Goal: Information Seeking & Learning: Learn about a topic

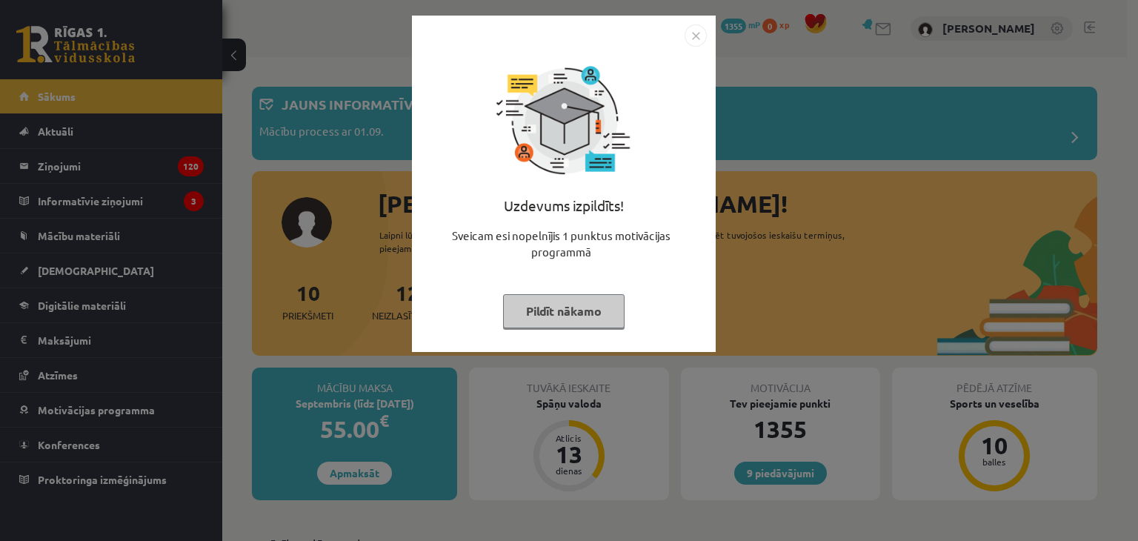
click at [693, 30] on img "Close" at bounding box center [695, 35] width 22 height 22
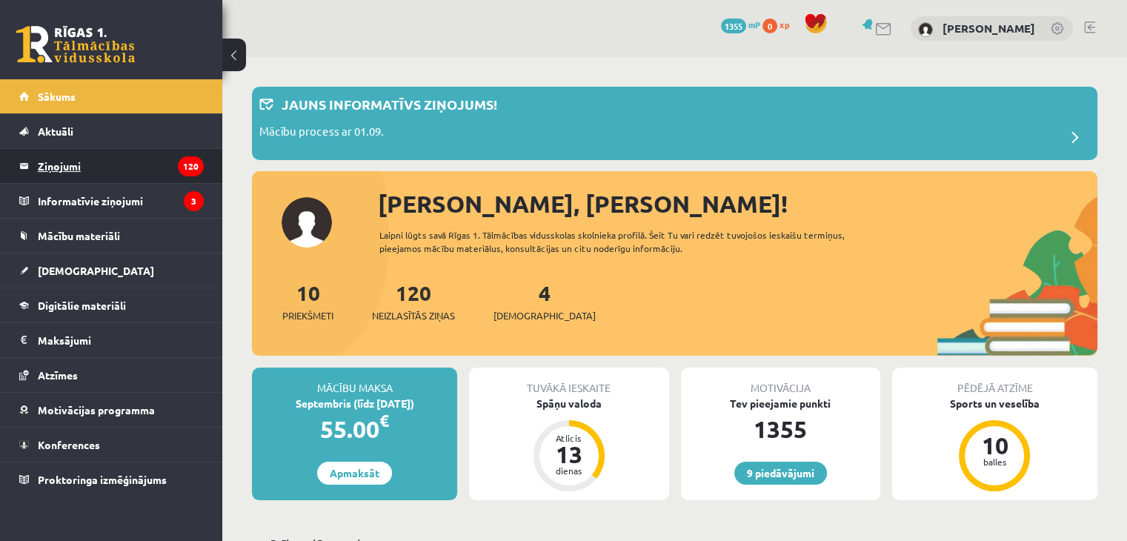
click at [178, 167] on icon "120" at bounding box center [191, 166] width 26 height 20
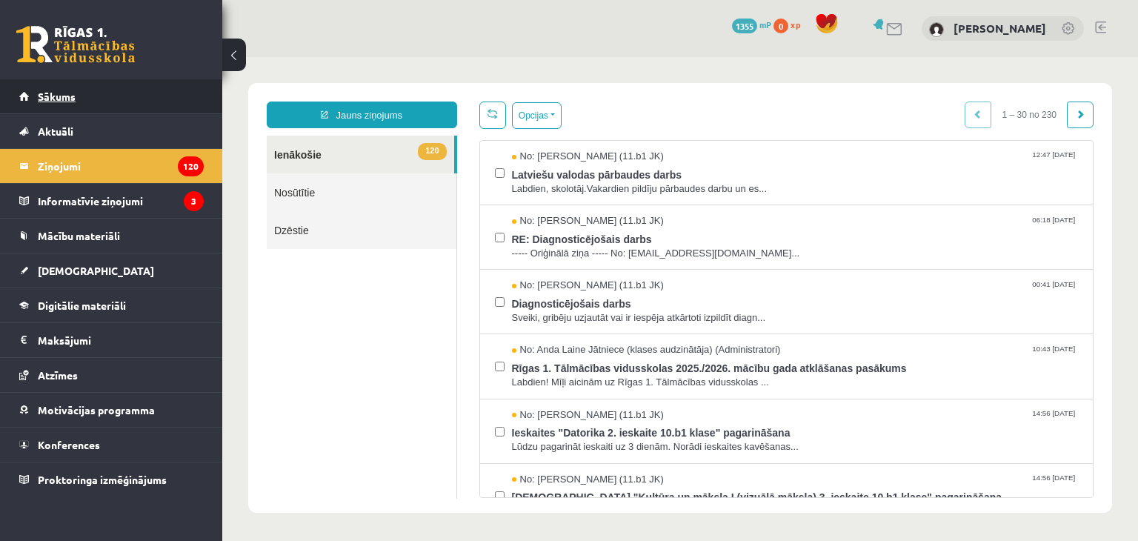
click at [79, 102] on link "Sākums" at bounding box center [111, 96] width 184 height 34
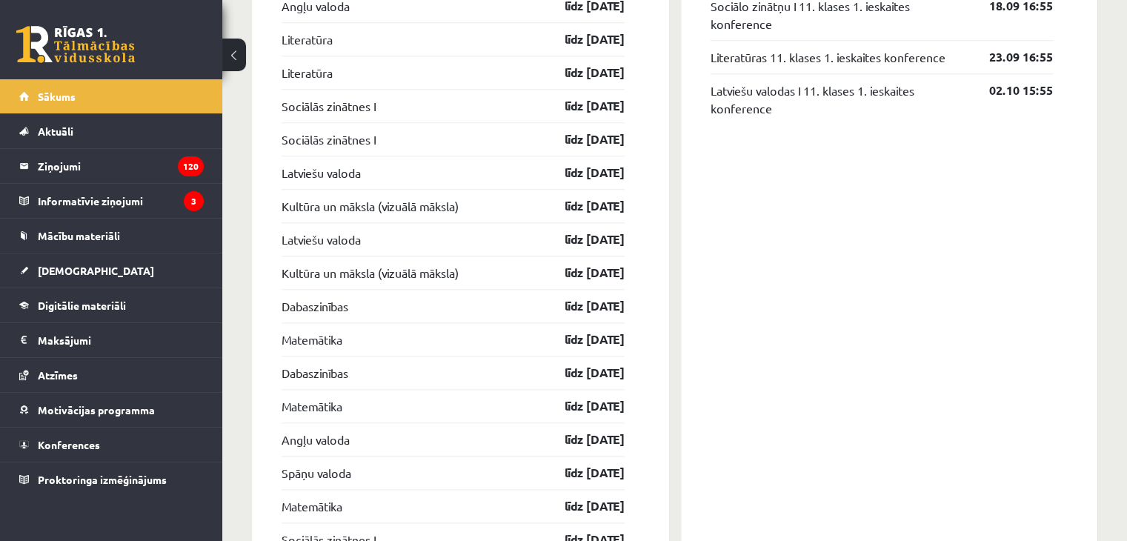
scroll to position [1451, 0]
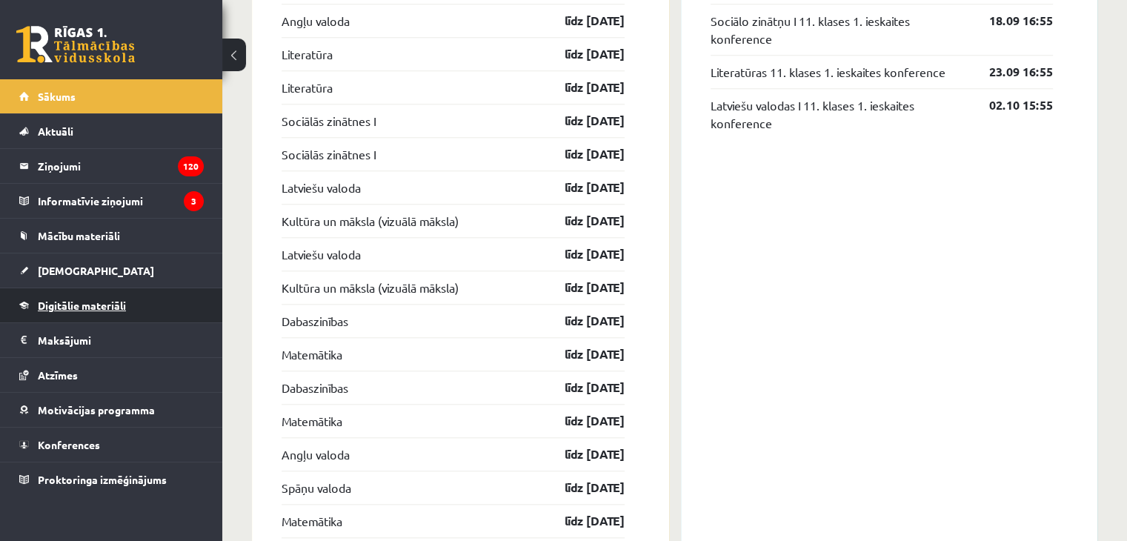
click at [51, 300] on span "Digitālie materiāli" at bounding box center [82, 304] width 88 height 13
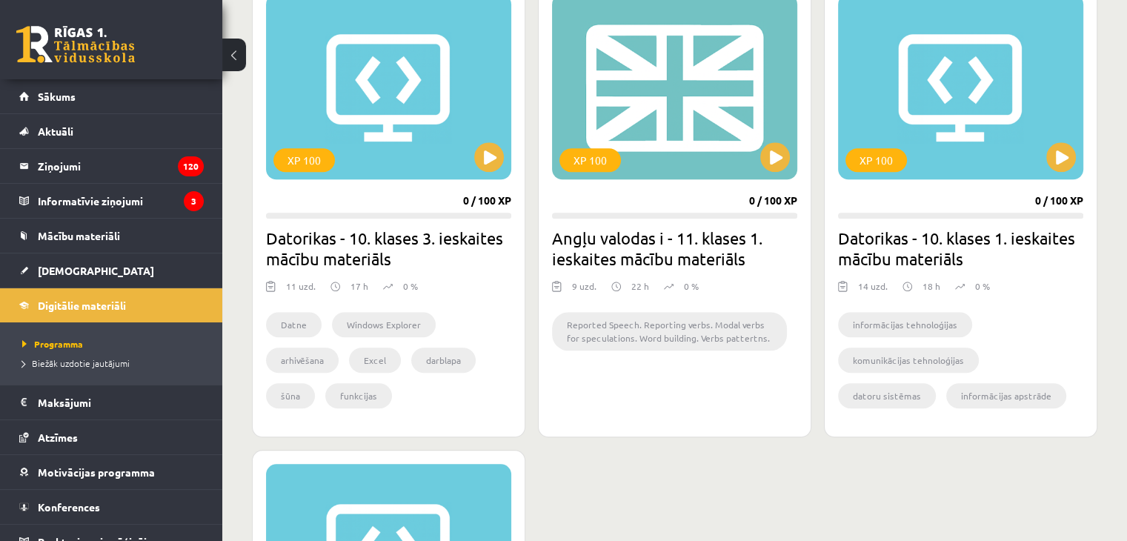
scroll to position [1381, 0]
drag, startPoint x: 767, startPoint y: 144, endPoint x: 776, endPoint y: 173, distance: 30.2
click at [776, 173] on div "XP 100" at bounding box center [674, 87] width 245 height 185
click at [756, 155] on div "XP 100" at bounding box center [674, 87] width 245 height 185
click at [680, 119] on div "XP 100" at bounding box center [674, 87] width 245 height 185
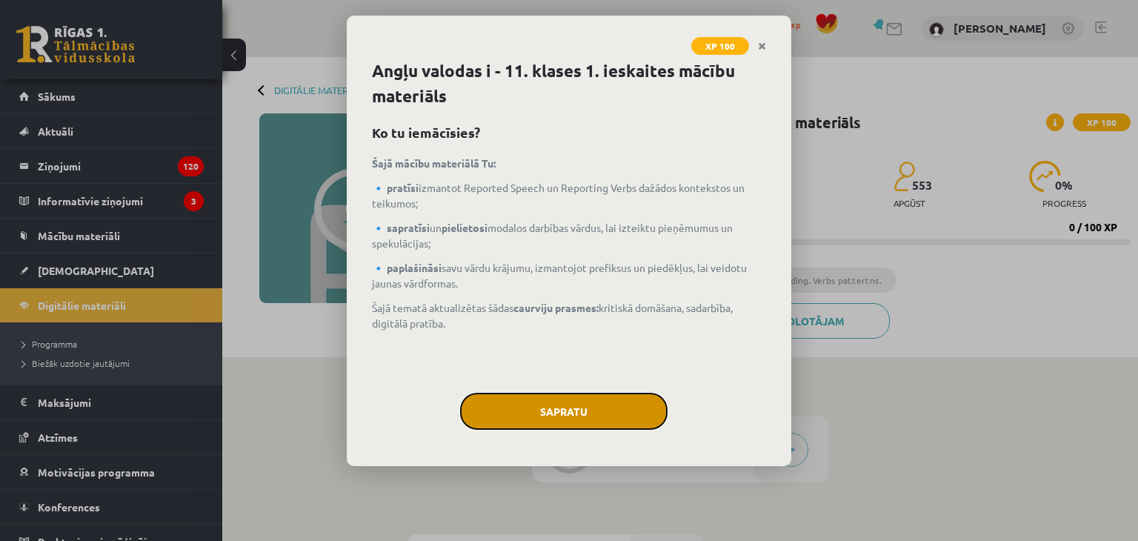
click at [541, 410] on button "Sapratu" at bounding box center [563, 411] width 207 height 37
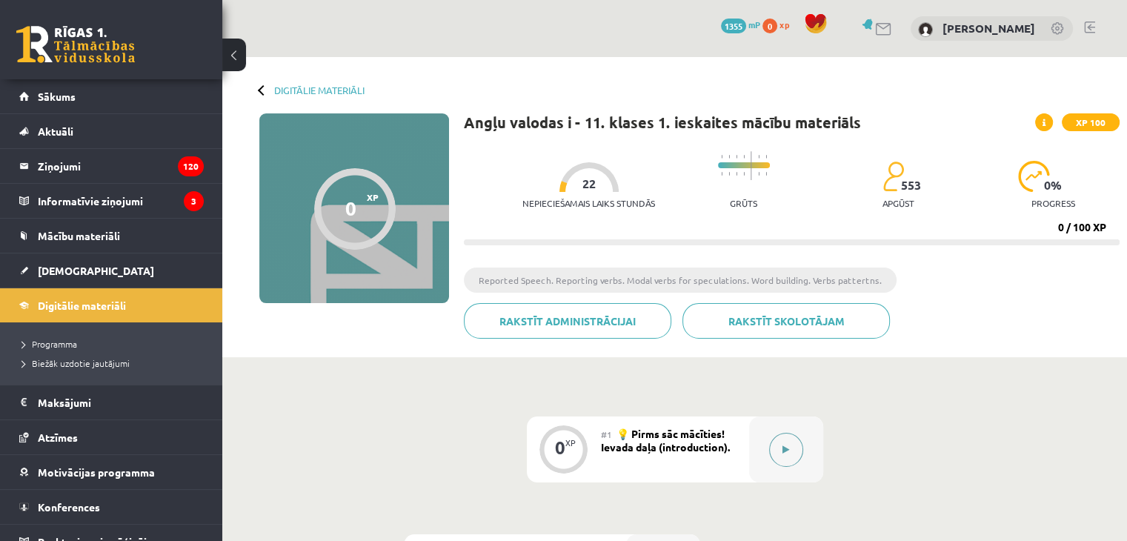
click at [794, 448] on button at bounding box center [786, 450] width 34 height 34
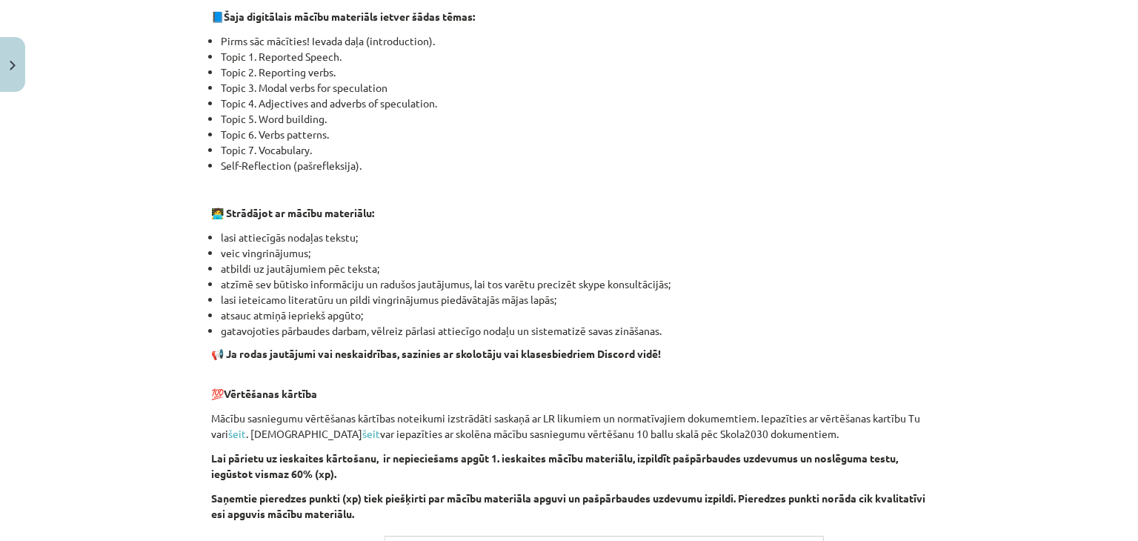
scroll to position [1016, 0]
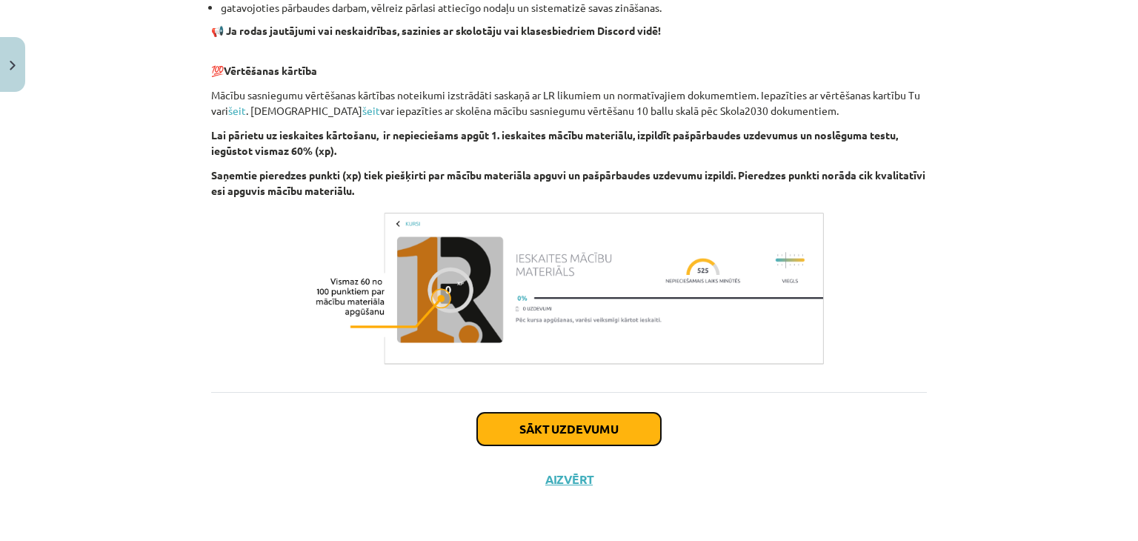
click at [569, 424] on button "Sākt uzdevumu" at bounding box center [569, 429] width 184 height 33
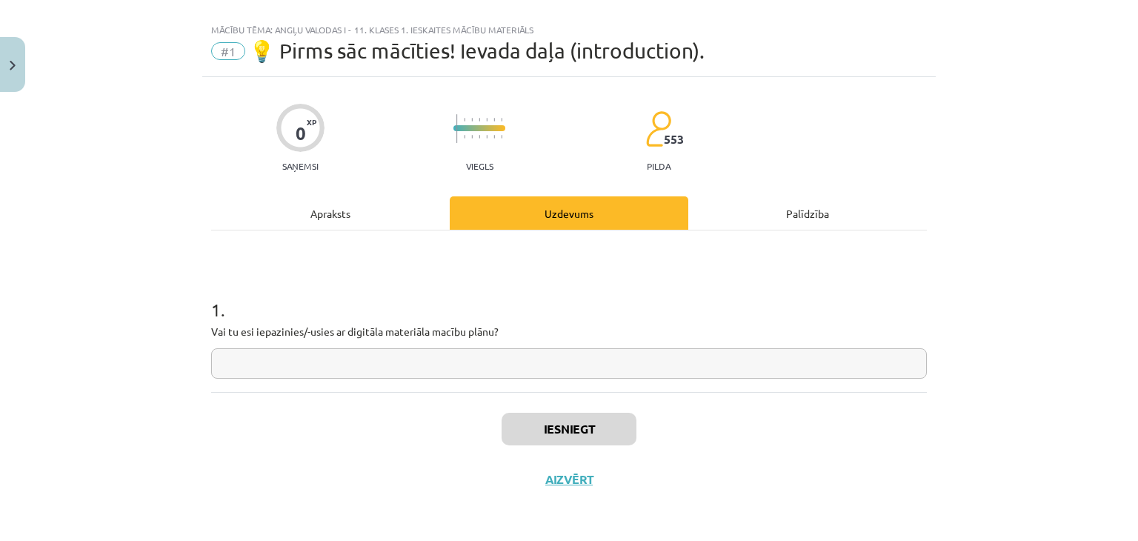
click at [279, 362] on input "text" at bounding box center [568, 363] width 715 height 30
type input "*"
click at [522, 418] on button "Iesniegt" at bounding box center [568, 429] width 135 height 33
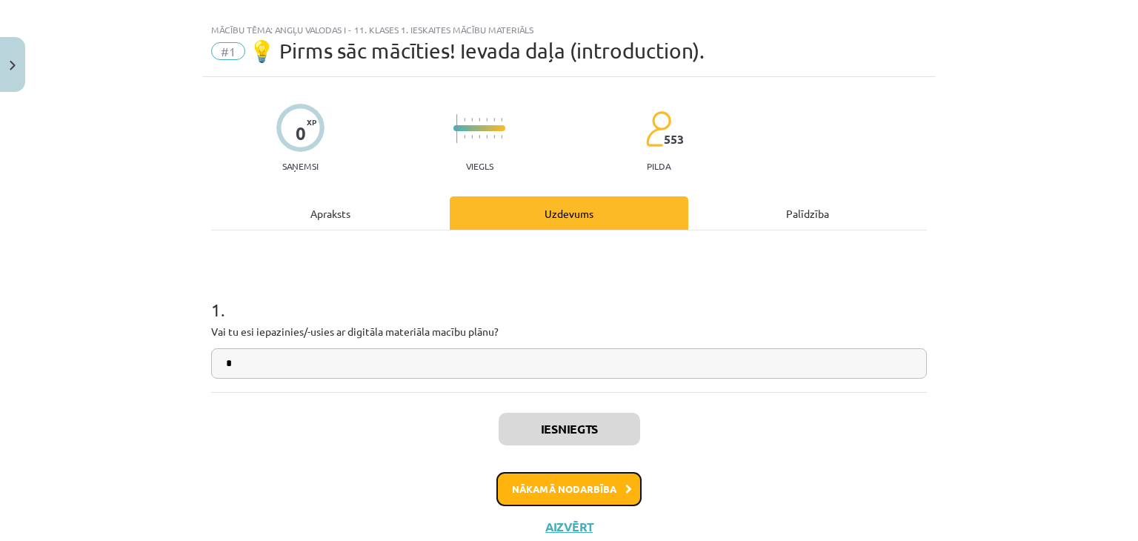
click at [542, 487] on button "Nākamā nodarbība" at bounding box center [568, 489] width 145 height 34
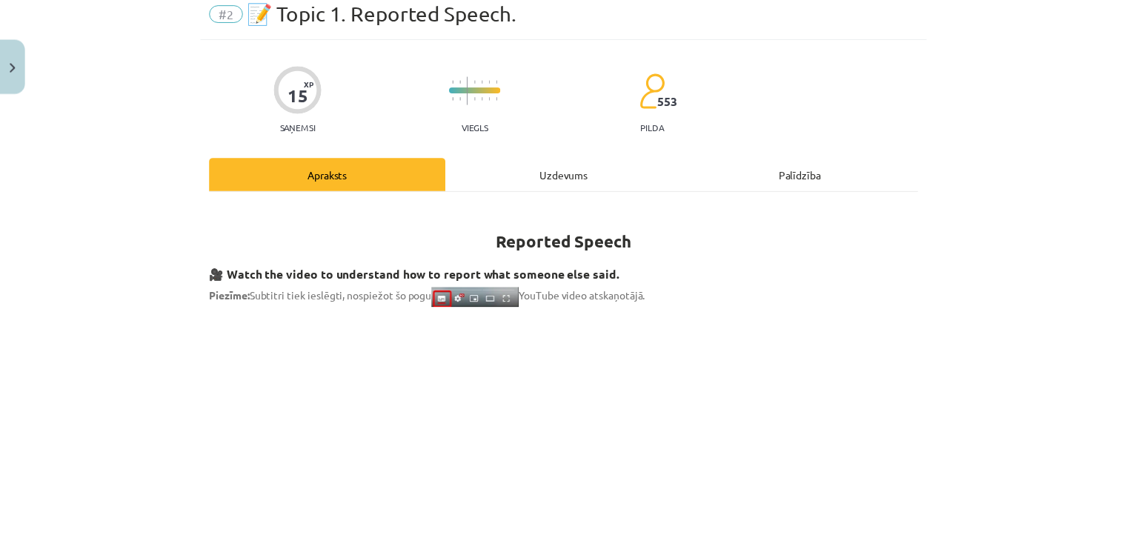
scroll to position [0, 0]
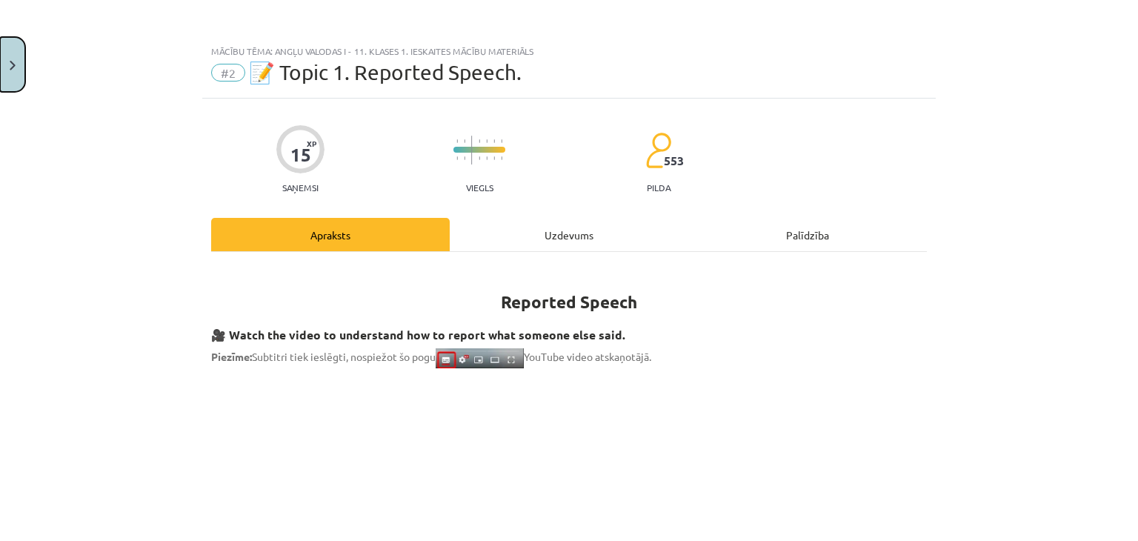
click at [10, 84] on button "Close" at bounding box center [12, 64] width 25 height 55
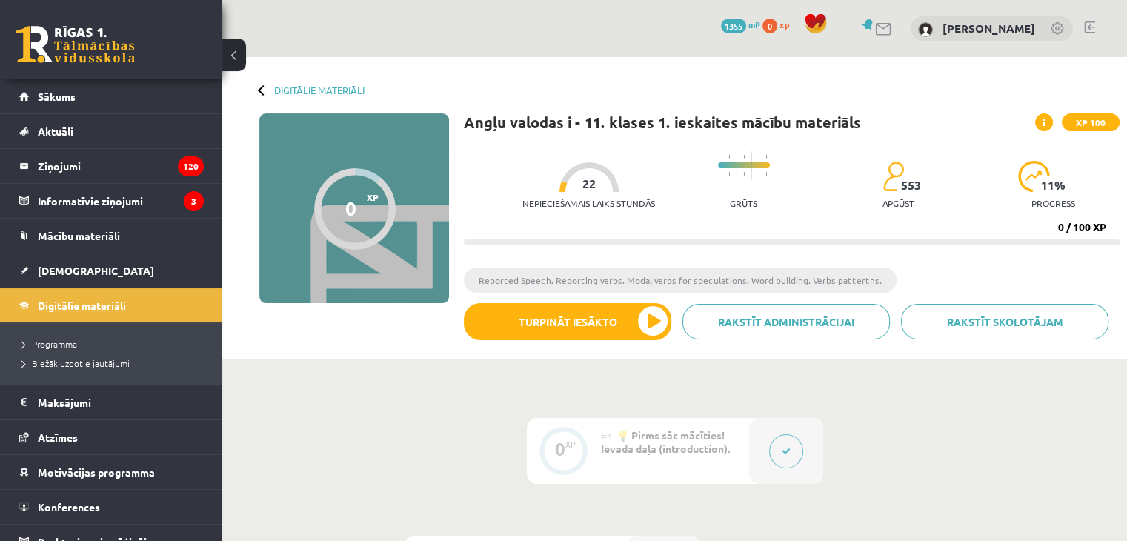
click at [107, 304] on span "Digitālie materiāli" at bounding box center [82, 304] width 88 height 13
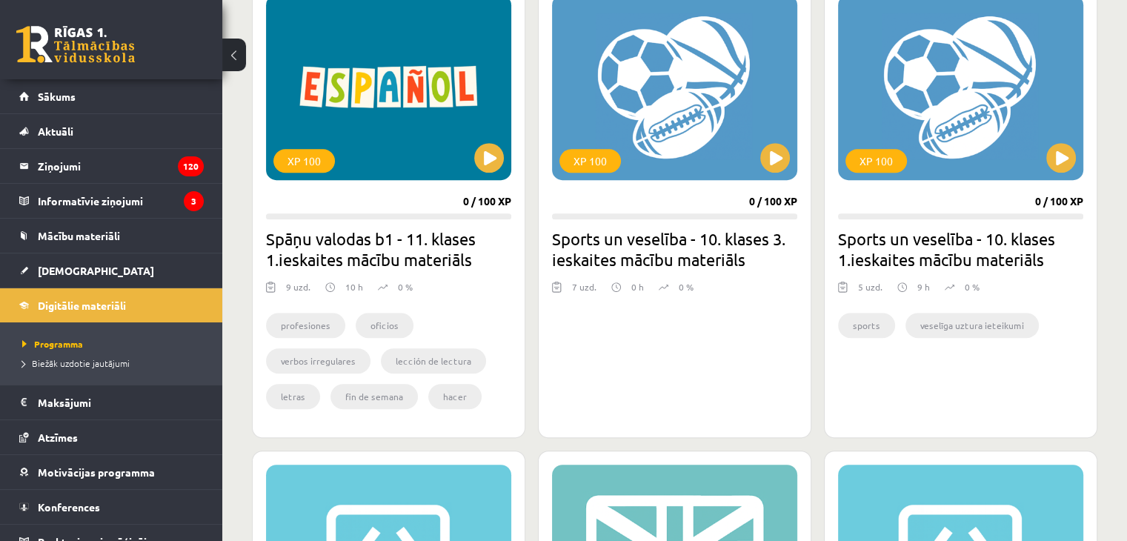
scroll to position [889, 0]
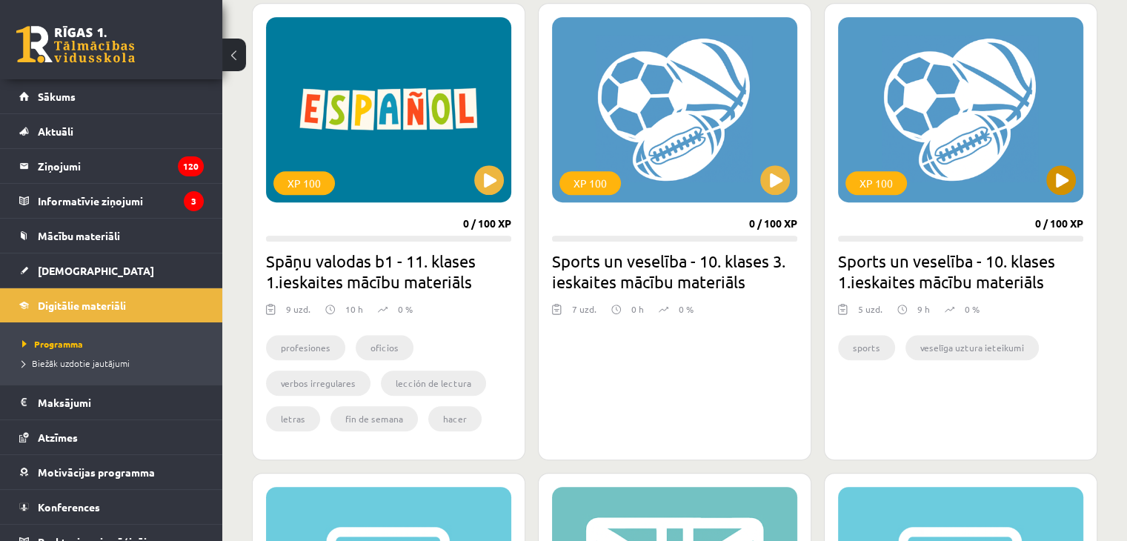
click at [1067, 193] on div "XP 100" at bounding box center [960, 109] width 245 height 185
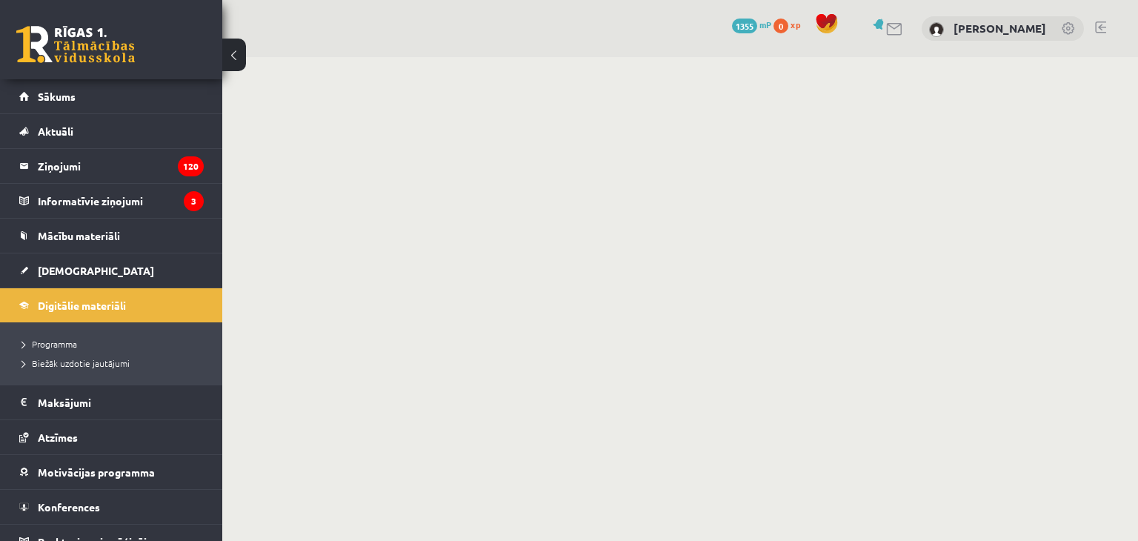
drag, startPoint x: 0, startPoint y: 0, endPoint x: 1059, endPoint y: 177, distance: 1073.8
drag, startPoint x: 1059, startPoint y: 177, endPoint x: 601, endPoint y: 98, distance: 464.5
click at [601, 98] on body "0 Dāvanas 1355 mP 0 xp Matvejs Bakalovs Sākums Aktuāli Kā mācīties eSKOLĀ Konta…" at bounding box center [569, 270] width 1138 height 541
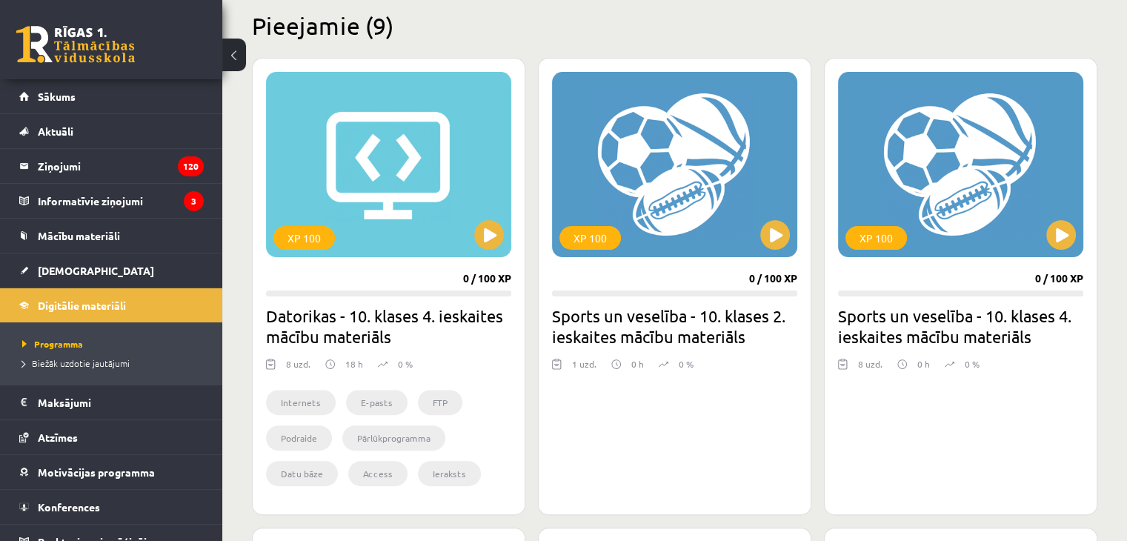
scroll to position [444, 0]
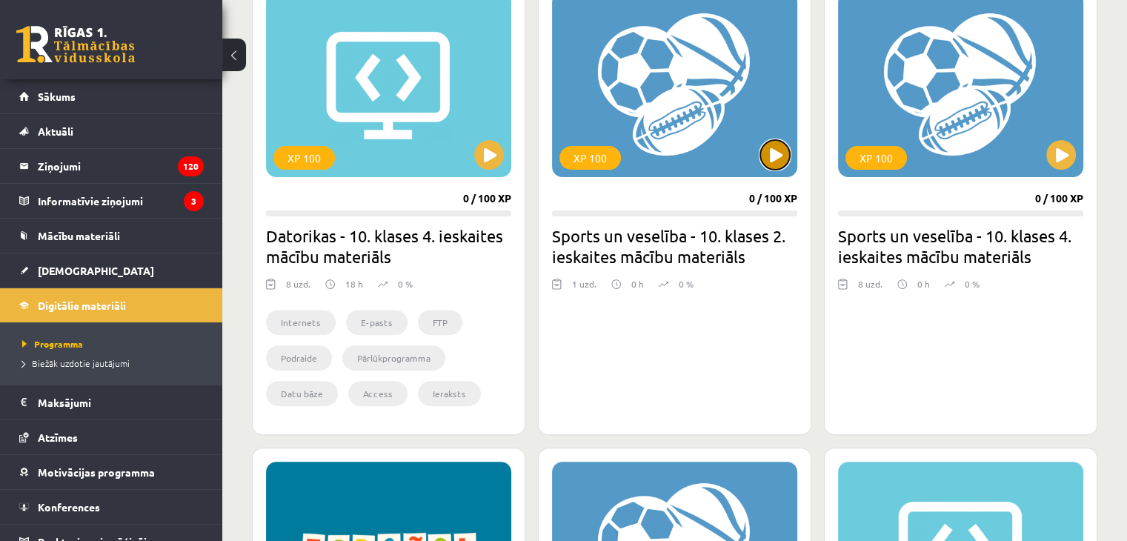
click at [767, 145] on button at bounding box center [775, 155] width 30 height 30
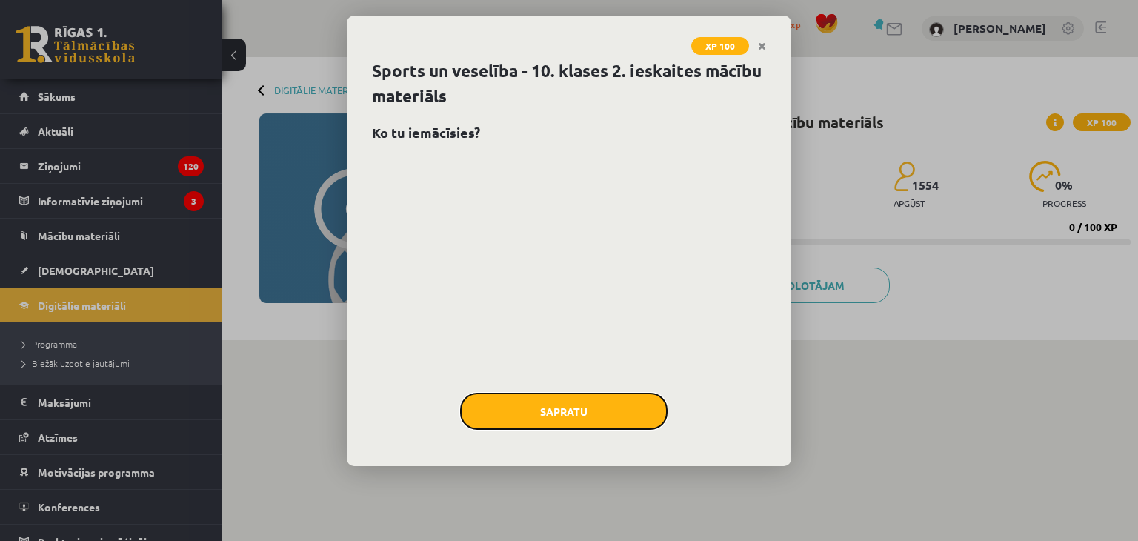
drag, startPoint x: 585, startPoint y: 400, endPoint x: 581, endPoint y: 407, distance: 8.0
click at [581, 406] on button "Sapratu" at bounding box center [563, 411] width 207 height 37
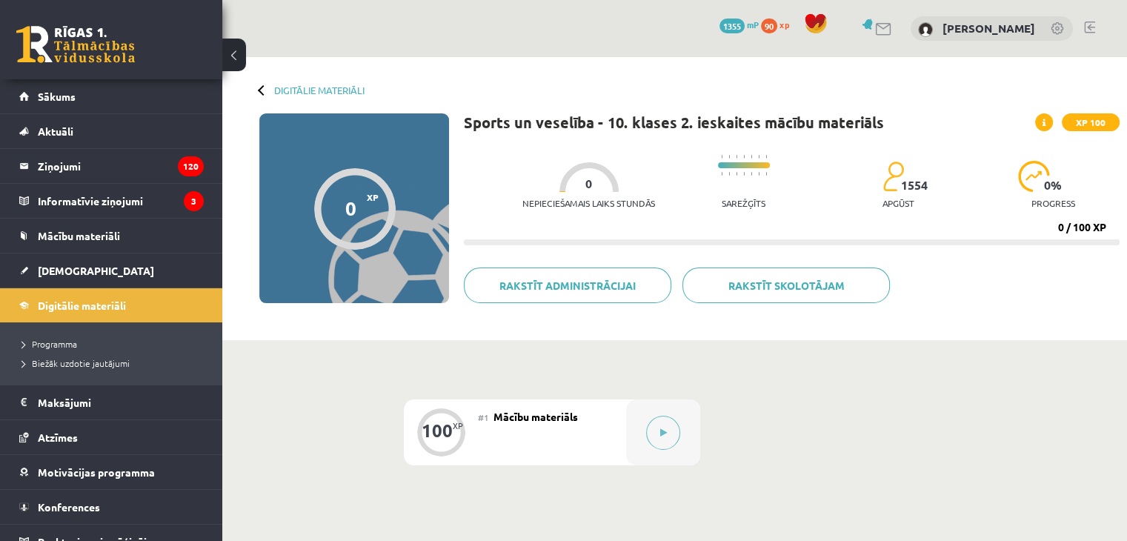
scroll to position [184, 0]
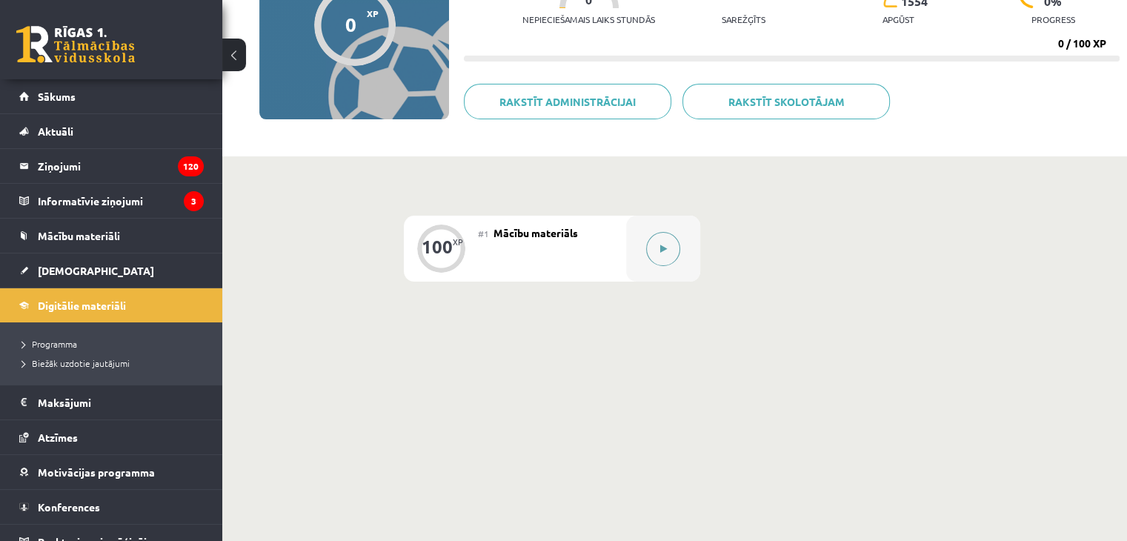
click at [674, 253] on button at bounding box center [663, 249] width 34 height 34
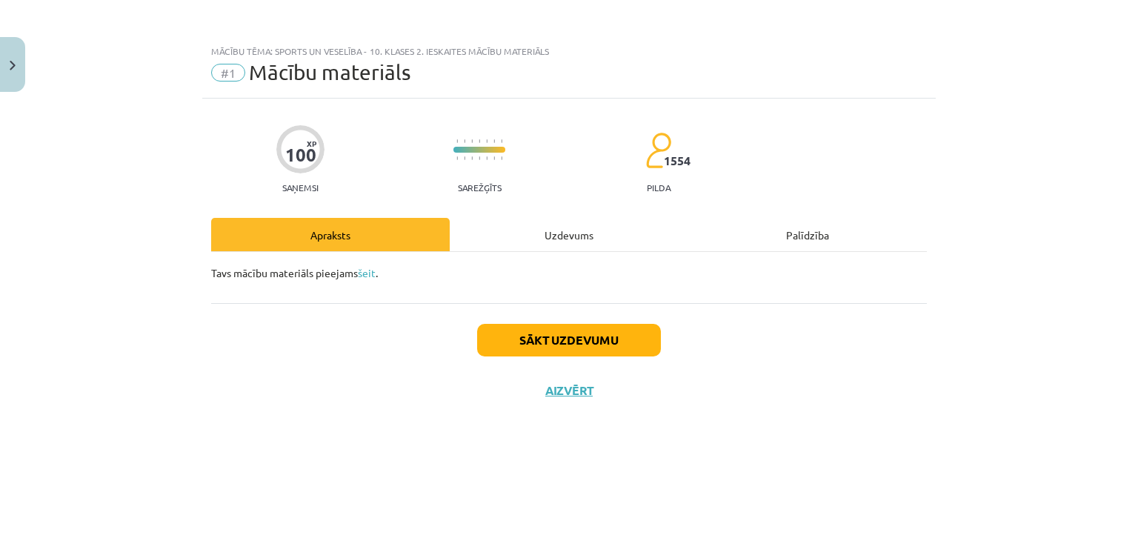
click at [570, 231] on div "Uzdevums" at bounding box center [569, 234] width 238 height 33
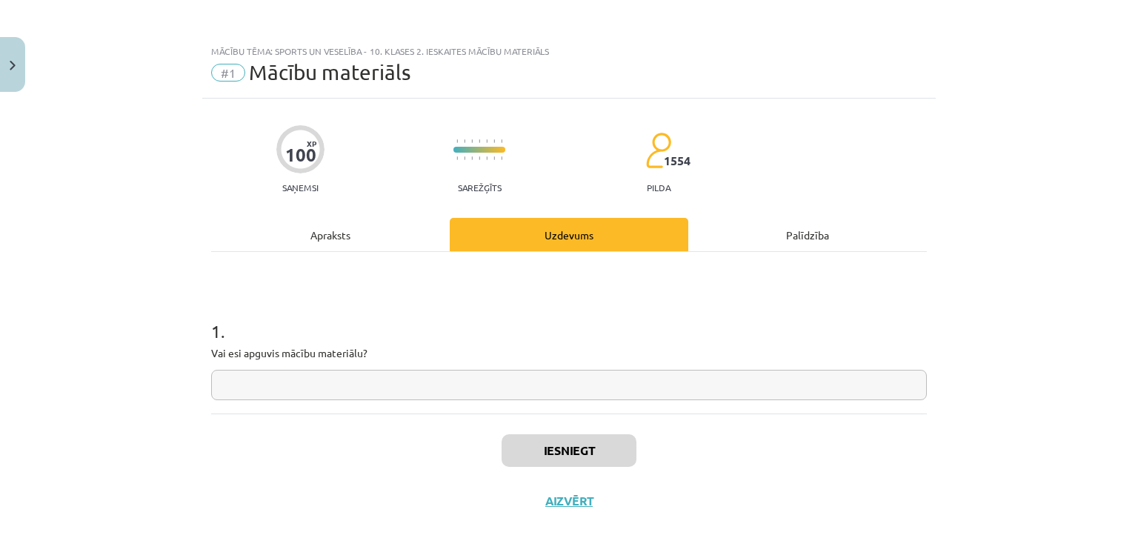
click at [285, 378] on input "text" at bounding box center [568, 385] width 715 height 30
type input "*"
click at [559, 445] on button "Iesniegt" at bounding box center [568, 450] width 135 height 33
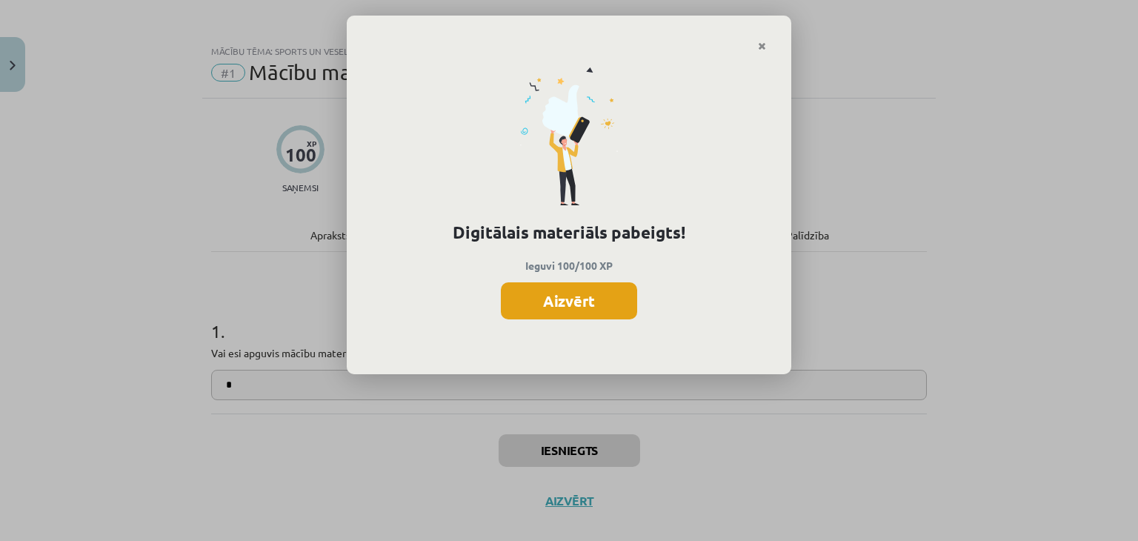
click at [570, 298] on button "Aizvērt" at bounding box center [569, 300] width 136 height 37
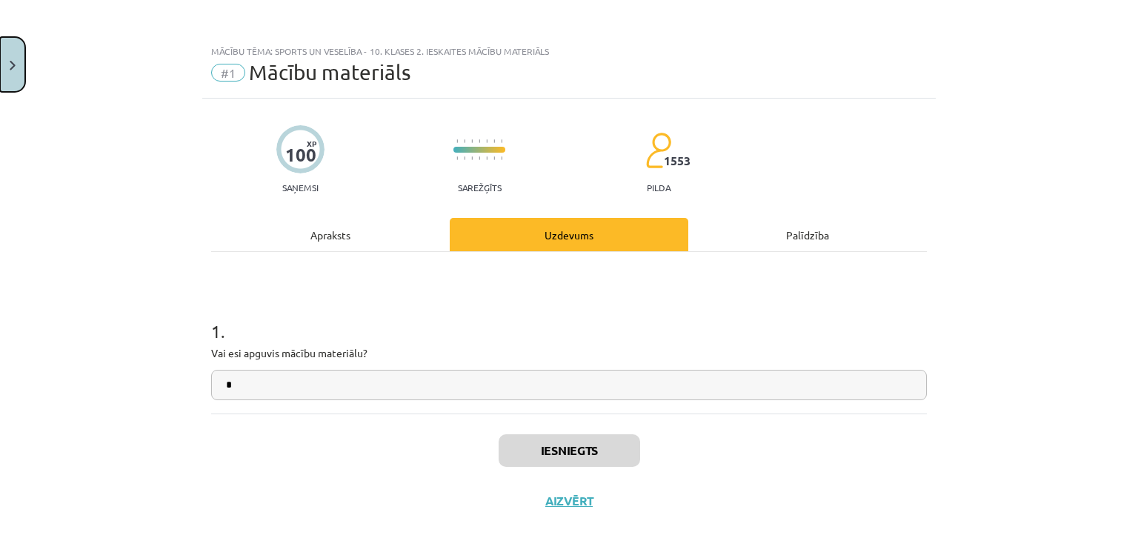
click at [7, 53] on button "Close" at bounding box center [12, 64] width 25 height 55
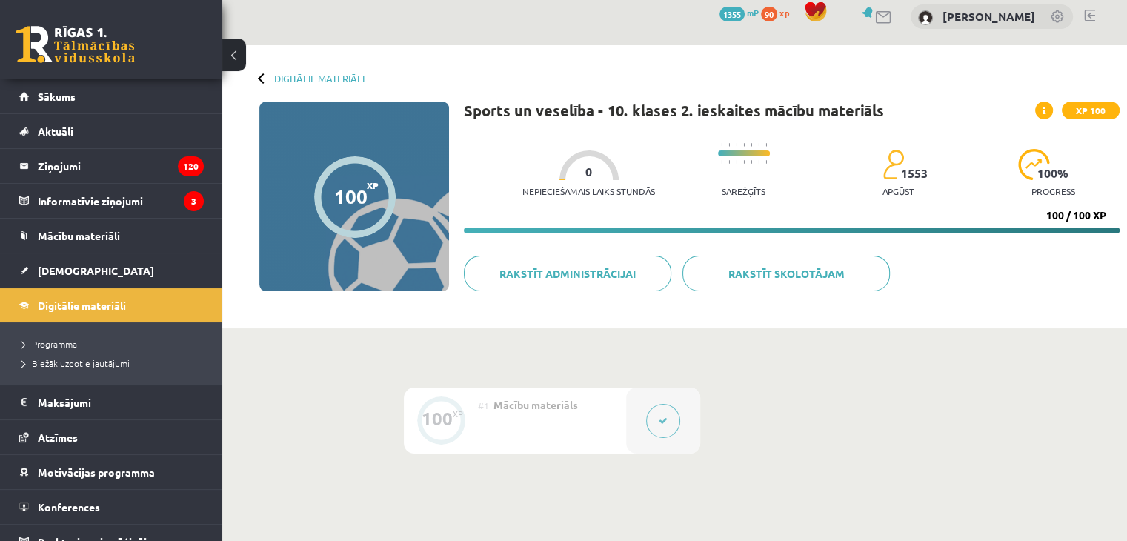
scroll to position [0, 0]
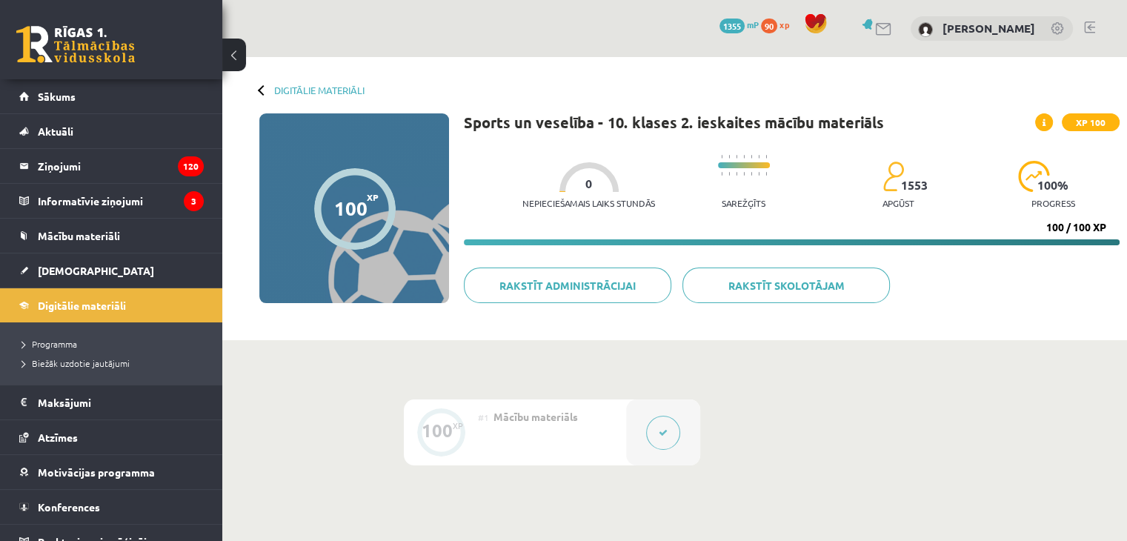
click at [320, 81] on div "Digitālie materiāli 100 XP XP 100 100 / 100 XP Sports un veselība - 10. klases …" at bounding box center [674, 198] width 904 height 283
click at [324, 90] on link "Digitālie materiāli" at bounding box center [319, 89] width 90 height 11
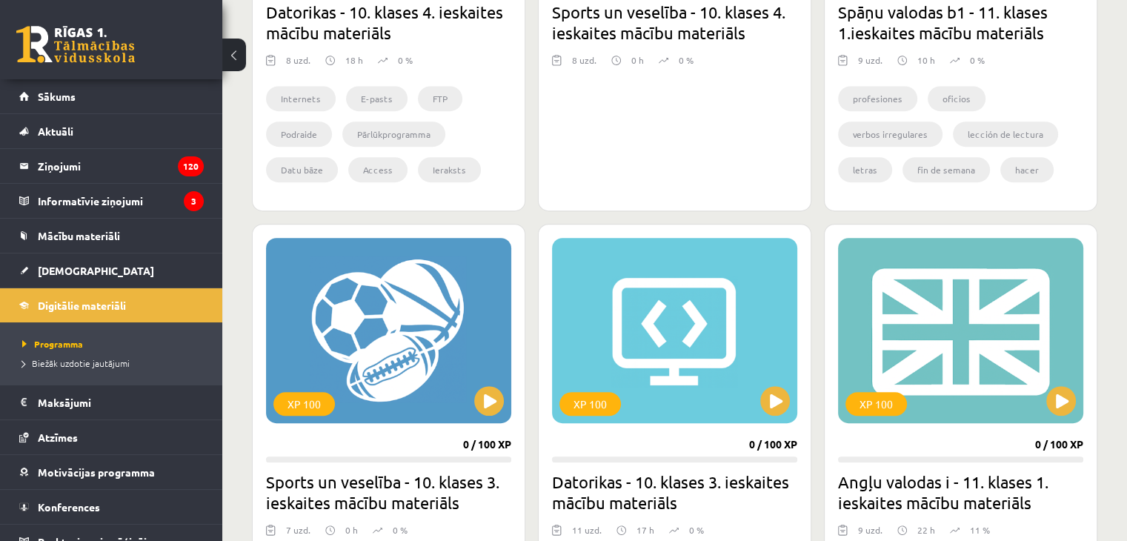
scroll to position [889, 0]
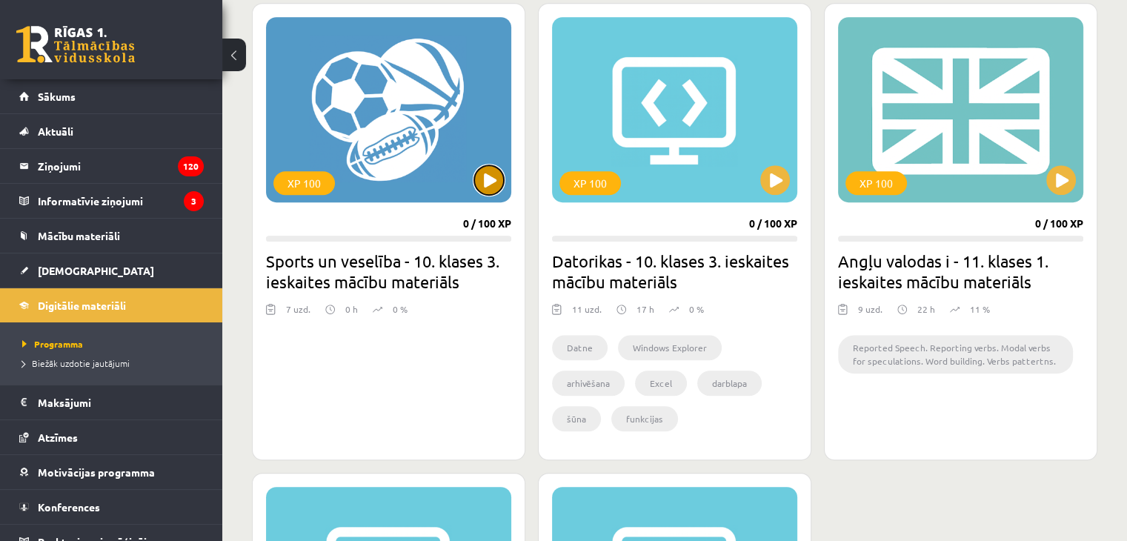
click at [487, 178] on button at bounding box center [489, 180] width 30 height 30
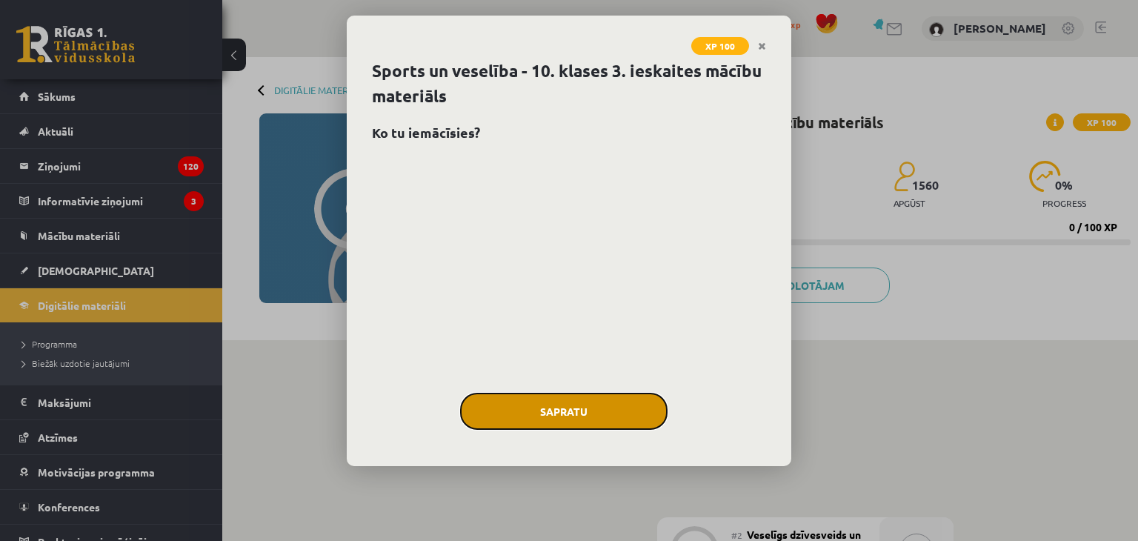
click at [537, 411] on button "Sapratu" at bounding box center [563, 411] width 207 height 37
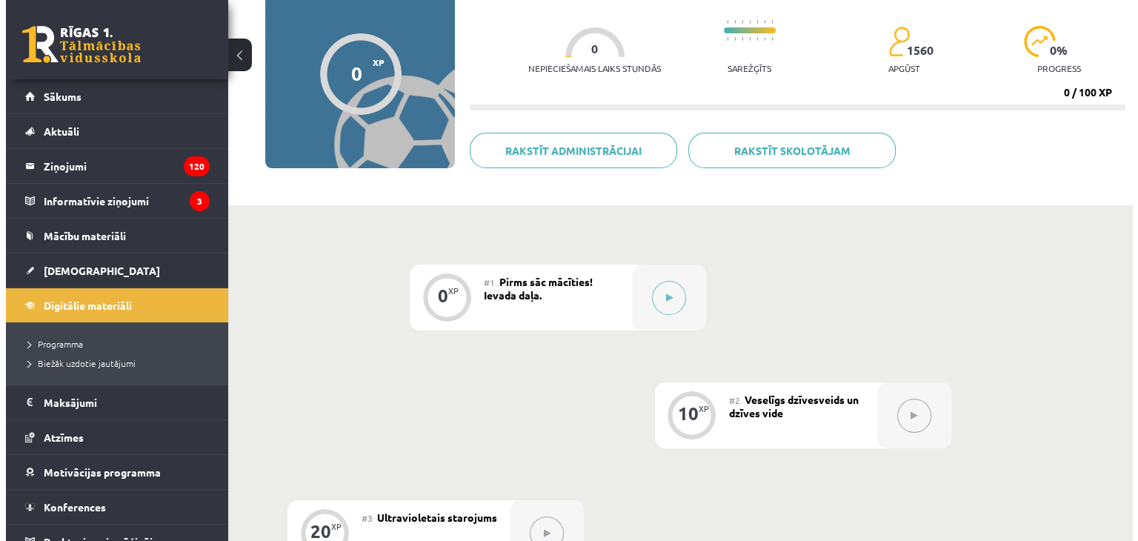
scroll to position [296, 0]
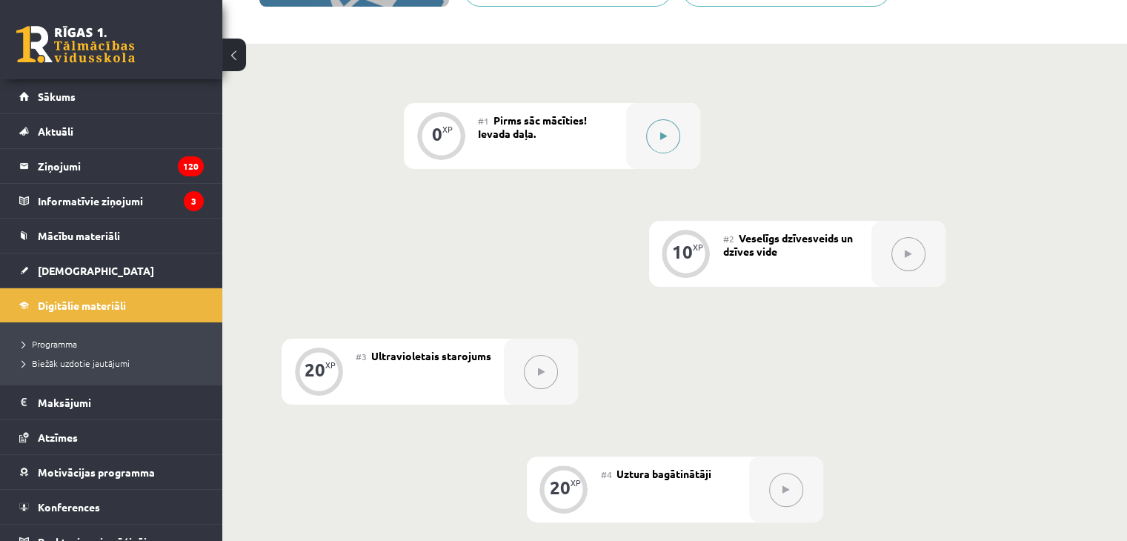
click at [663, 135] on icon at bounding box center [663, 136] width 7 height 9
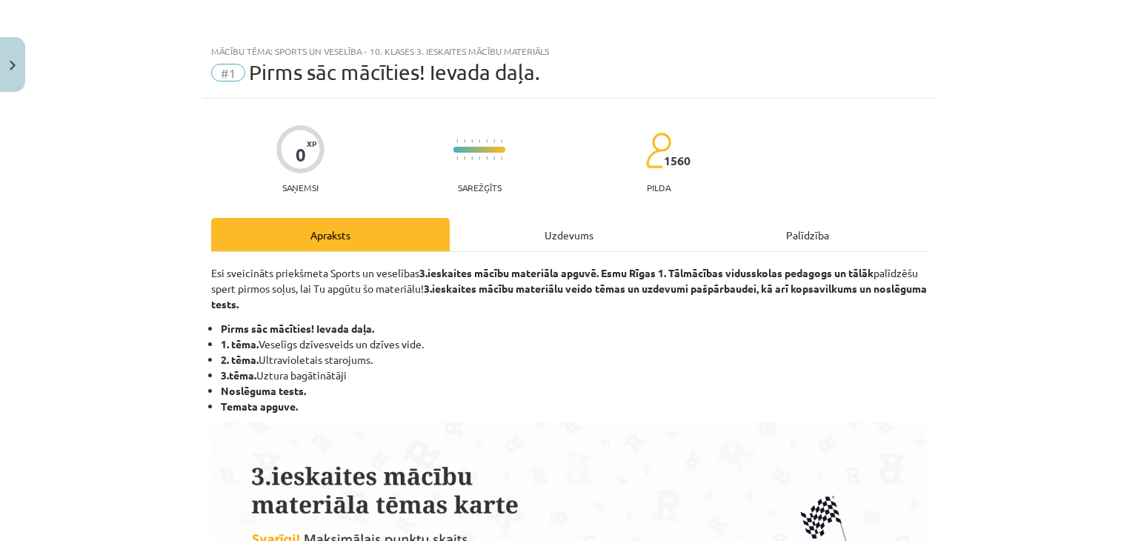
click at [560, 229] on div "Uzdevums" at bounding box center [569, 234] width 238 height 33
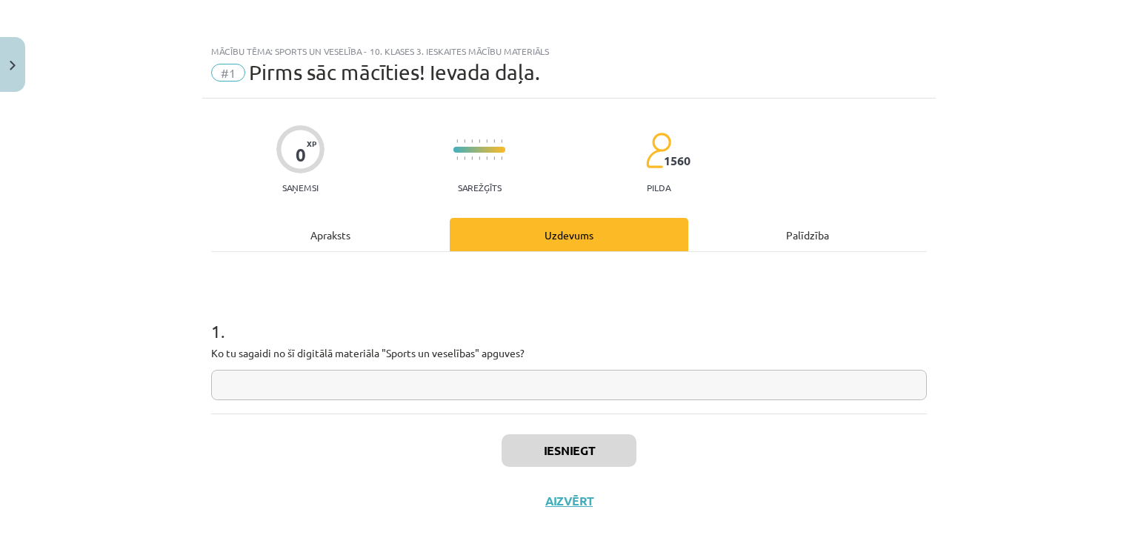
scroll to position [21, 0]
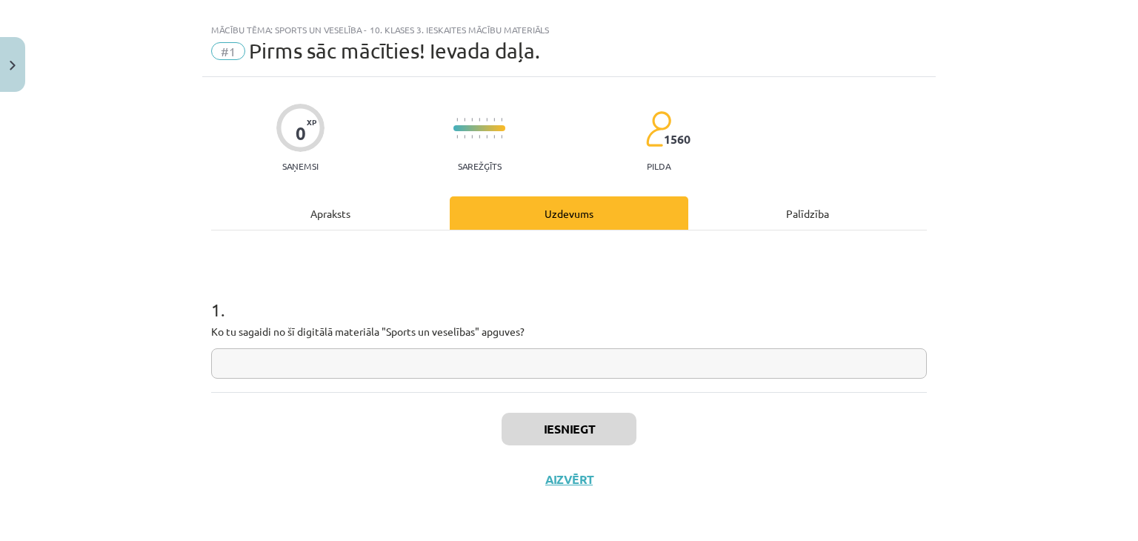
click at [611, 361] on input "text" at bounding box center [568, 363] width 715 height 30
type input "*"
click at [507, 427] on button "Iesniegt" at bounding box center [568, 429] width 135 height 33
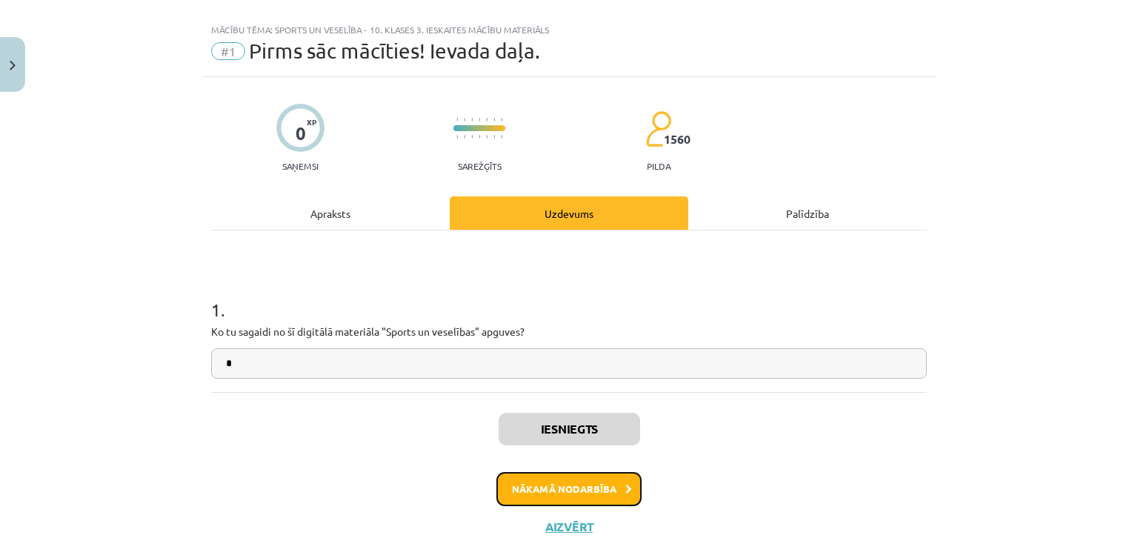
click at [577, 480] on button "Nākamā nodarbība" at bounding box center [568, 489] width 145 height 34
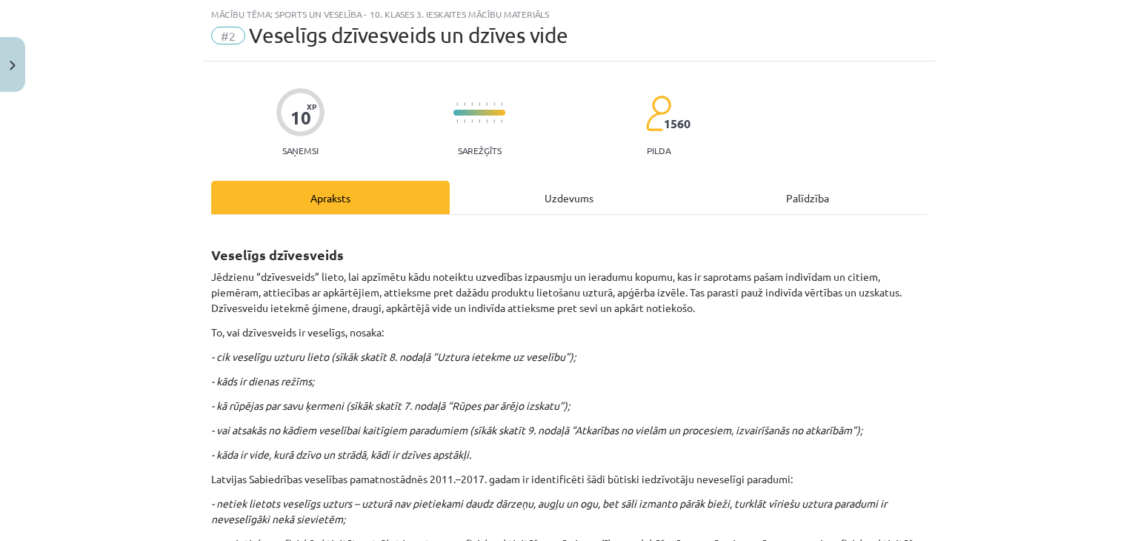
drag, startPoint x: 561, startPoint y: 413, endPoint x: 561, endPoint y: 404, distance: 9.6
click at [535, 193] on div "Uzdevums" at bounding box center [569, 197] width 238 height 33
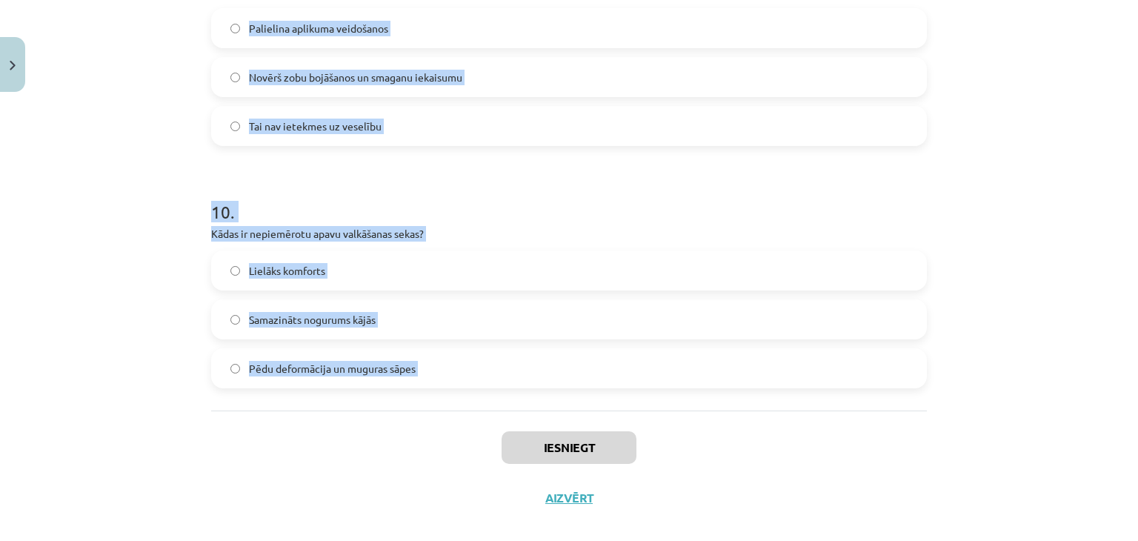
scroll to position [2317, 0]
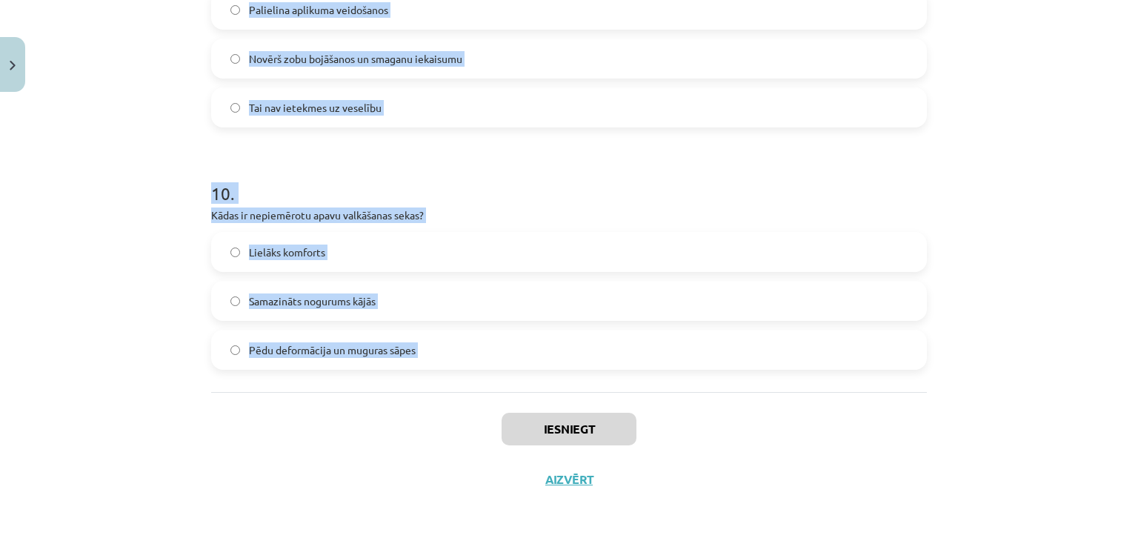
drag, startPoint x: 188, startPoint y: 139, endPoint x: 393, endPoint y: 387, distance: 321.4
click at [410, 399] on div "Mācību tēma: Sports un veselība - 10. klases 3. ieskaites mācību materiāls #2 V…" at bounding box center [569, 270] width 1138 height 541
click at [327, 212] on p "Kādas ir nepiemērotu apavu valkāšanas sekas?" at bounding box center [568, 215] width 715 height 16
drag, startPoint x: 204, startPoint y: 178, endPoint x: 391, endPoint y: 302, distance: 224.5
click at [443, 369] on div "Mācību tēma: Sports un veselība - 10. klases 3. ieskaites mācību materiāls #2 V…" at bounding box center [569, 270] width 1138 height 541
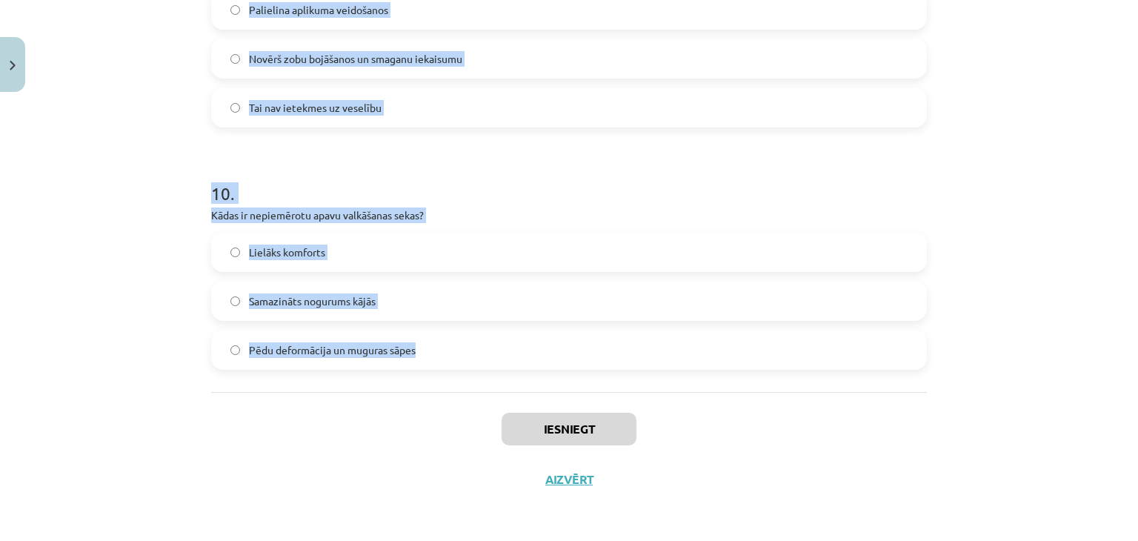
copy form "1 . Kā fiziskā aktivitāte ietekmē veselību? Tā tikai palielina nogurumu Tā nav …"
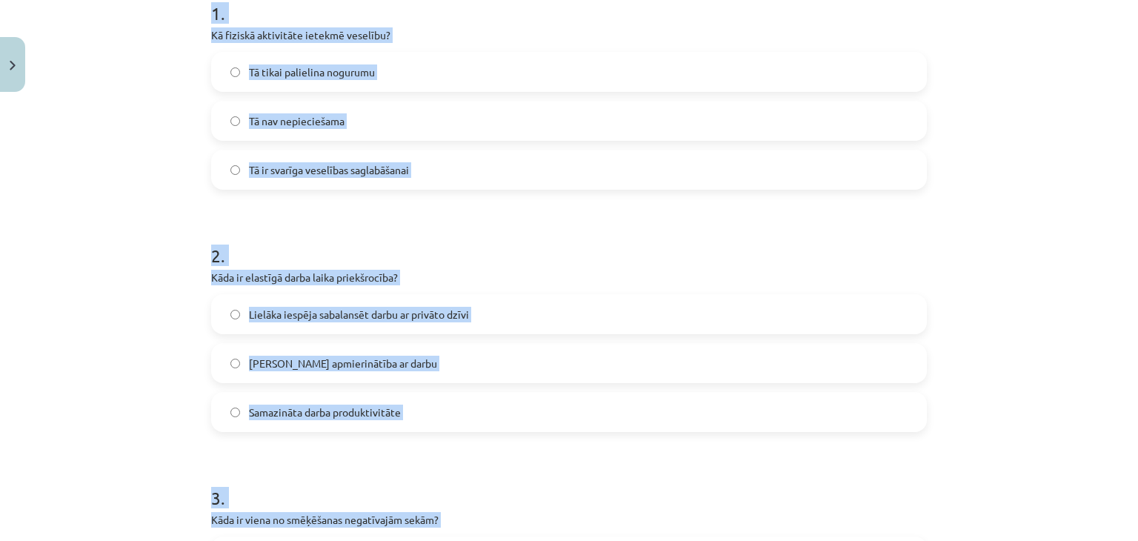
scroll to position [0, 0]
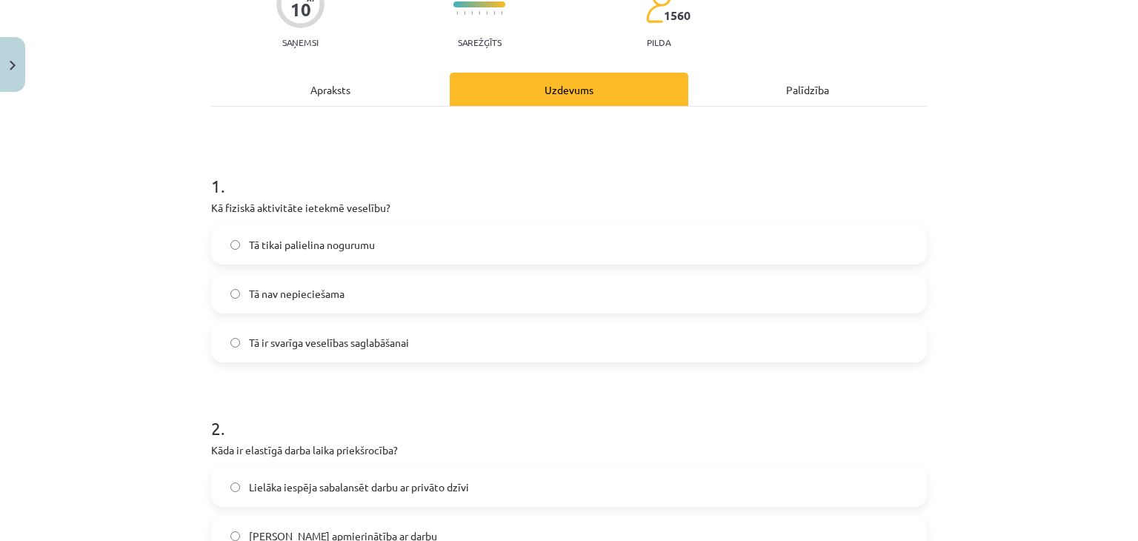
scroll to position [148, 0]
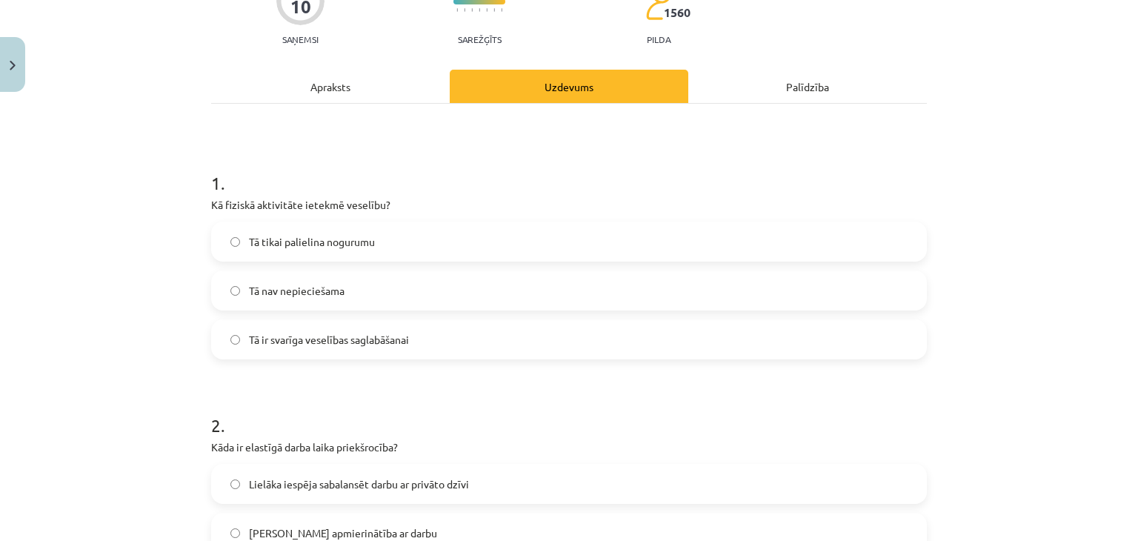
click at [251, 347] on label "Tā ir svarīga veselības saglabāšanai" at bounding box center [569, 339] width 713 height 37
drag, startPoint x: 138, startPoint y: 467, endPoint x: 755, endPoint y: 192, distance: 676.4
click at [763, 204] on p "Kā fiziskā aktivitāte ietekmē veselību?" at bounding box center [568, 205] width 715 height 16
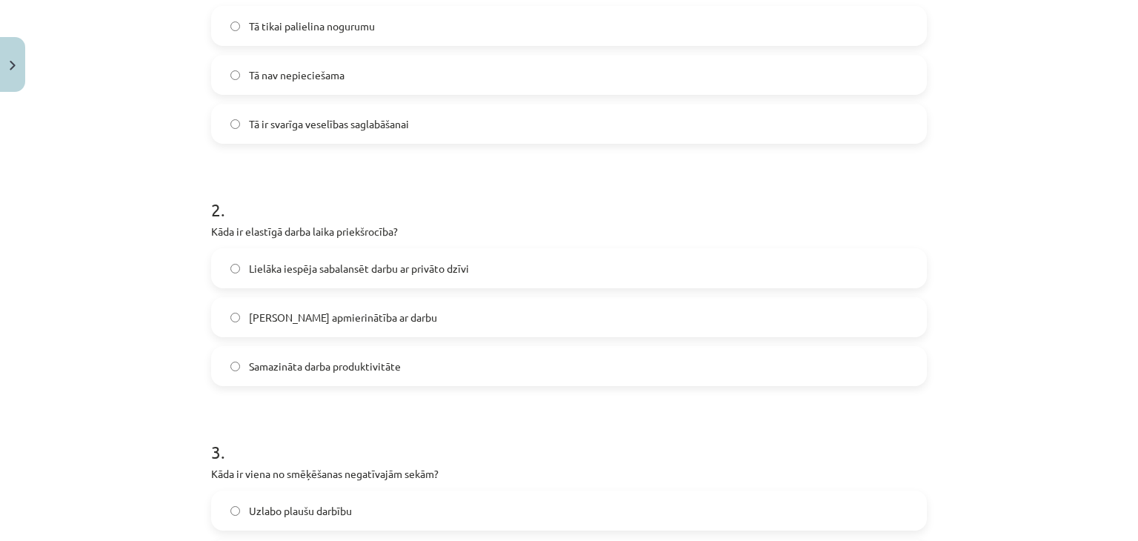
scroll to position [444, 0]
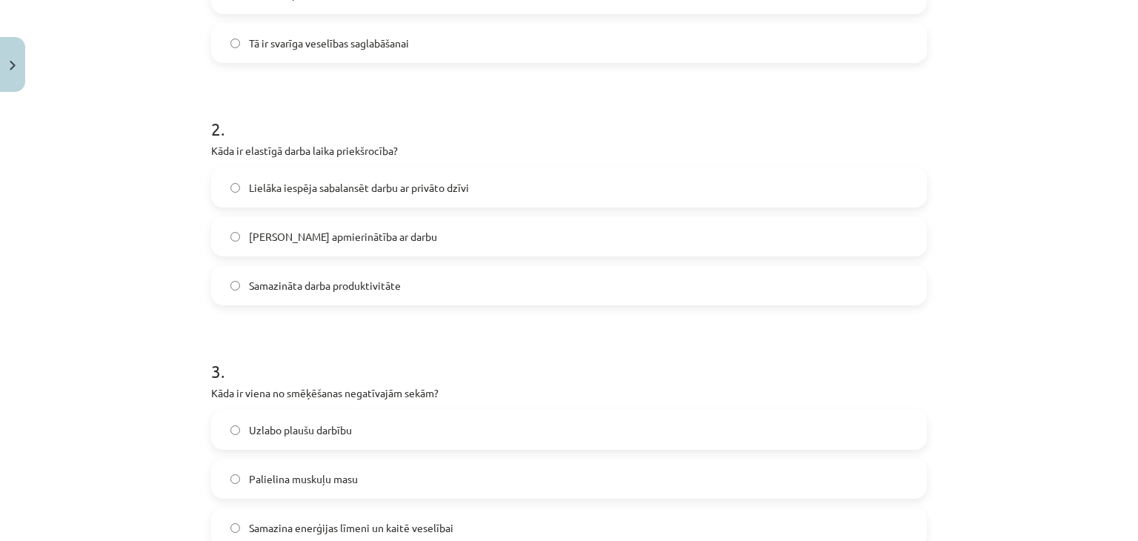
drag, startPoint x: 283, startPoint y: 170, endPoint x: 251, endPoint y: 164, distance: 32.4
click at [281, 170] on label "Lielāka iespēja sabalansēt darbu ar privāto dzīvi" at bounding box center [569, 187] width 713 height 37
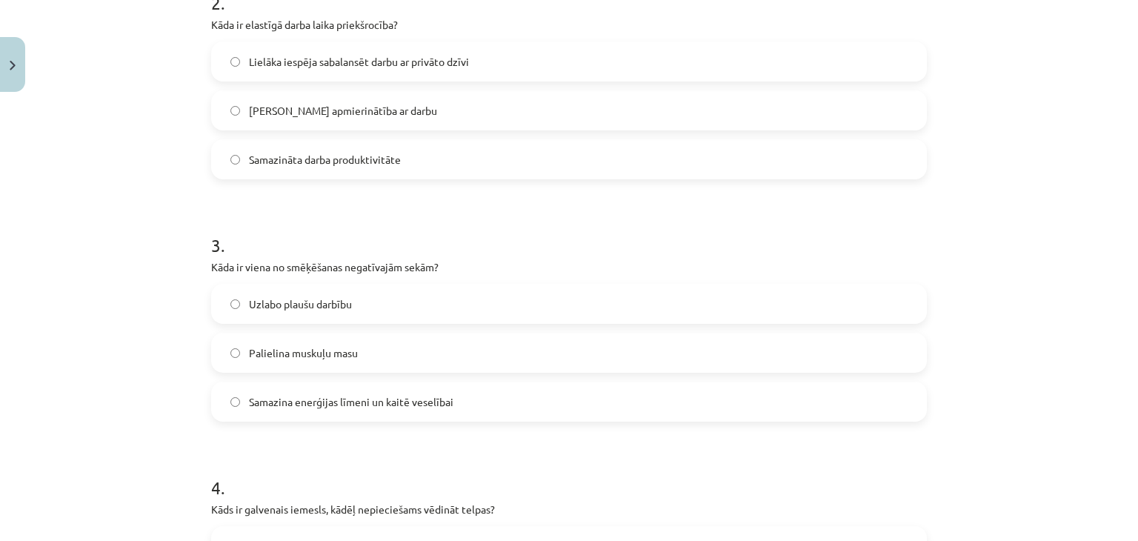
scroll to position [593, 0]
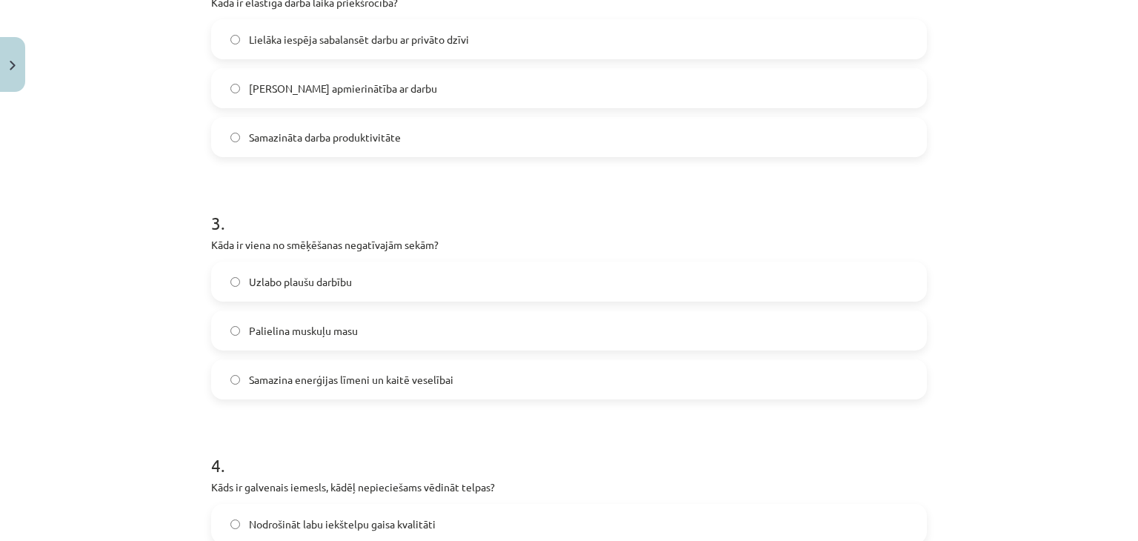
drag, startPoint x: 316, startPoint y: 383, endPoint x: 304, endPoint y: 297, distance: 86.7
click at [316, 384] on span "Samazina enerģijas līmeni un kaitē veselībai" at bounding box center [351, 380] width 204 height 16
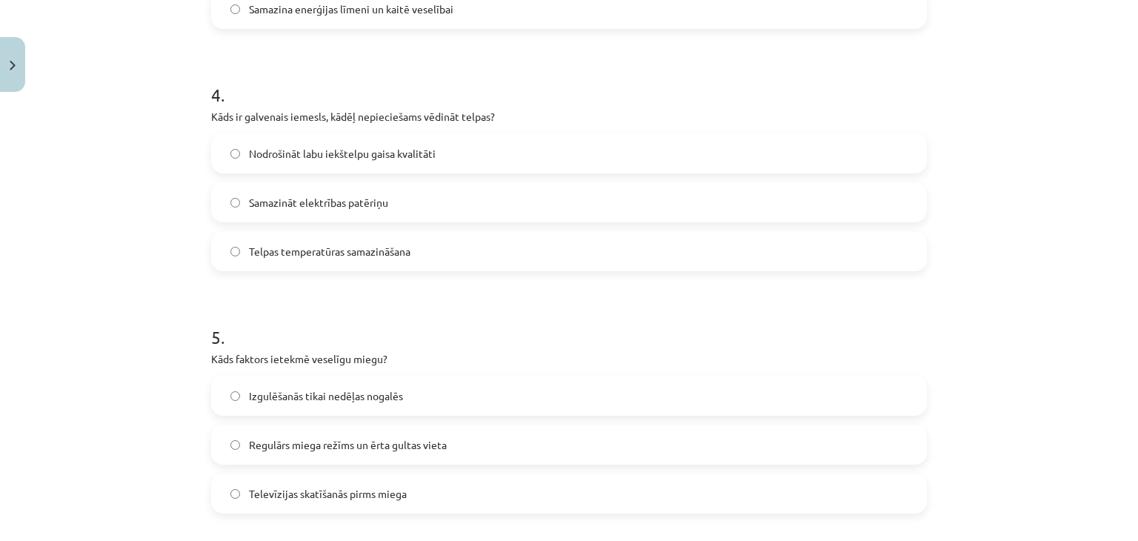
click at [238, 146] on label "Nodrošināt labu iekštelpu gaisa kvalitāti" at bounding box center [569, 153] width 713 height 37
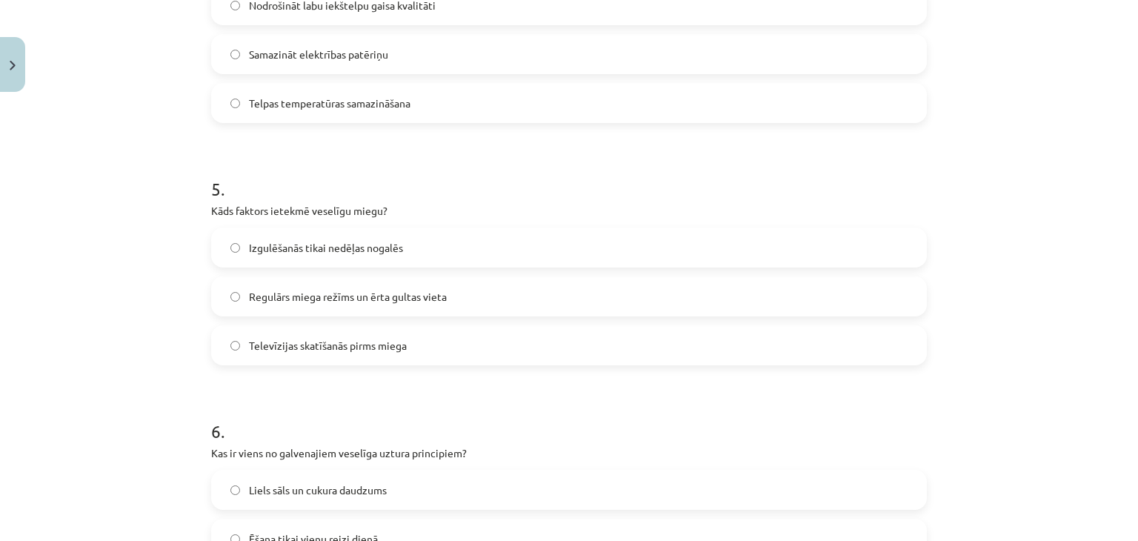
click at [236, 291] on label "Regulārs miega režīms un ērta gultas vieta" at bounding box center [569, 296] width 713 height 37
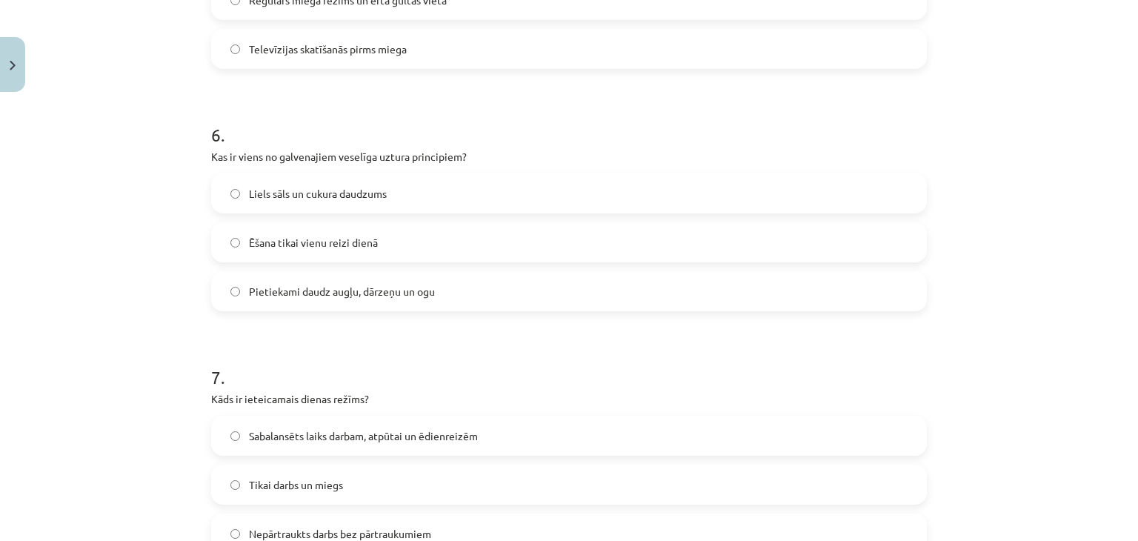
click at [282, 297] on span "Pietiekami daudz augļu, dārzeņu un ogu" at bounding box center [342, 292] width 186 height 16
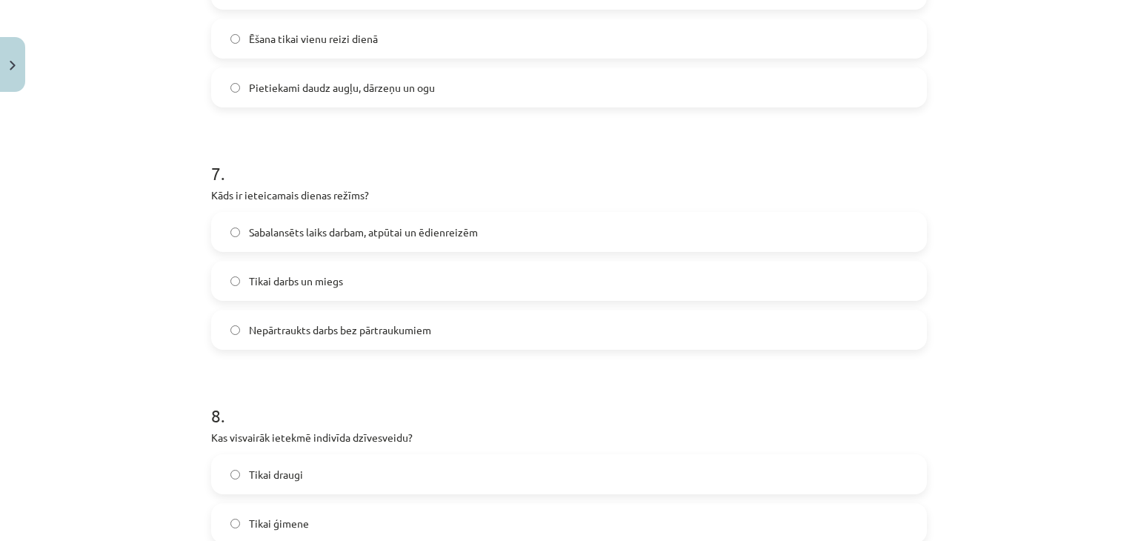
scroll to position [1703, 0]
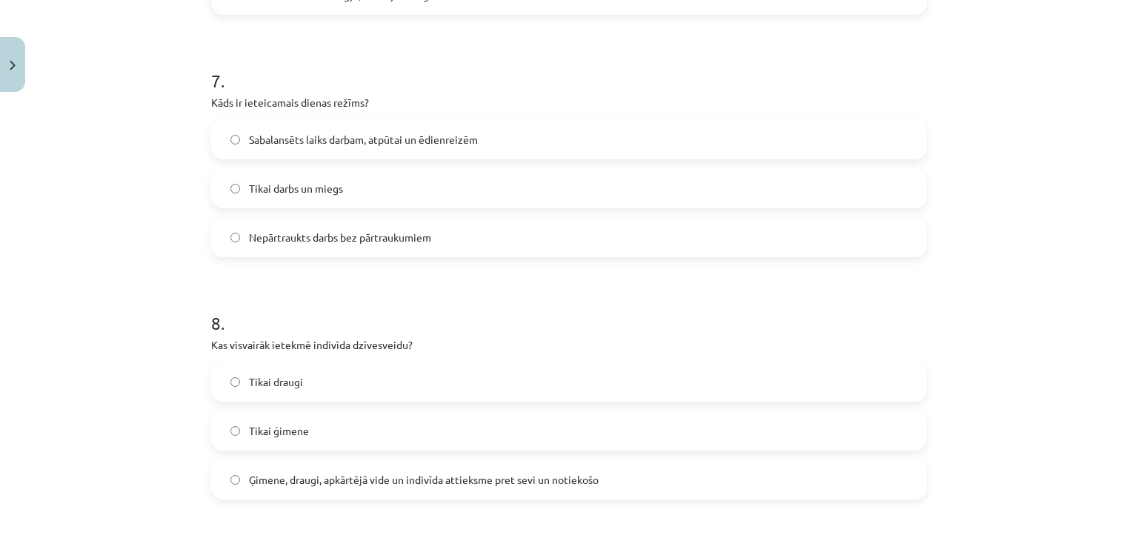
click at [283, 132] on span "Sabalansēts laiks darbam, atpūtai un ēdienreizēm" at bounding box center [363, 140] width 229 height 16
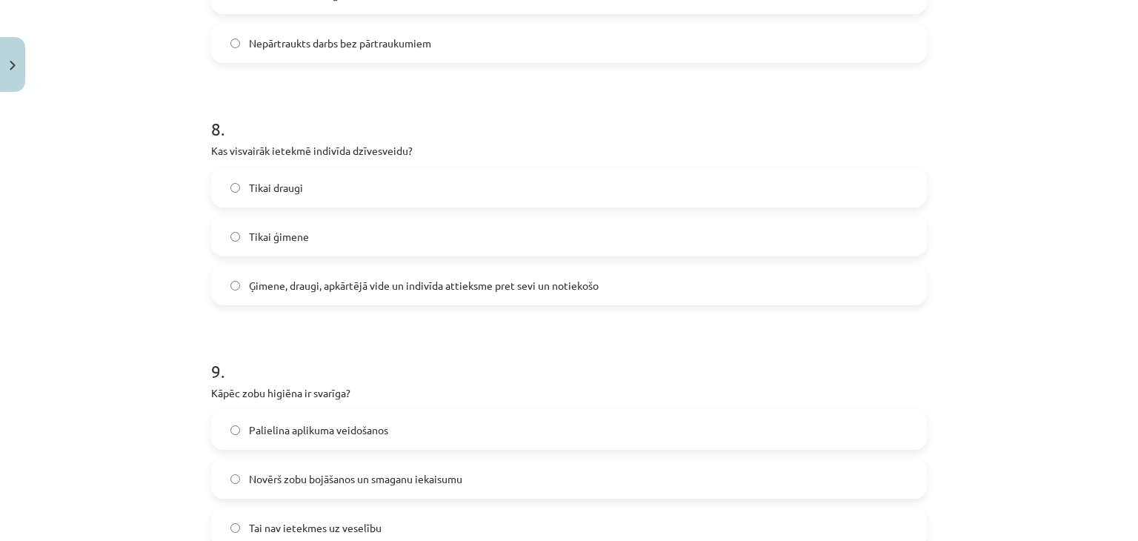
scroll to position [1926, 0]
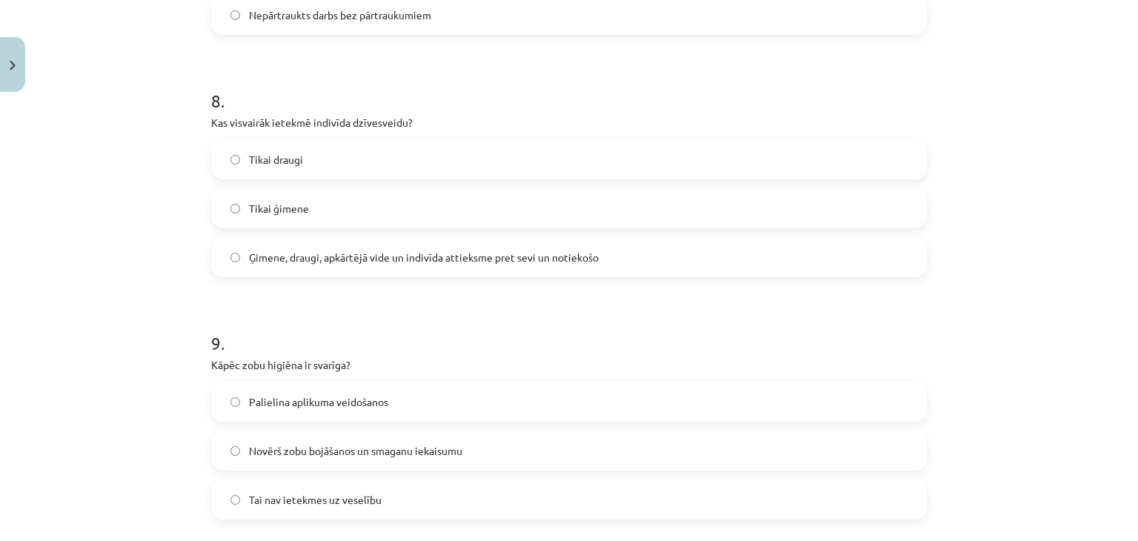
click at [283, 255] on span "Ģimene, draugi, apkārtējā vide un indivīda attieksme pret sevi un notiekošo" at bounding box center [424, 258] width 350 height 16
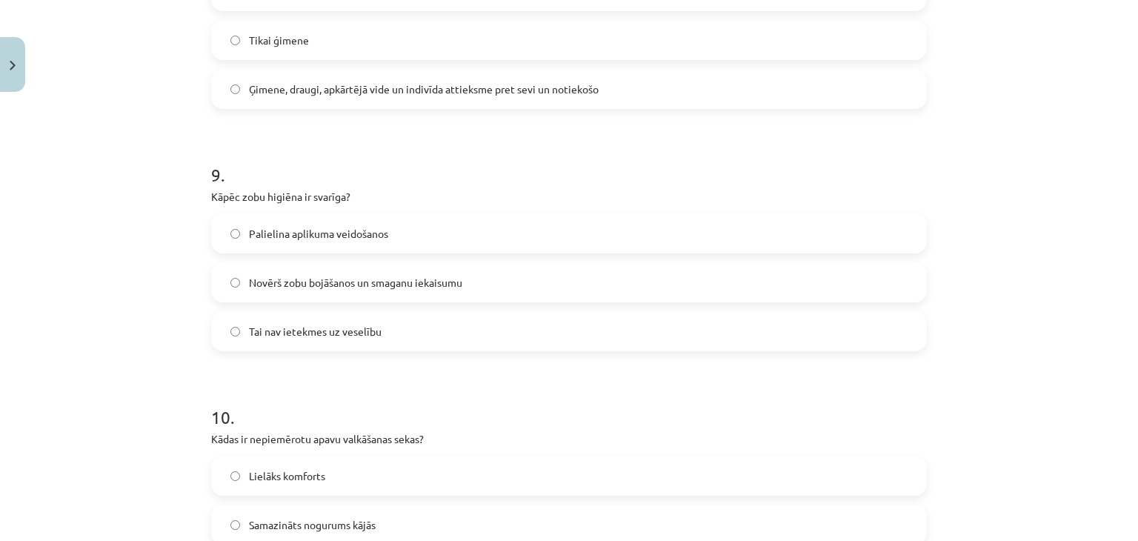
scroll to position [2148, 0]
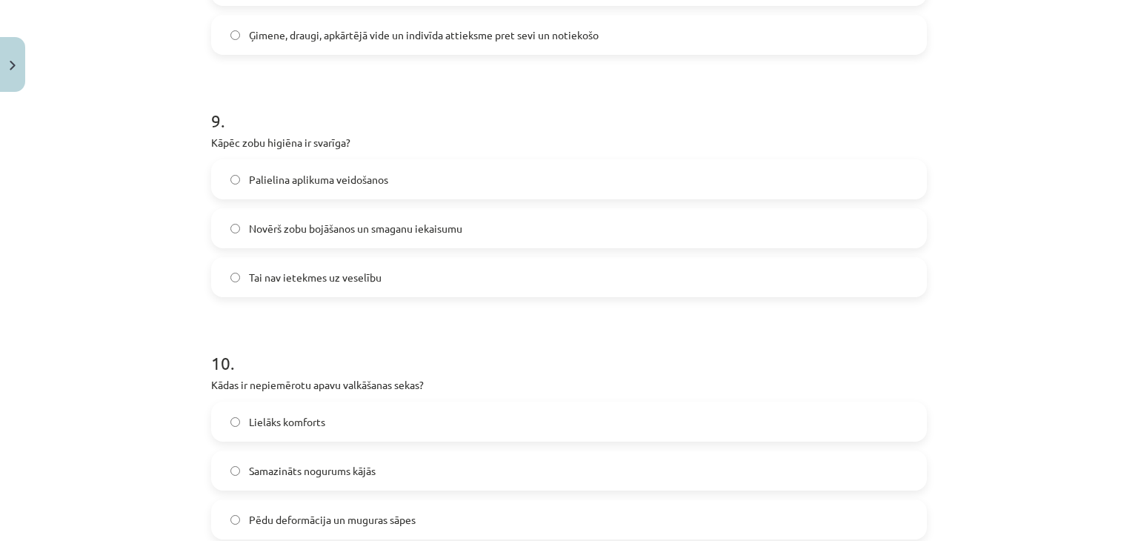
click at [264, 216] on label "Novērš zobu bojāšanos un smaganu iekaisumu" at bounding box center [569, 228] width 713 height 37
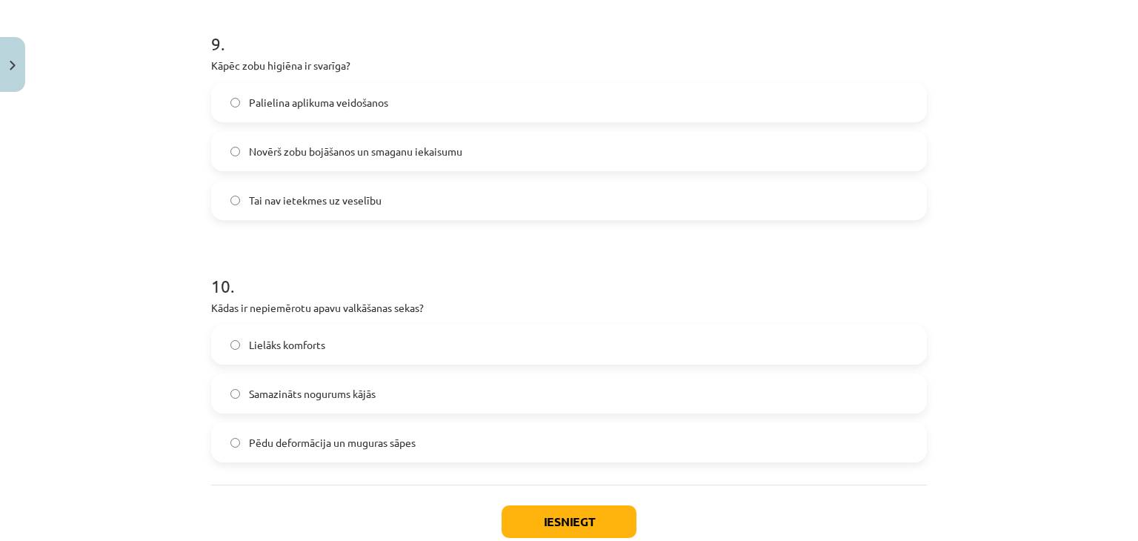
scroll to position [2317, 0]
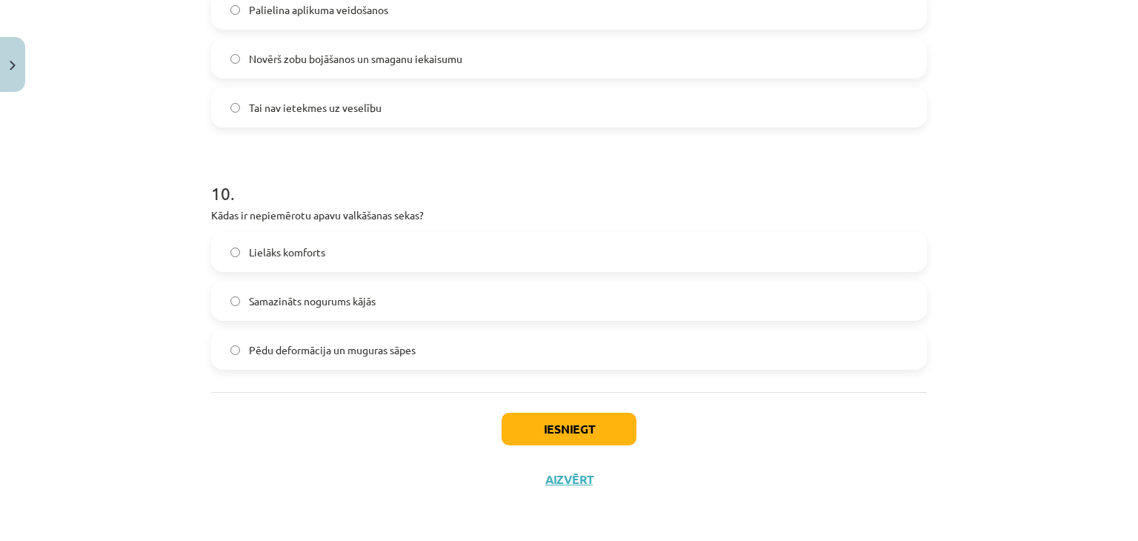
drag, startPoint x: 276, startPoint y: 353, endPoint x: 283, endPoint y: 364, distance: 12.3
click at [276, 355] on span "Pēdu deformācija un muguras sāpes" at bounding box center [332, 350] width 167 height 16
click at [520, 427] on button "Iesniegt" at bounding box center [568, 429] width 135 height 33
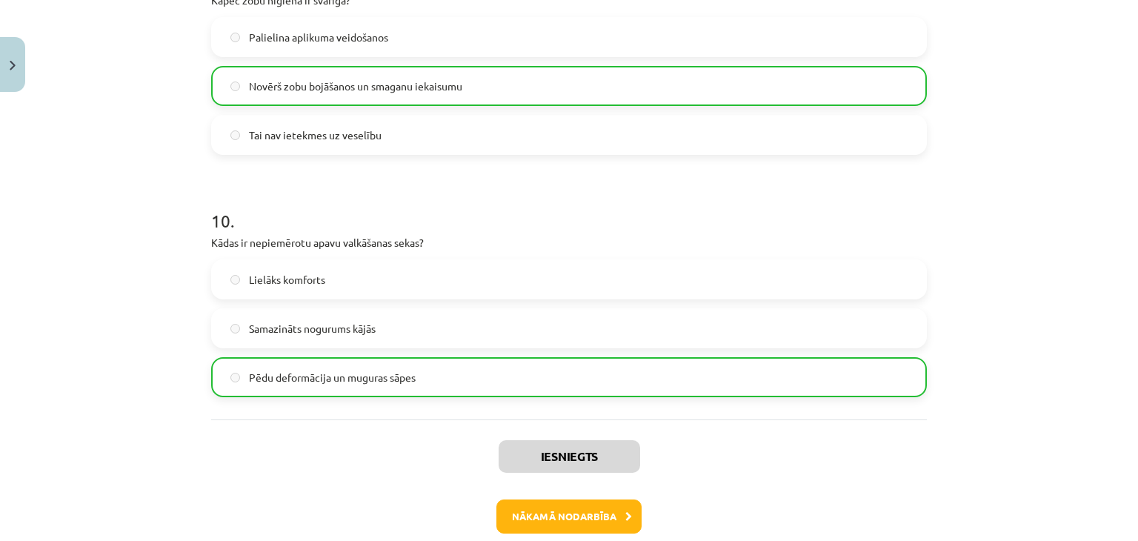
scroll to position [2364, 0]
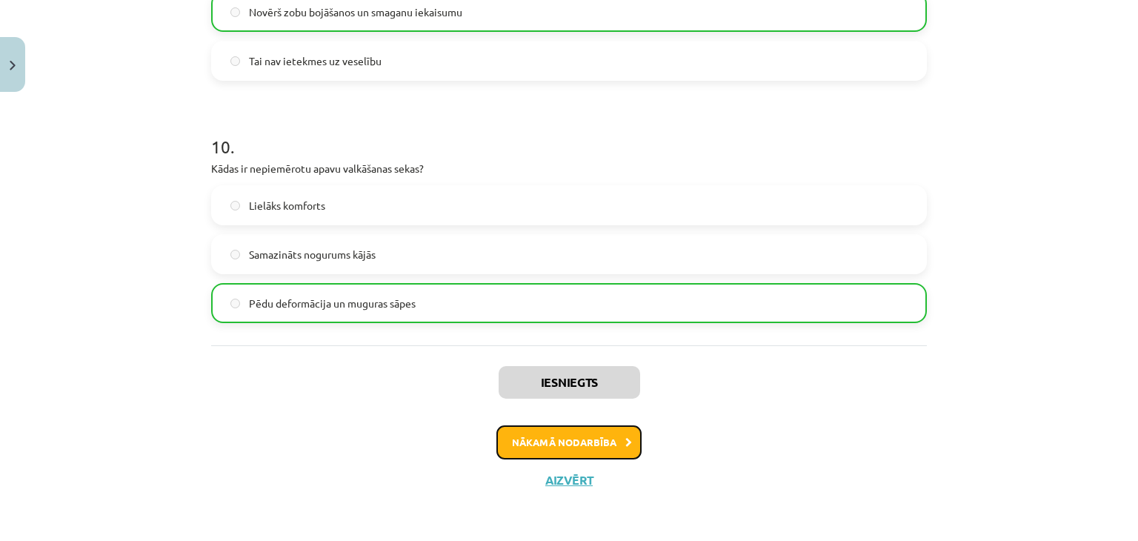
click at [566, 445] on button "Nākamā nodarbība" at bounding box center [568, 442] width 145 height 34
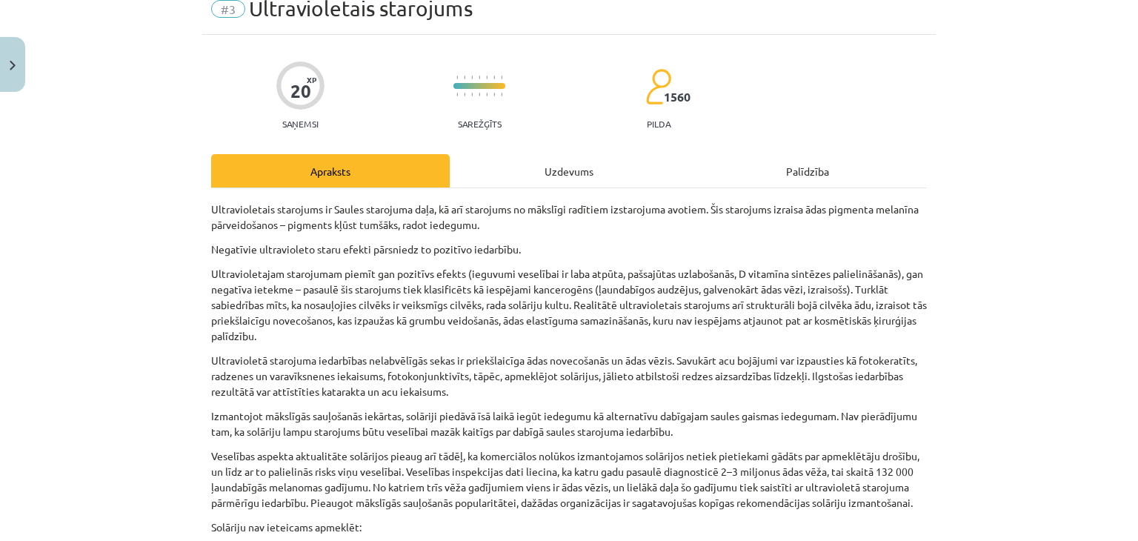
scroll to position [37, 0]
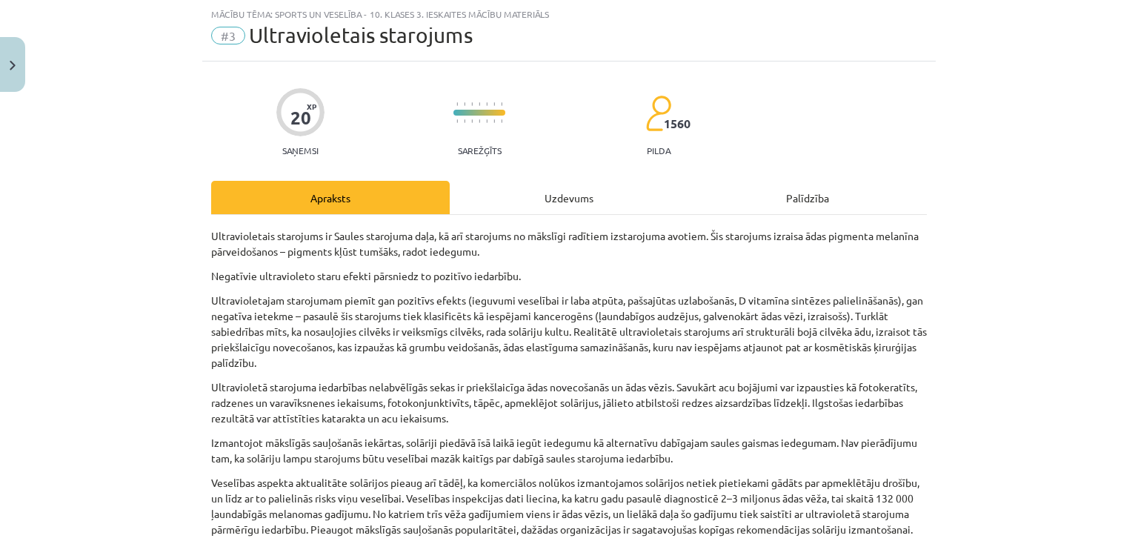
click at [521, 205] on div "Uzdevums" at bounding box center [569, 197] width 238 height 33
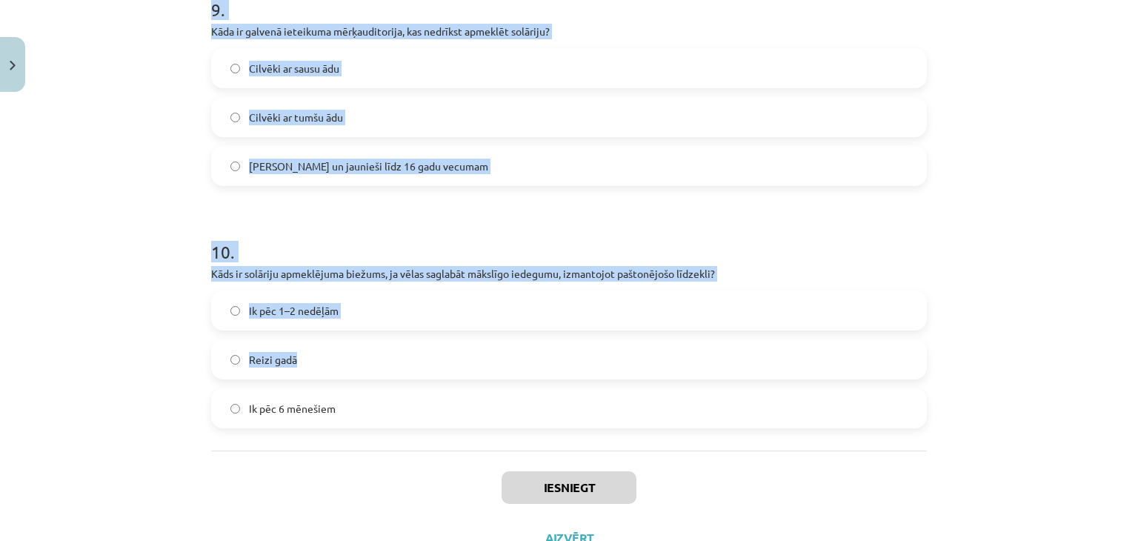
scroll to position [2317, 0]
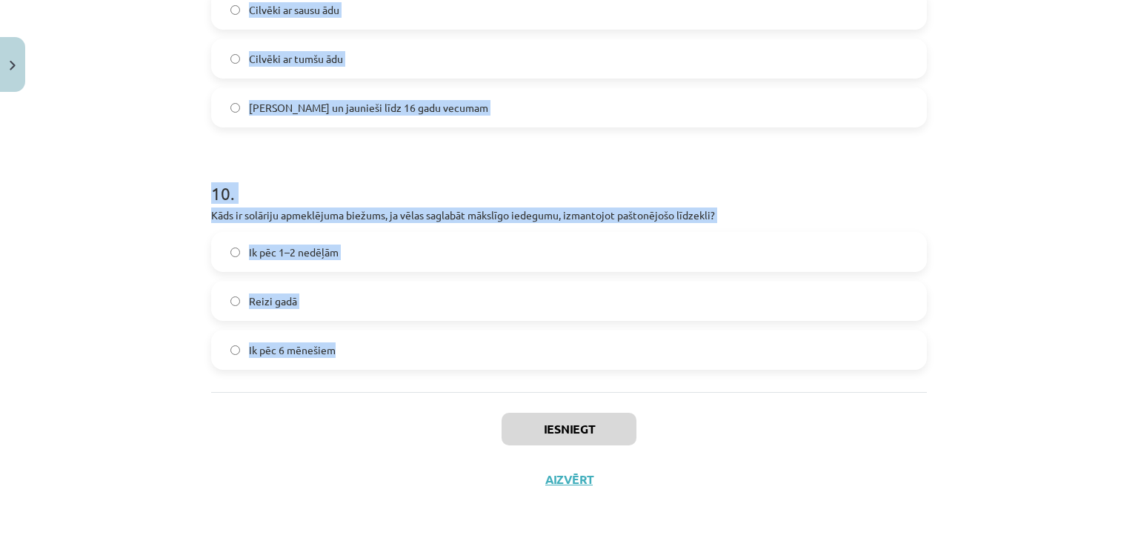
drag, startPoint x: 171, startPoint y: 283, endPoint x: 329, endPoint y: 335, distance: 166.1
click at [331, 336] on div "Mācību tēma: Sports un veselība - 10. klases 3. ieskaites mācību materiāls #3 U…" at bounding box center [569, 270] width 1138 height 541
copy form "1 . Kāpēc solāriju iedegums nav drošāks par dabīgo saules starojumu? Solāriju s…"
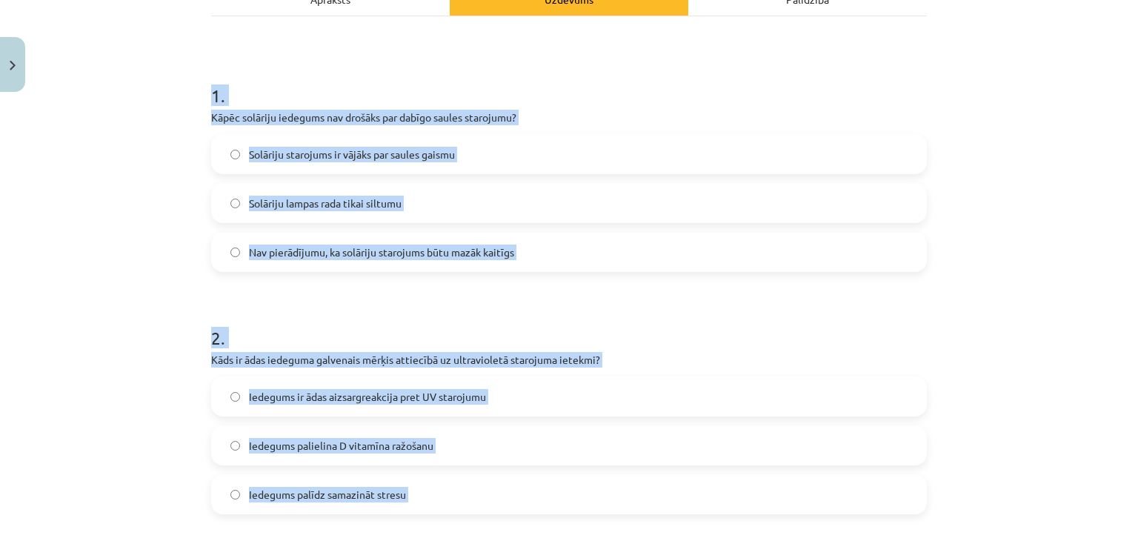
scroll to position [244, 0]
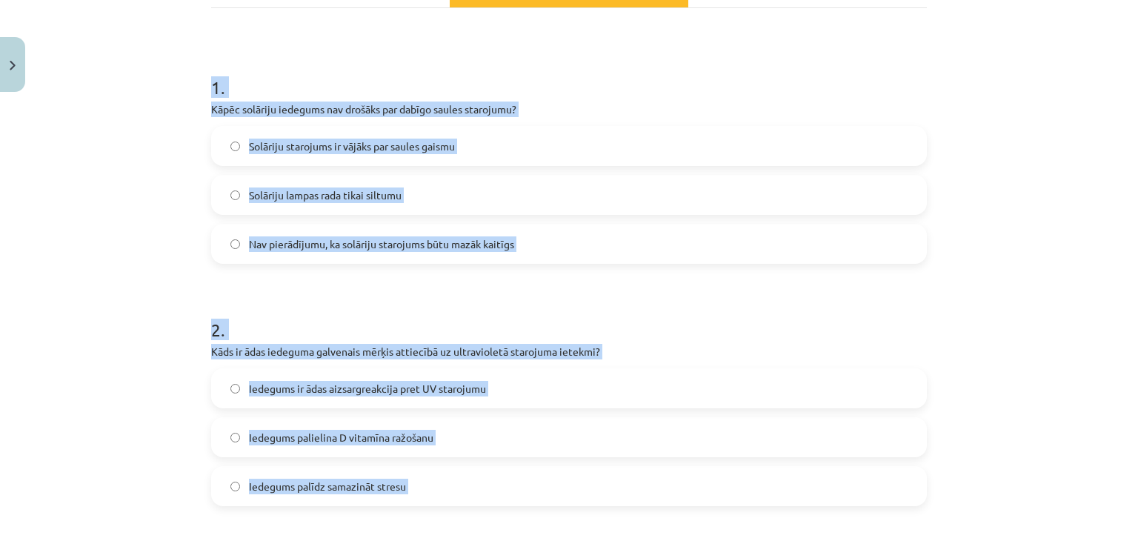
click at [286, 234] on label "Nav pierādījumu, ka solāriju starojums būtu mazāk kaitīgs" at bounding box center [569, 243] width 713 height 37
click at [372, 385] on span "Iedegums ir ādas aizsargreakcija pret UV starojumu" at bounding box center [367, 389] width 237 height 16
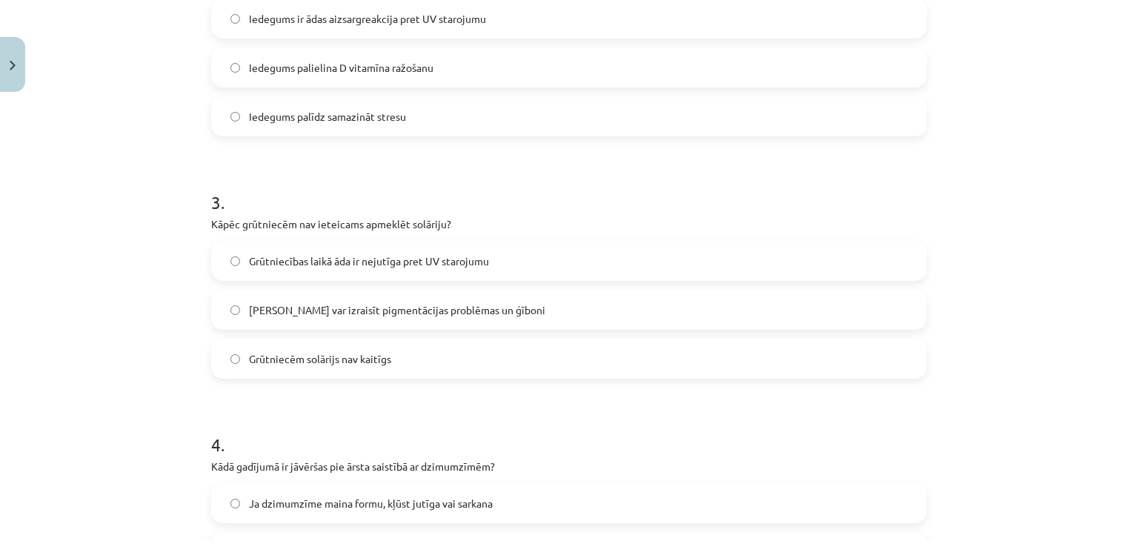
scroll to position [614, 0]
drag, startPoint x: 252, startPoint y: 316, endPoint x: 214, endPoint y: 208, distance: 113.8
click at [252, 315] on label "Solārijs var izraisīt pigmentācijas problēmas un ģīboni" at bounding box center [569, 308] width 713 height 37
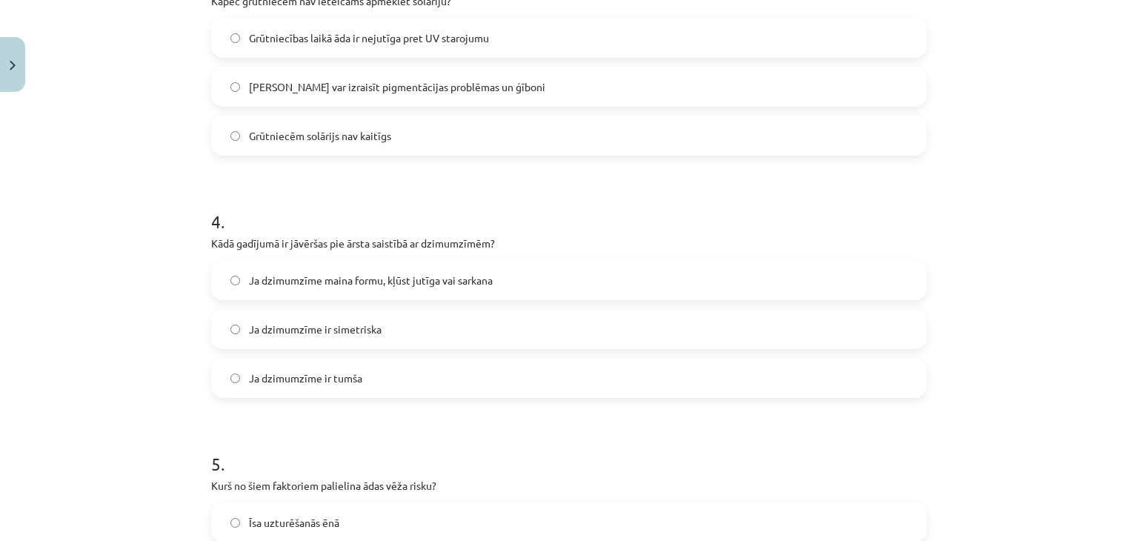
click at [327, 279] on span "Ja dzimumzīme maina formu, kļūst jutīga vai sarkana" at bounding box center [371, 281] width 244 height 16
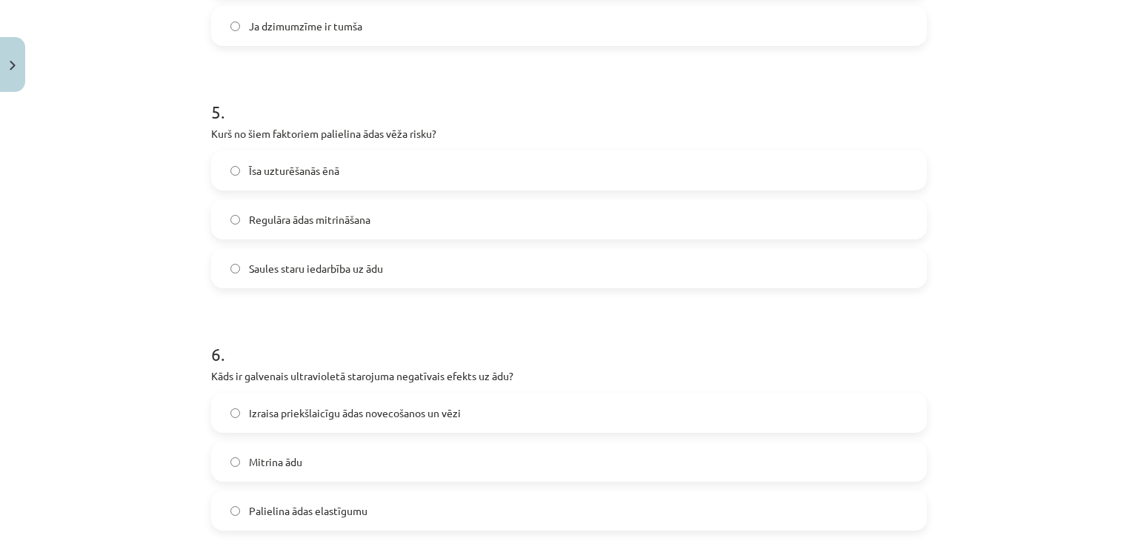
scroll to position [1207, 0]
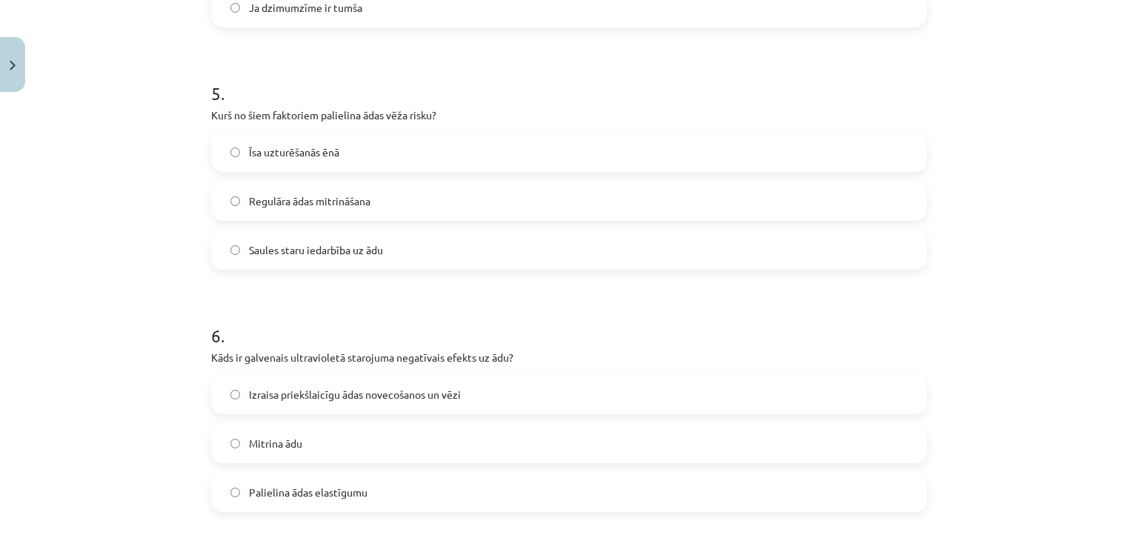
click at [318, 247] on span "Saules staru iedarbība uz ādu" at bounding box center [316, 250] width 134 height 16
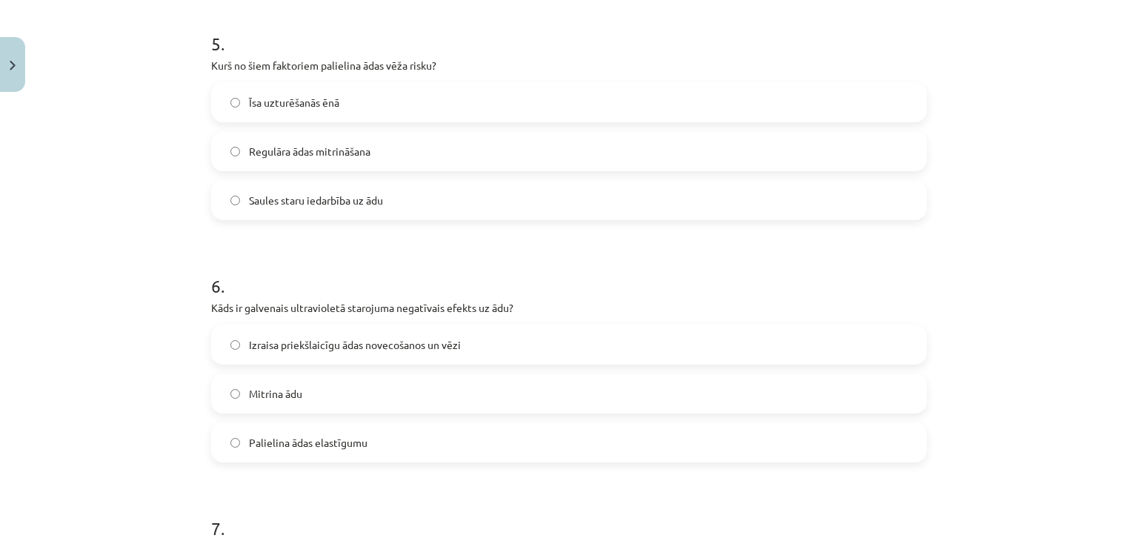
scroll to position [1355, 0]
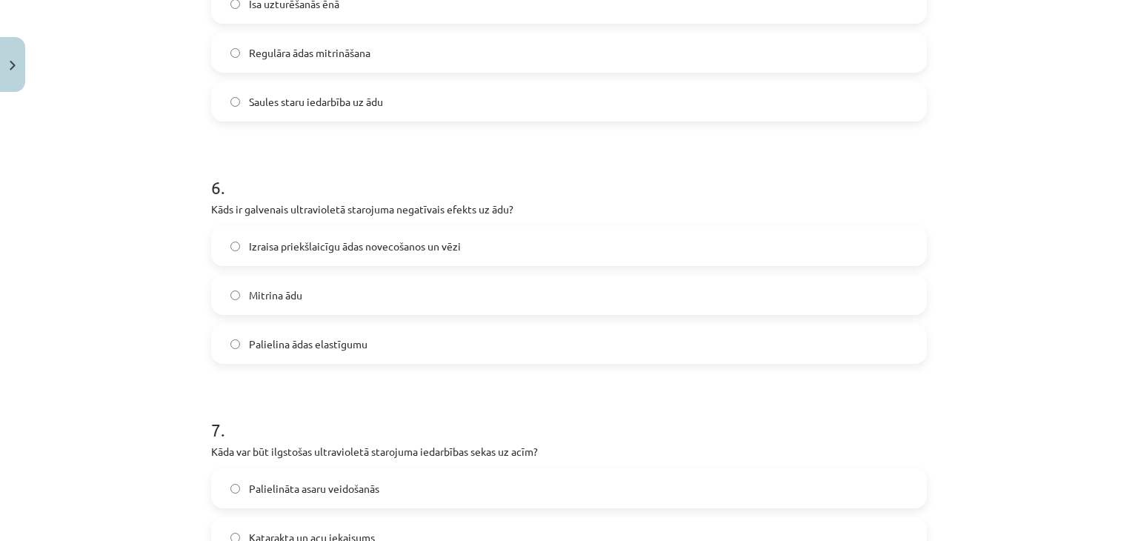
click at [250, 256] on label "Izraisa priekšlaicīgu ādas novecošanos un vēzi" at bounding box center [569, 245] width 713 height 37
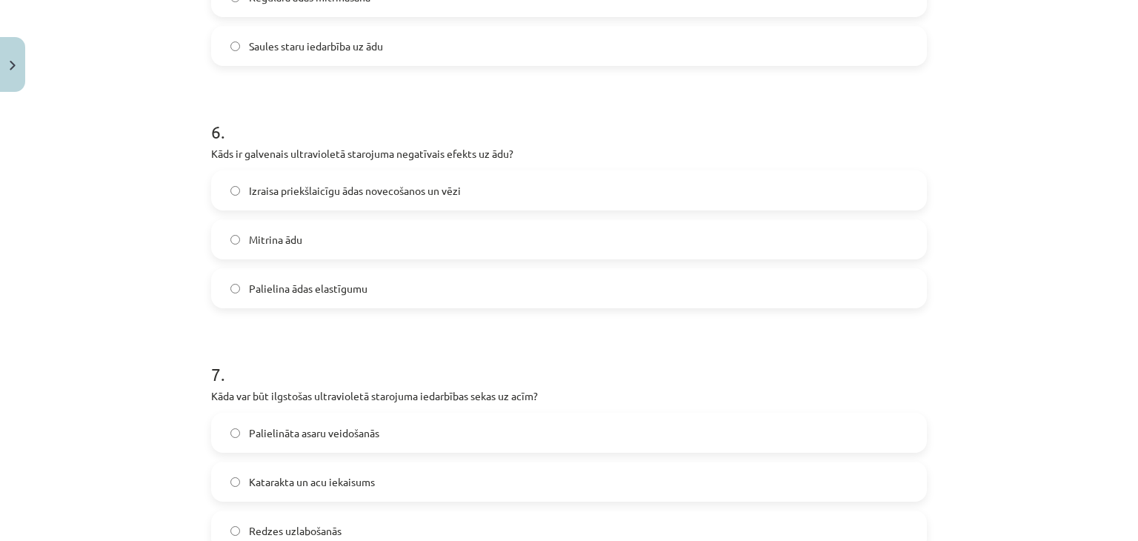
scroll to position [1577, 0]
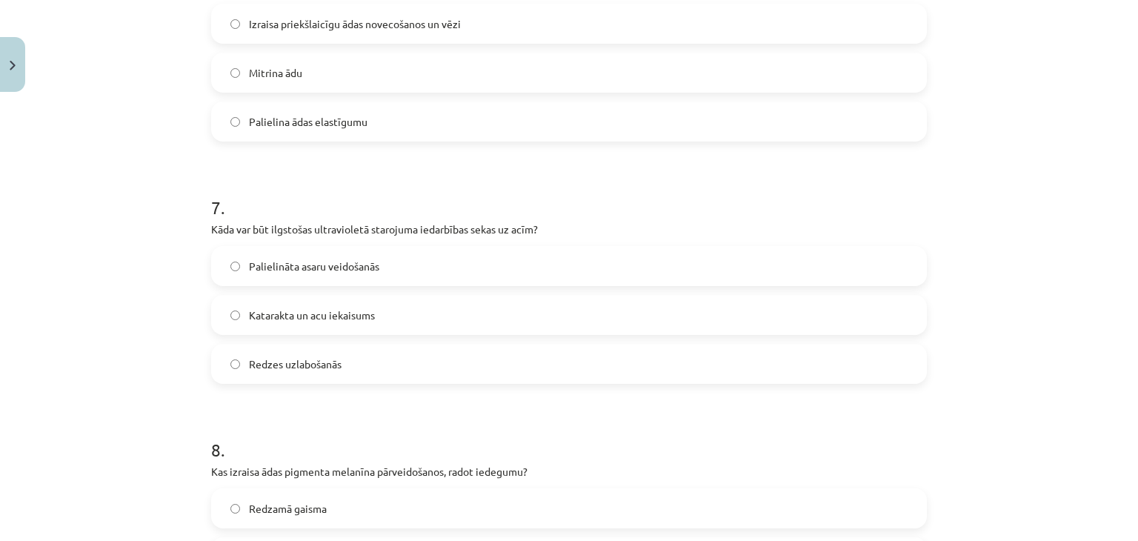
click at [296, 307] on span "Katarakta un acu iekaisums" at bounding box center [312, 315] width 126 height 16
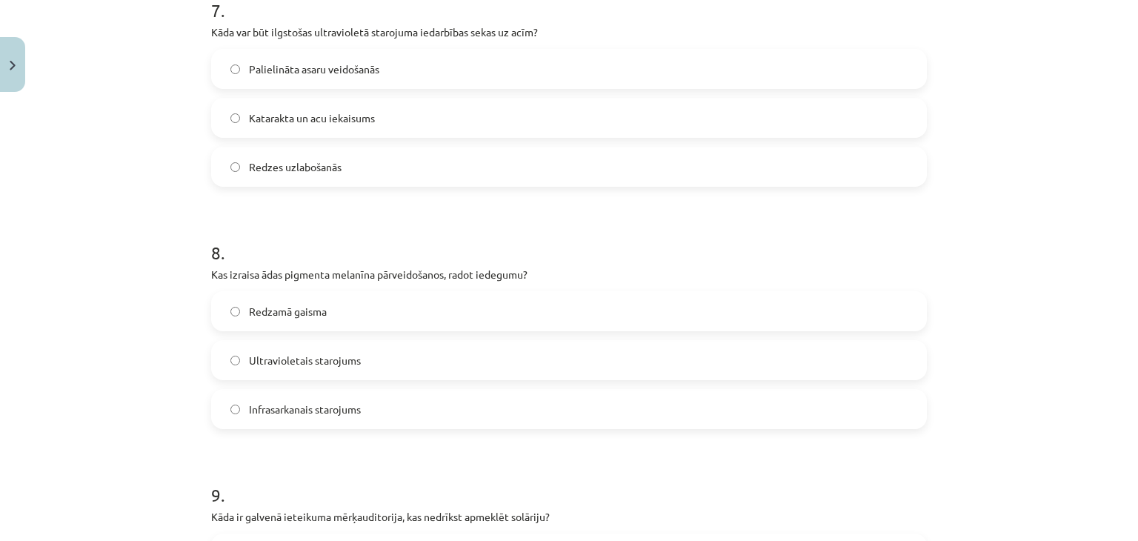
scroll to position [1799, 0]
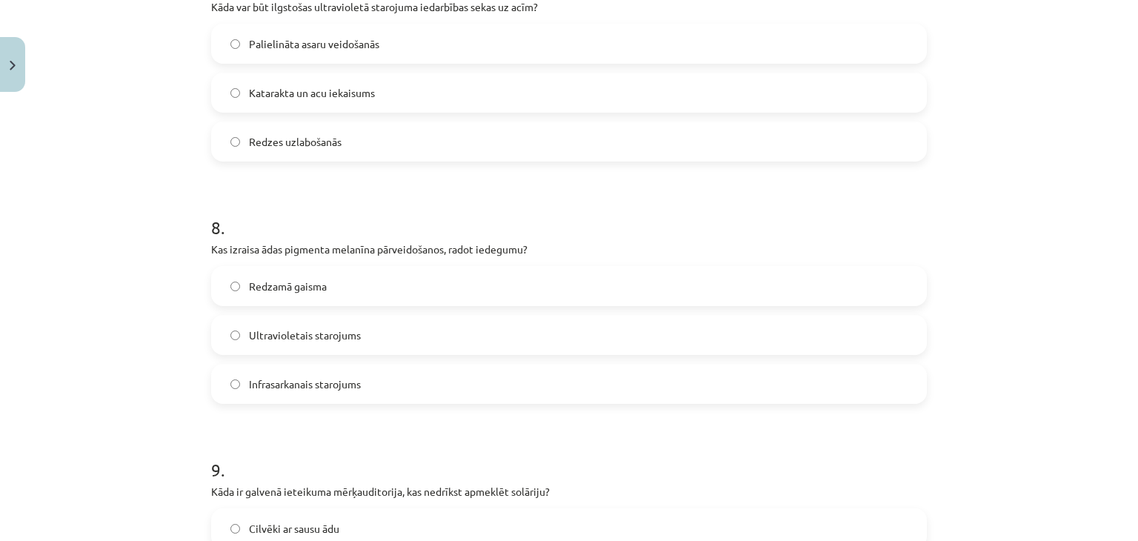
drag, startPoint x: 299, startPoint y: 321, endPoint x: 301, endPoint y: 352, distance: 31.1
click at [299, 322] on label "Ultravioletais starojums" at bounding box center [569, 334] width 713 height 37
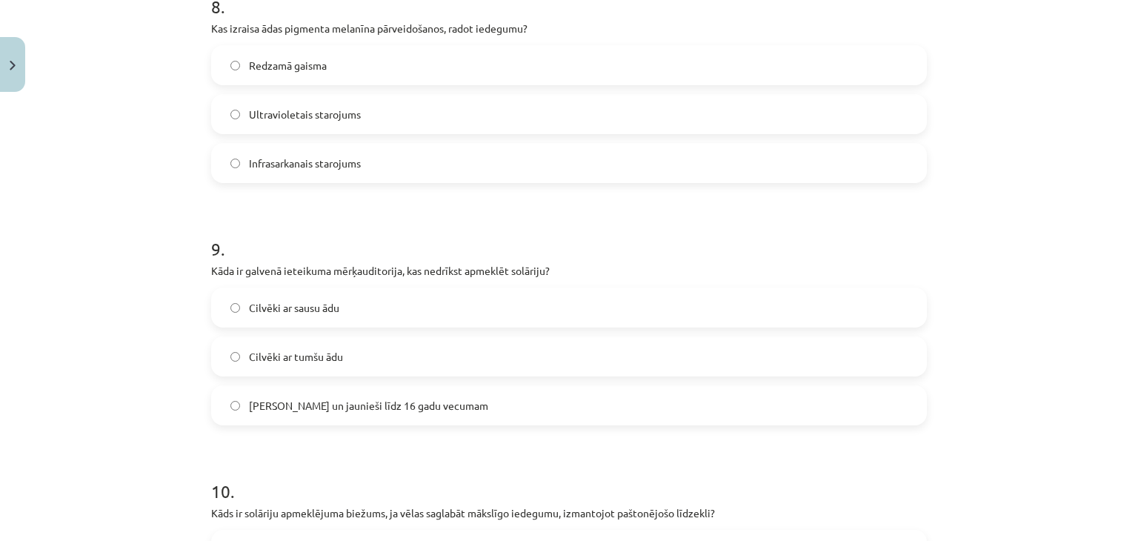
scroll to position [2021, 0]
click at [260, 392] on label "Bērni un jaunieši līdz 16 gadu vecumam" at bounding box center [569, 403] width 713 height 37
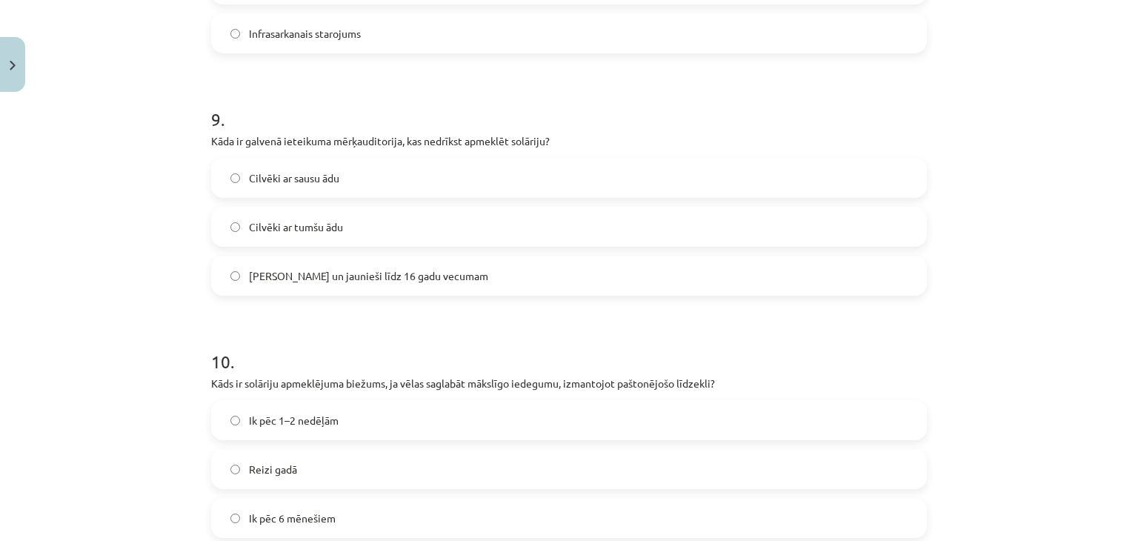
scroll to position [2243, 0]
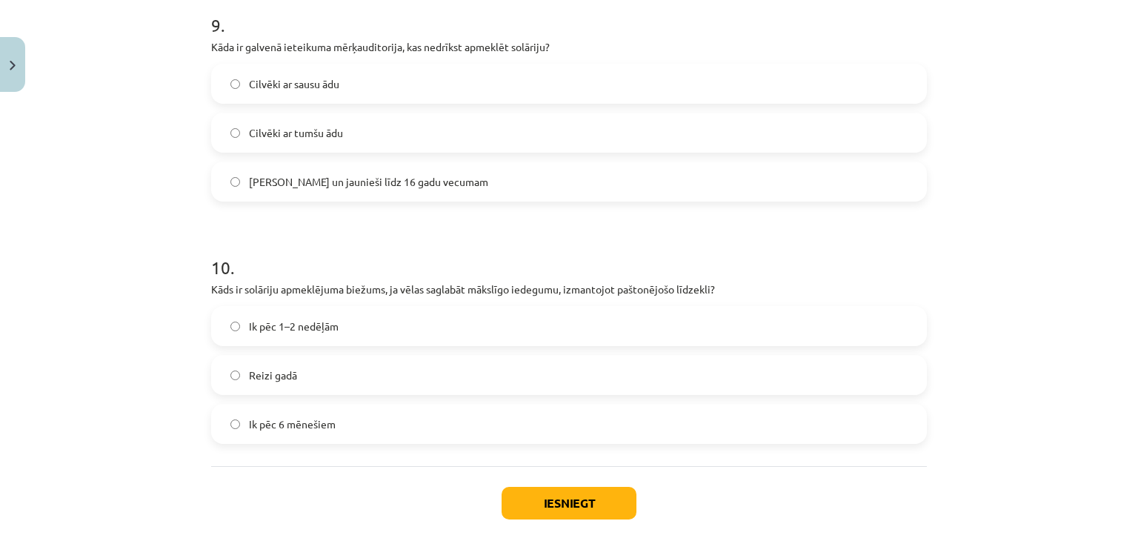
click at [301, 335] on label "Ik pēc 1–2 nedēļām" at bounding box center [569, 325] width 713 height 37
click at [506, 493] on button "Iesniegt" at bounding box center [568, 503] width 135 height 33
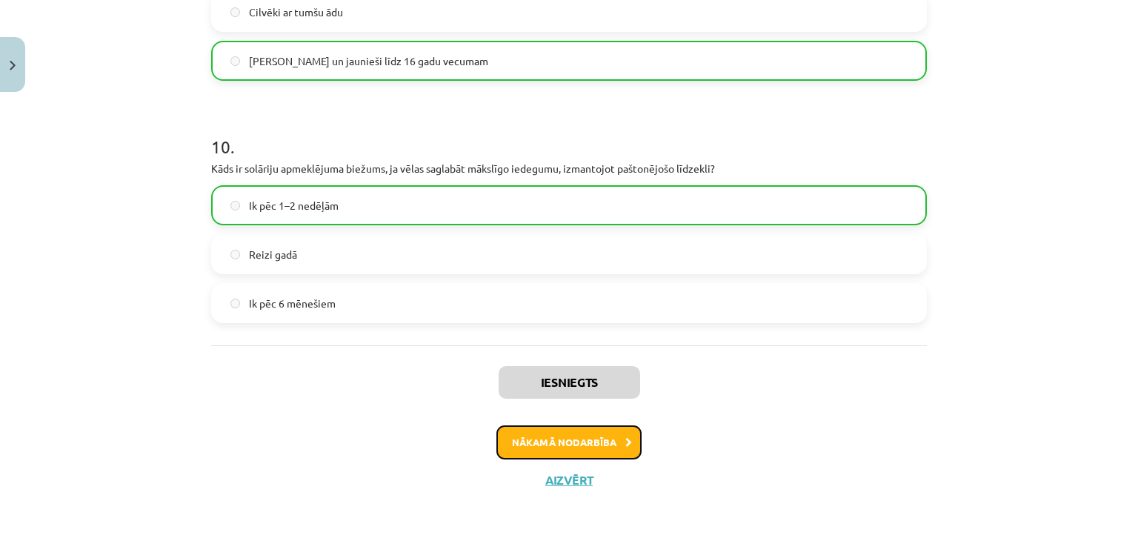
drag, startPoint x: 544, startPoint y: 447, endPoint x: 533, endPoint y: 448, distance: 11.2
click at [543, 447] on button "Nākamā nodarbība" at bounding box center [568, 442] width 145 height 34
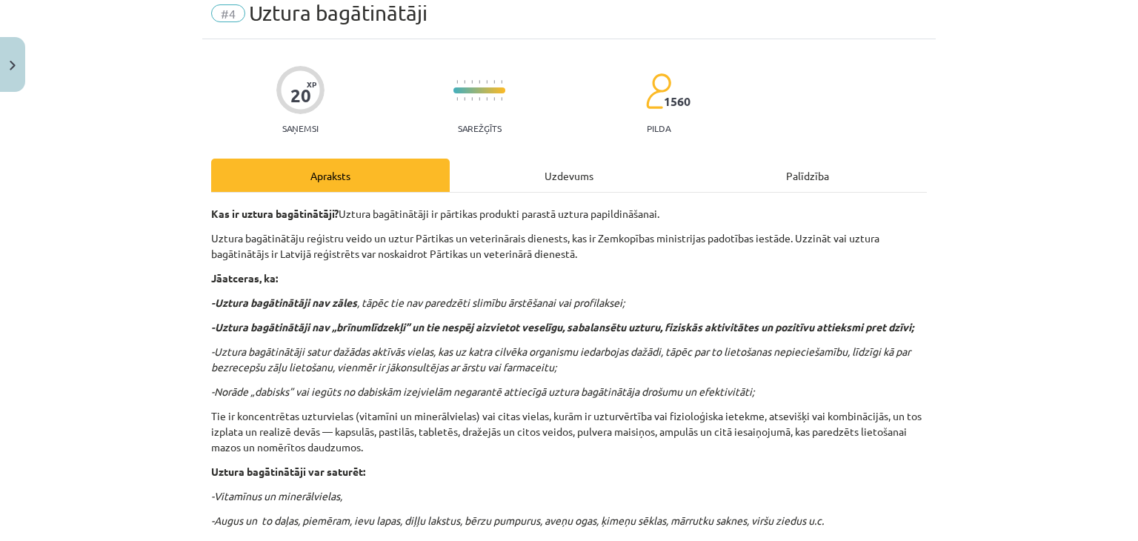
scroll to position [37, 0]
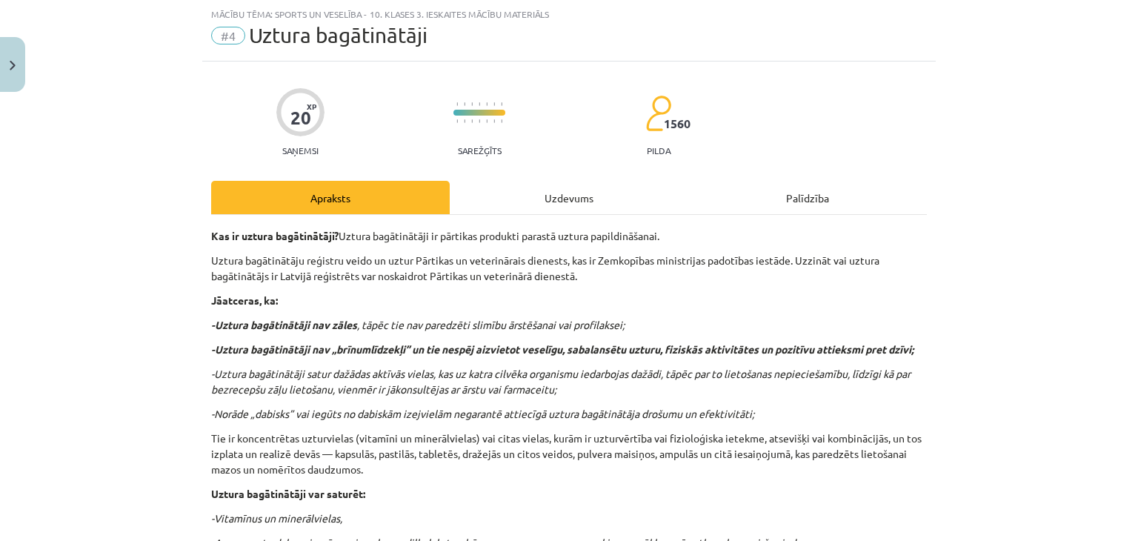
click at [521, 202] on div "Uzdevums" at bounding box center [569, 197] width 238 height 33
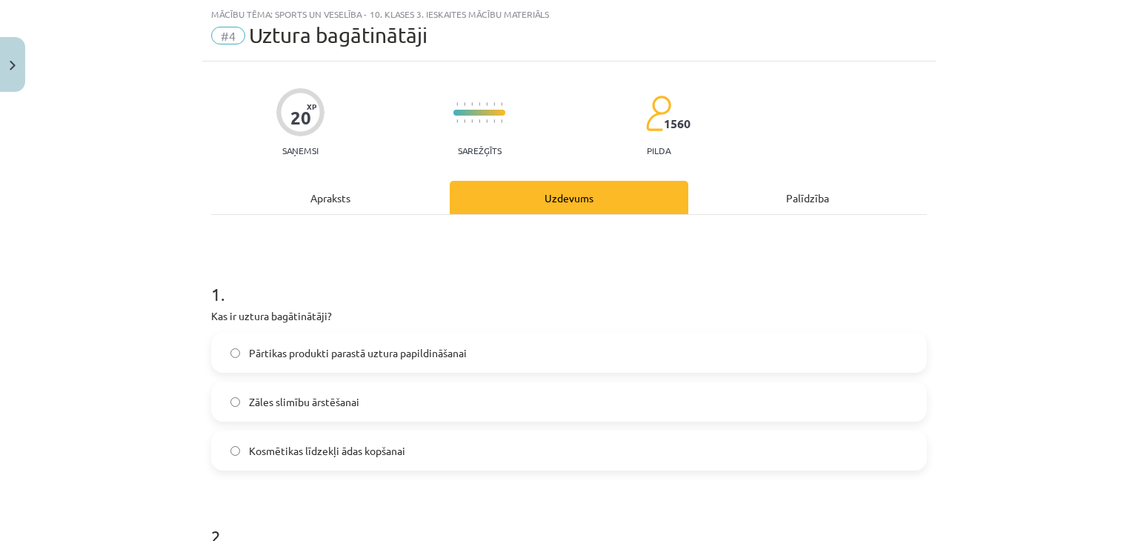
drag, startPoint x: 237, startPoint y: 258, endPoint x: 215, endPoint y: 276, distance: 28.5
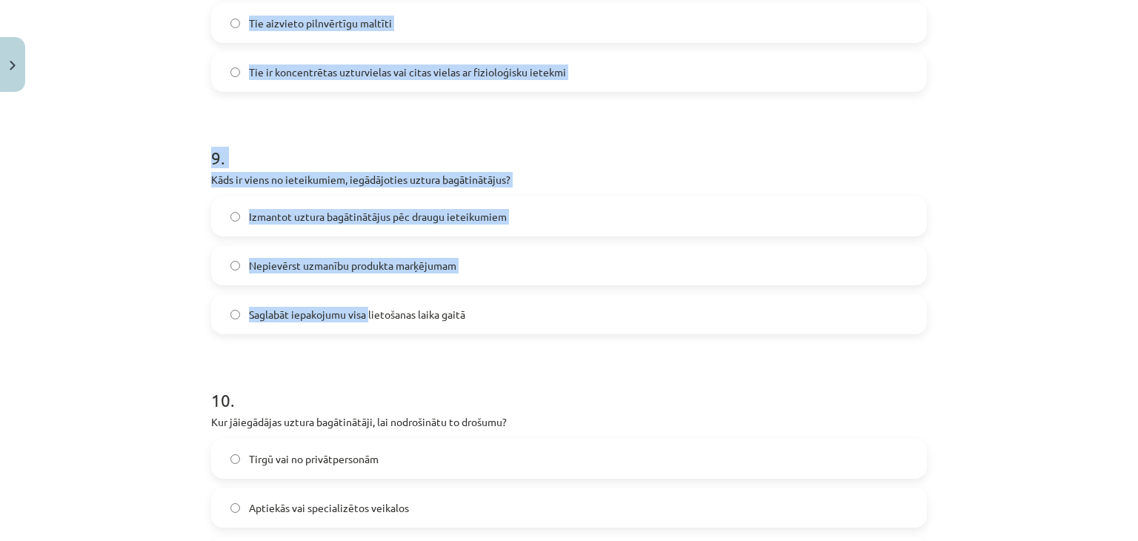
scroll to position [2317, 0]
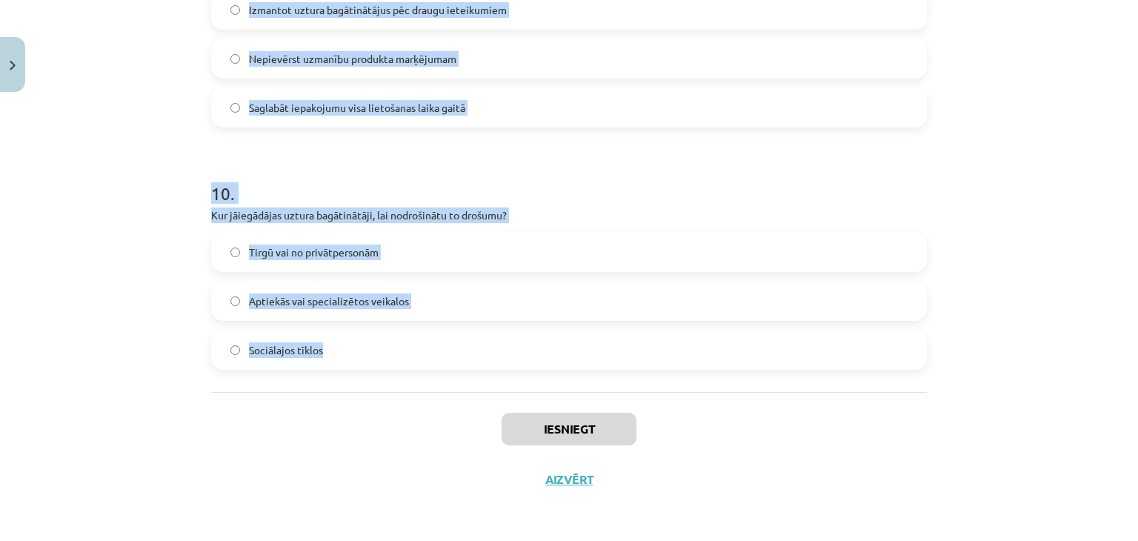
drag, startPoint x: 196, startPoint y: 278, endPoint x: 370, endPoint y: 295, distance: 174.1
click at [363, 316] on div "Mācību tēma: Sports un veselība - 10. klases 3. ieskaites mācību materiāls #4 U…" at bounding box center [569, 270] width 1138 height 541
click at [175, 246] on div "Mācību tēma: Sports un veselība - 10. klases 3. ieskaites mācību materiāls #4 U…" at bounding box center [569, 270] width 1138 height 541
drag, startPoint x: 196, startPoint y: 170, endPoint x: 465, endPoint y: 374, distance: 338.3
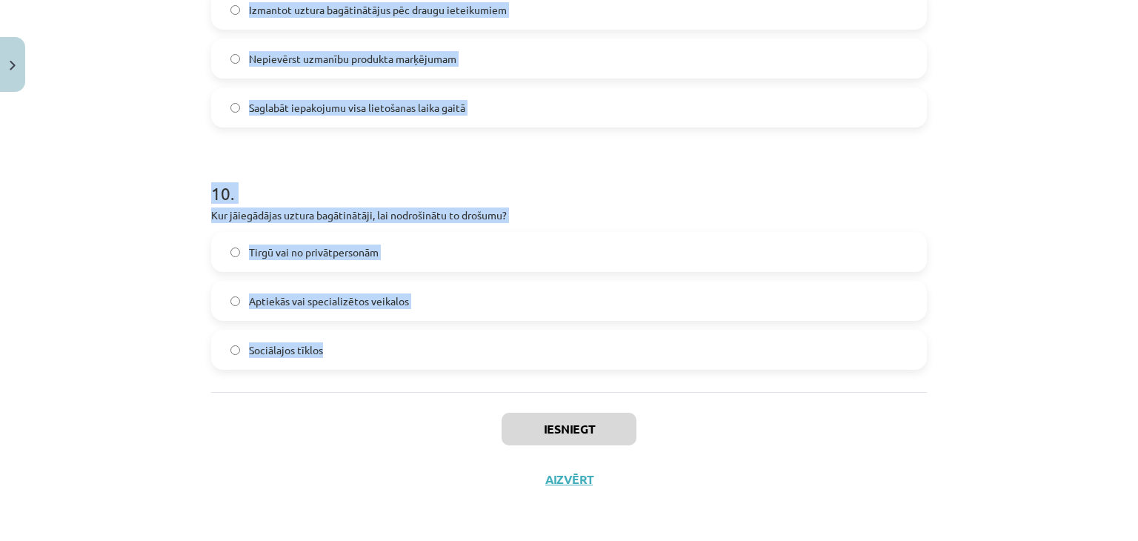
copy form "1 . Kas ir uztura bagātinātāji? Pārtikas produkti parastā uztura papildināšanai…"
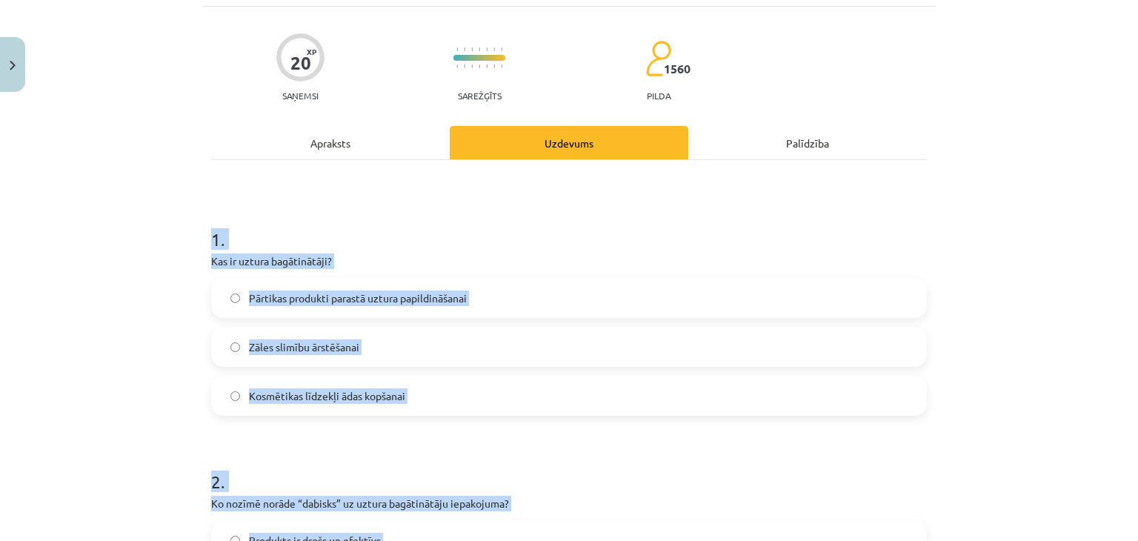
scroll to position [0, 0]
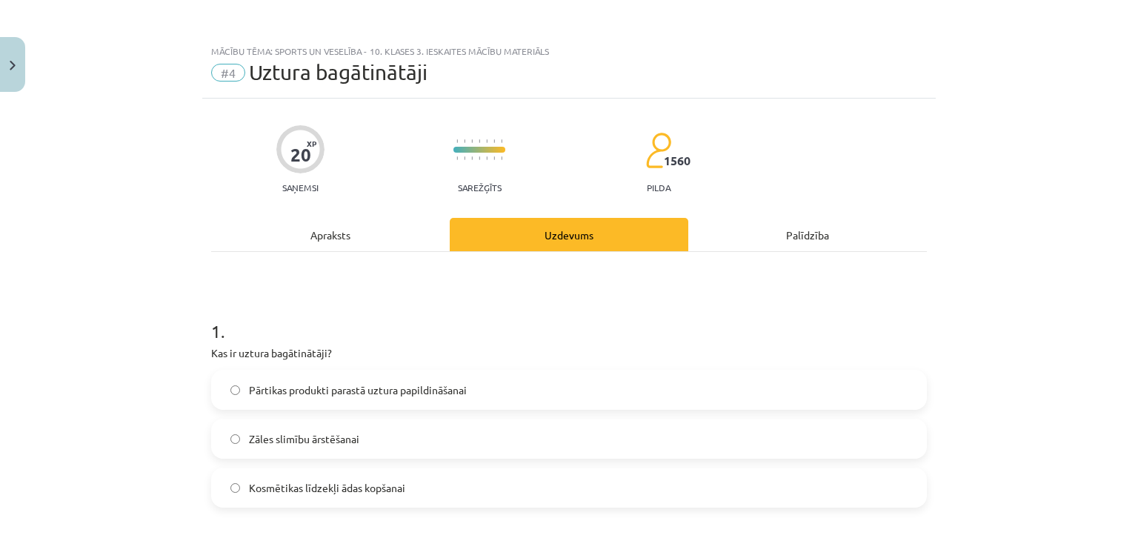
click at [327, 386] on span "Pārtikas produkti parastā uztura papildināšanai" at bounding box center [358, 390] width 218 height 16
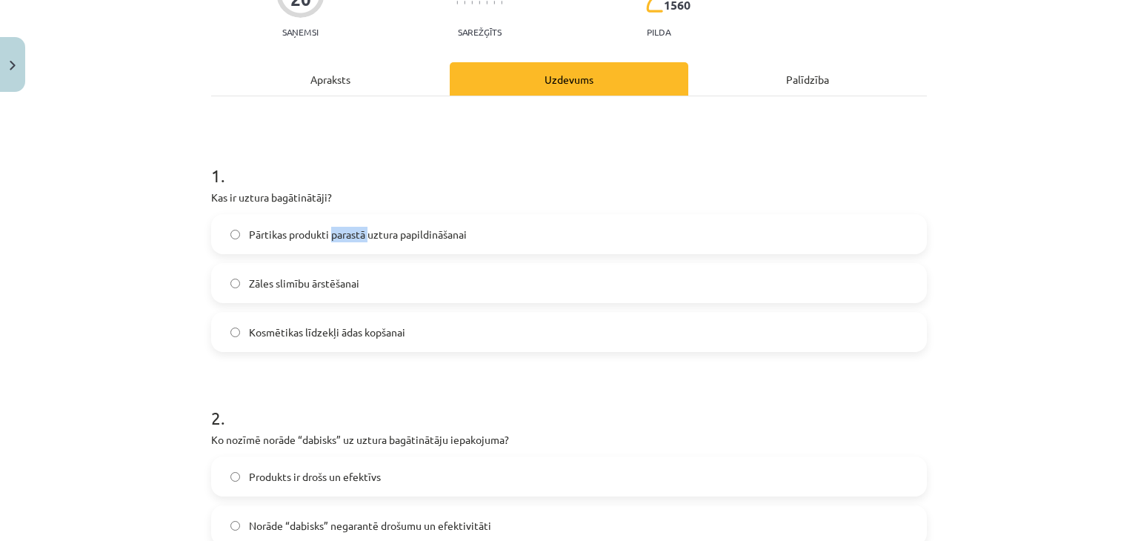
scroll to position [296, 0]
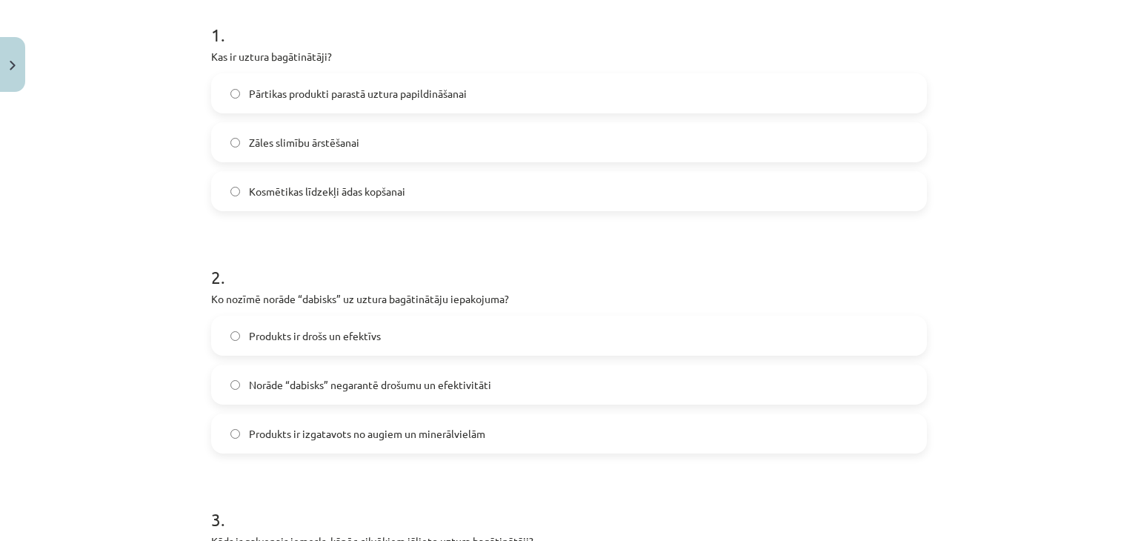
click at [298, 370] on label "Norāde “dabisks” negarantē drošumu un efektivitāti" at bounding box center [569, 384] width 713 height 37
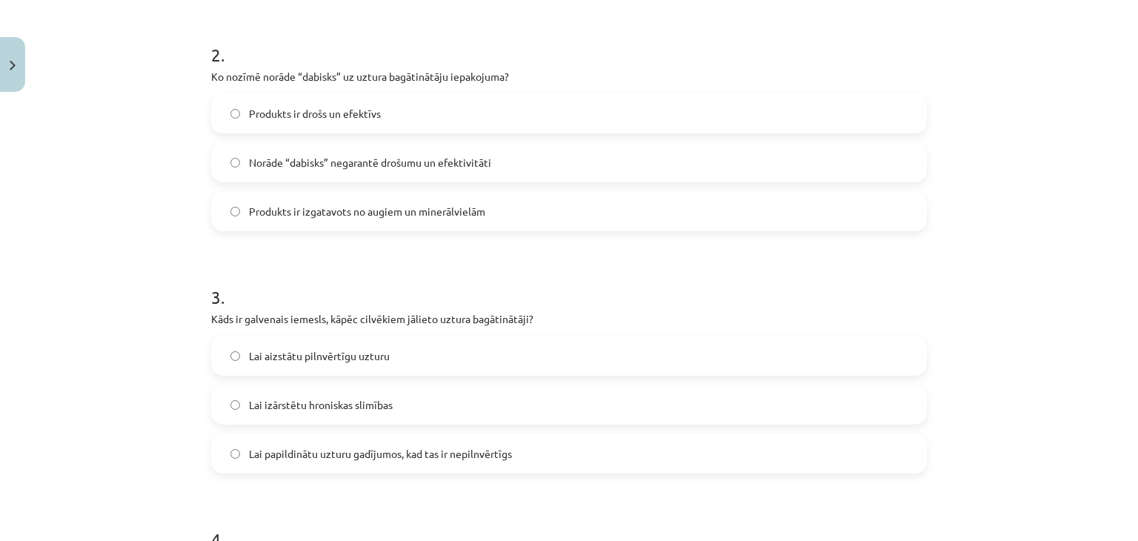
click at [321, 446] on span "Lai papildinātu uzturu gadījumos, kad tas ir nepilnvērtīgs" at bounding box center [380, 454] width 263 height 16
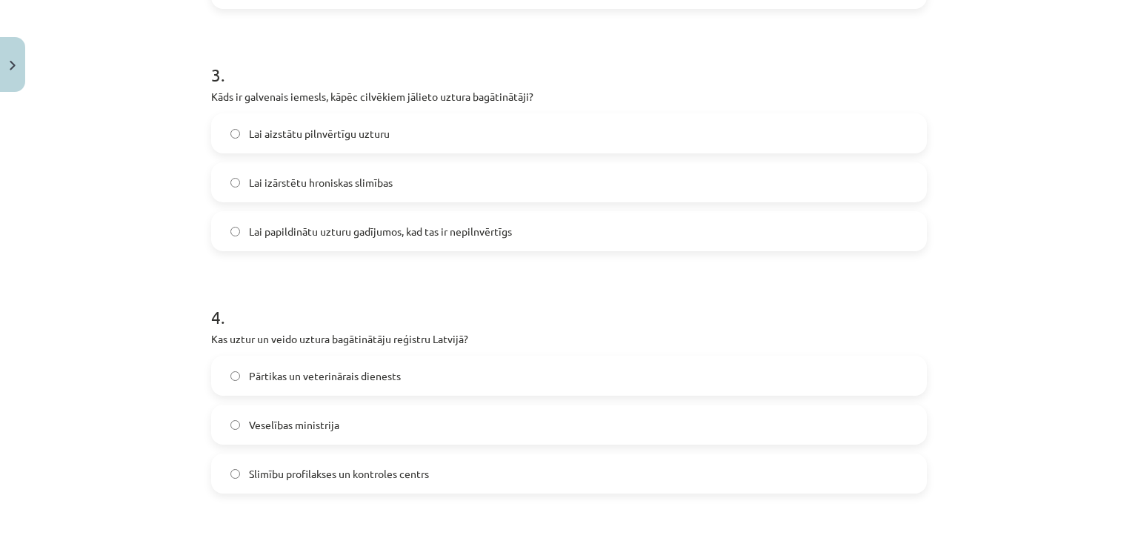
click at [309, 374] on span "Pārtikas un veterinārais dienests" at bounding box center [325, 376] width 152 height 16
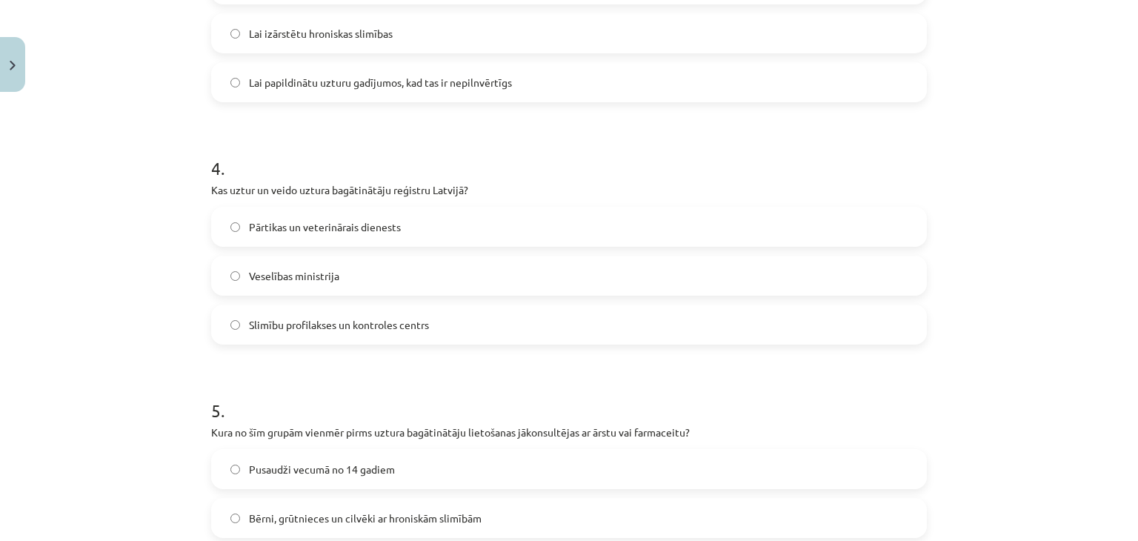
scroll to position [1037, 0]
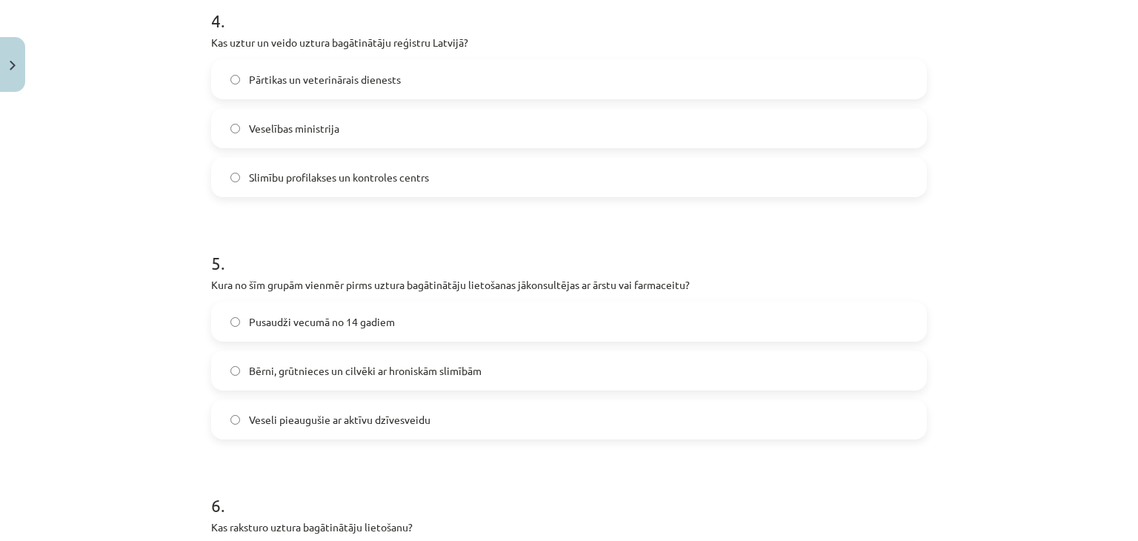
click at [278, 370] on span "Bērni, grūtnieces un cilvēki ar hroniskām slimībām" at bounding box center [365, 371] width 233 height 16
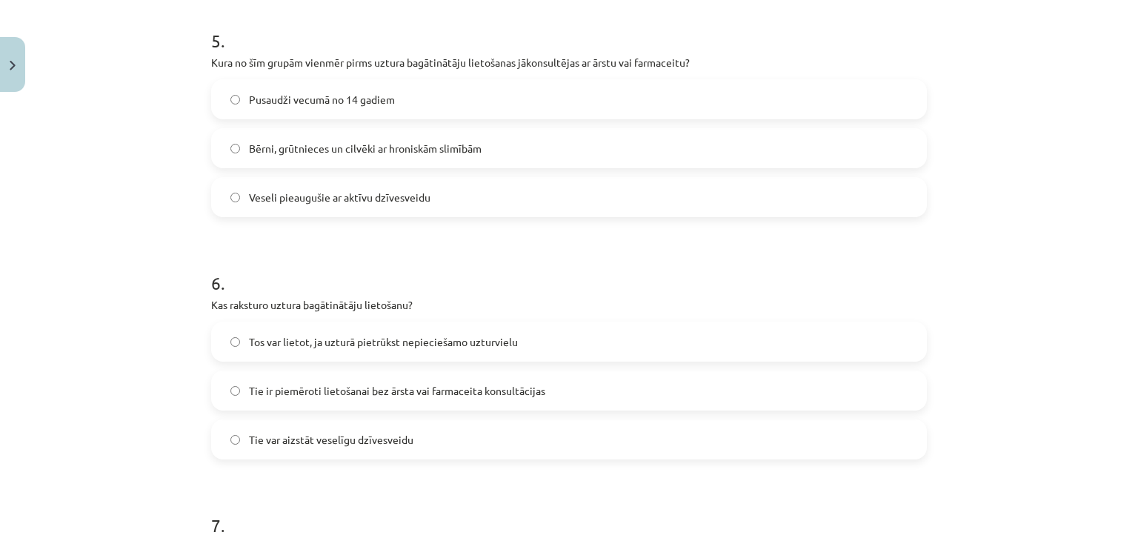
click at [249, 336] on span "Tos var lietot, ja uzturā pietrūkst nepieciešamo uzturvielu" at bounding box center [383, 342] width 269 height 16
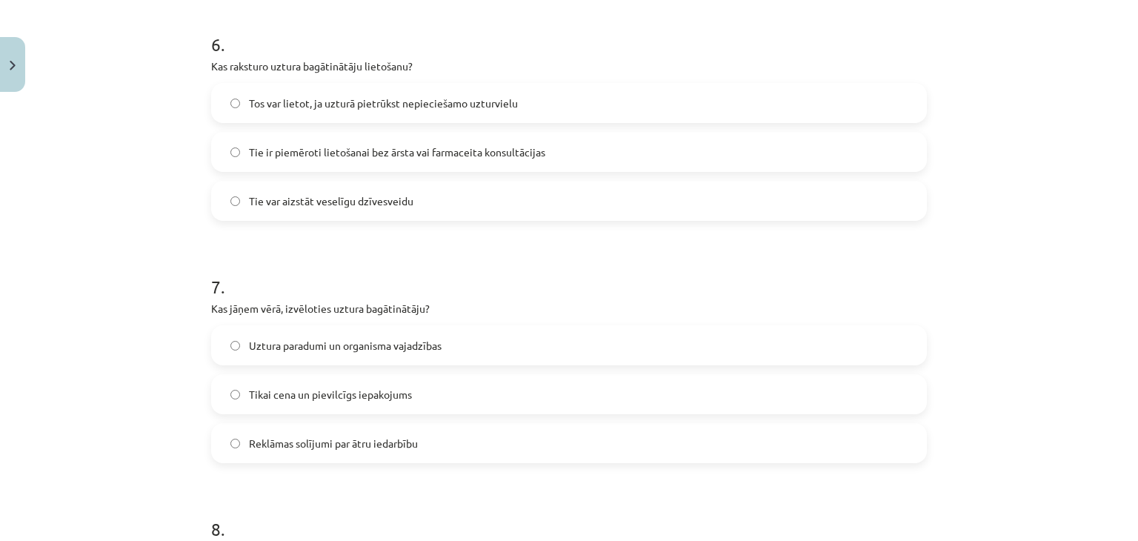
scroll to position [1629, 0]
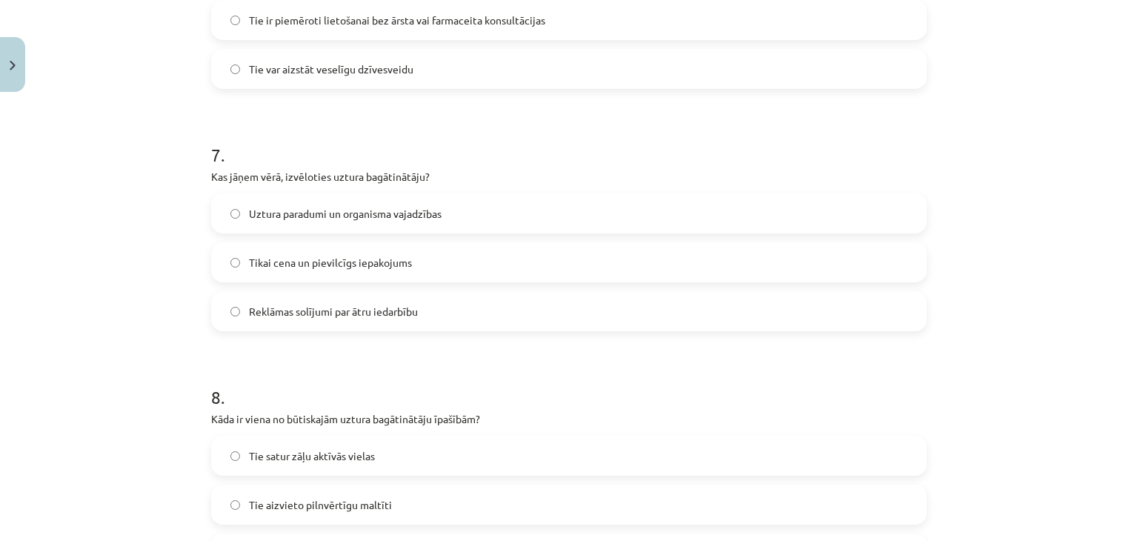
click at [311, 214] on span "Uztura paradumi un organisma vajadzības" at bounding box center [345, 214] width 193 height 16
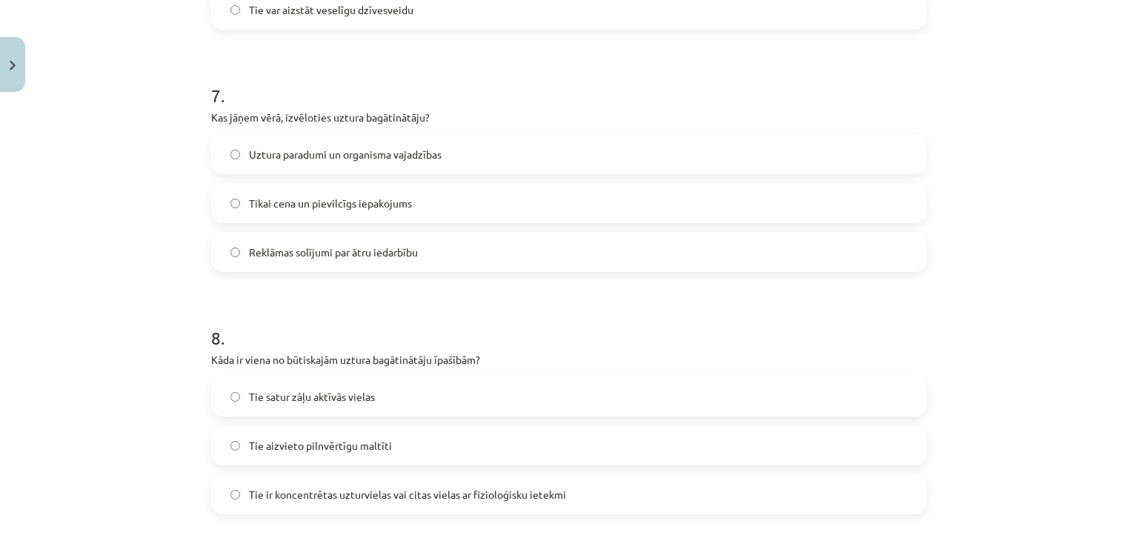
scroll to position [1852, 0]
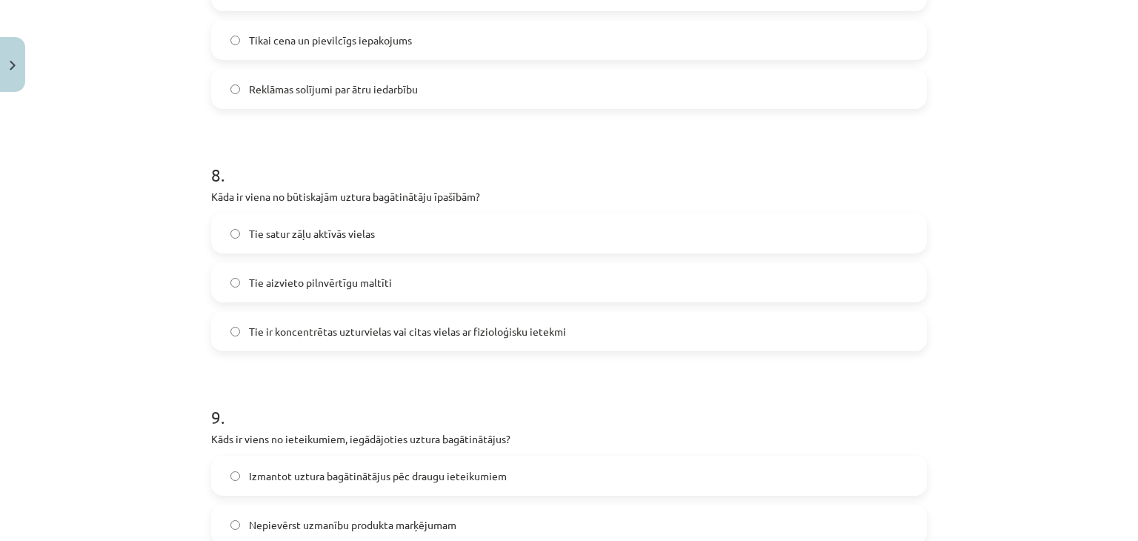
click at [290, 246] on label "Tie satur zāļu aktīvās vielas" at bounding box center [569, 233] width 713 height 37
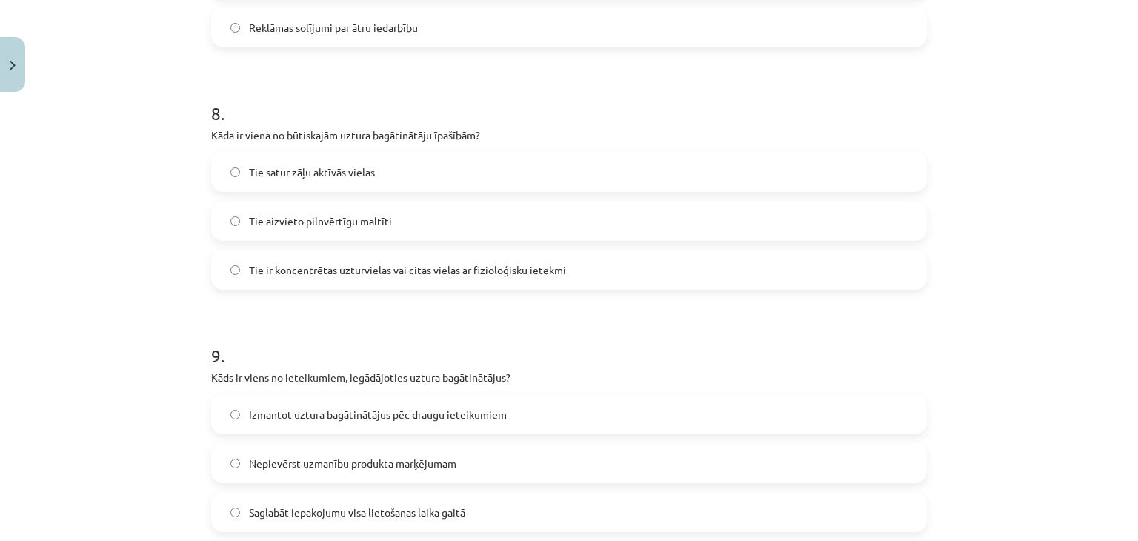
scroll to position [2074, 0]
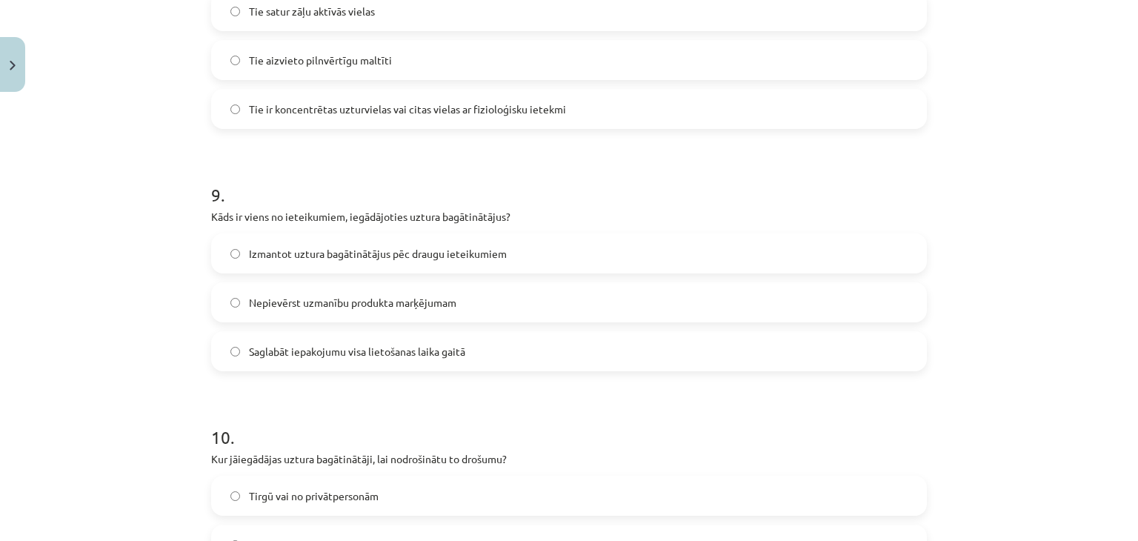
click at [255, 356] on span "Saglabāt iepakojumu visa lietošanas laika gaitā" at bounding box center [357, 352] width 216 height 16
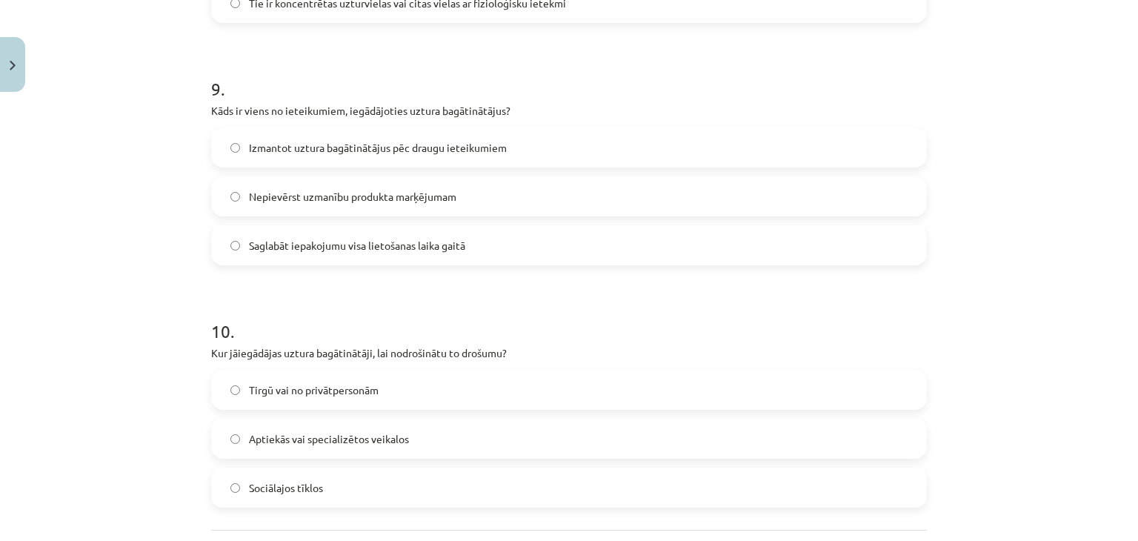
scroll to position [2317, 0]
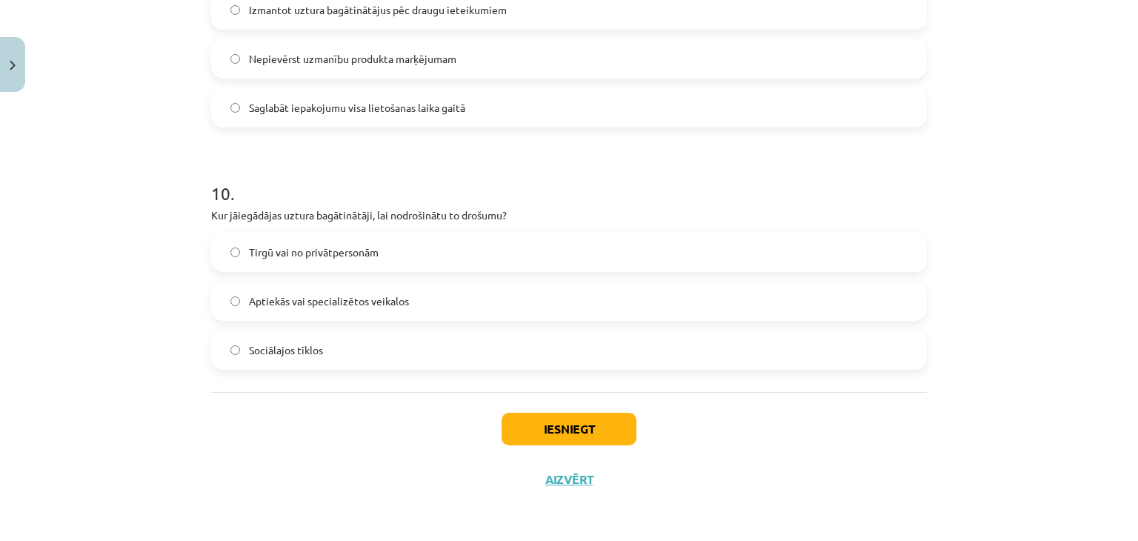
click at [267, 293] on span "Aptiekās vai specializētos veikalos" at bounding box center [329, 301] width 160 height 16
click at [560, 430] on button "Iesniegt" at bounding box center [568, 429] width 135 height 33
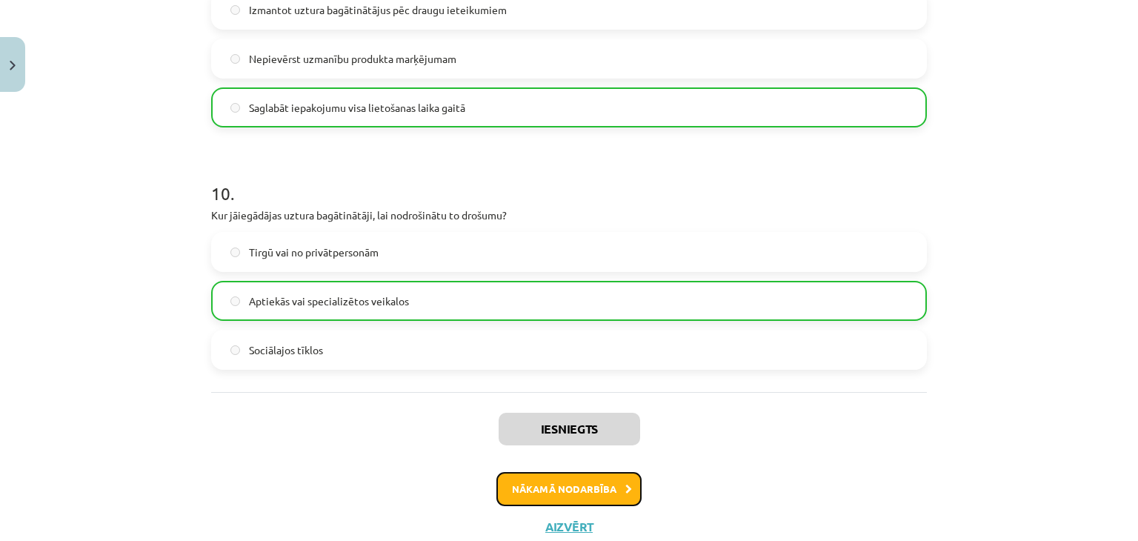
click at [572, 495] on button "Nākamā nodarbība" at bounding box center [568, 489] width 145 height 34
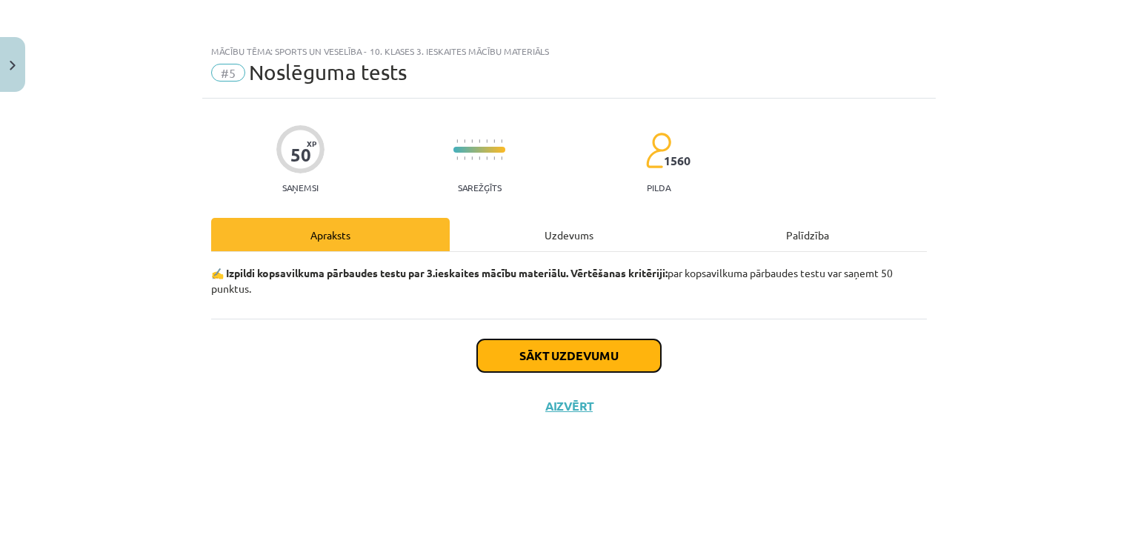
click at [526, 345] on button "Sākt uzdevumu" at bounding box center [569, 355] width 184 height 33
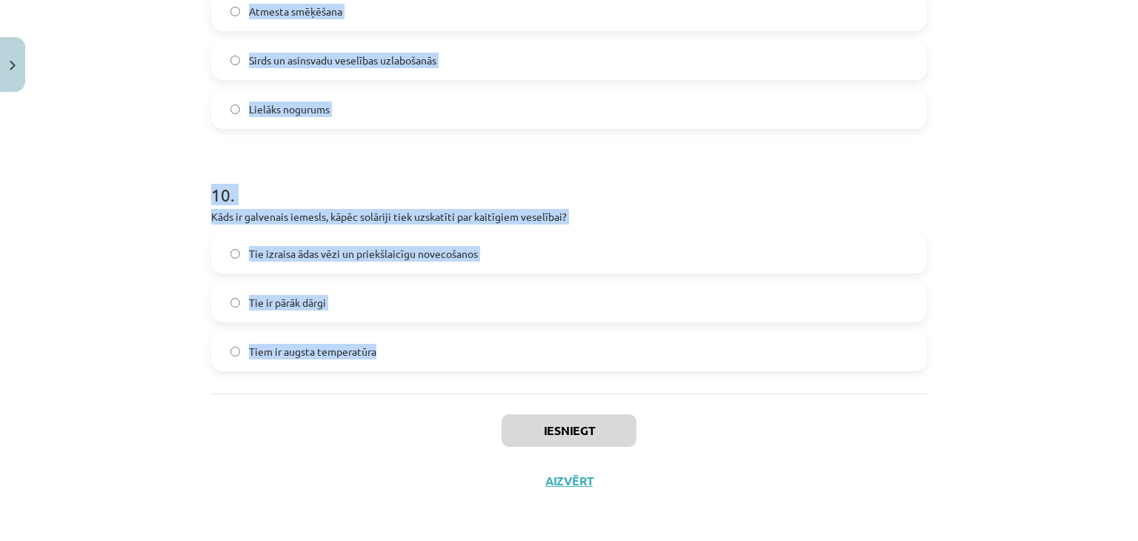
scroll to position [2317, 0]
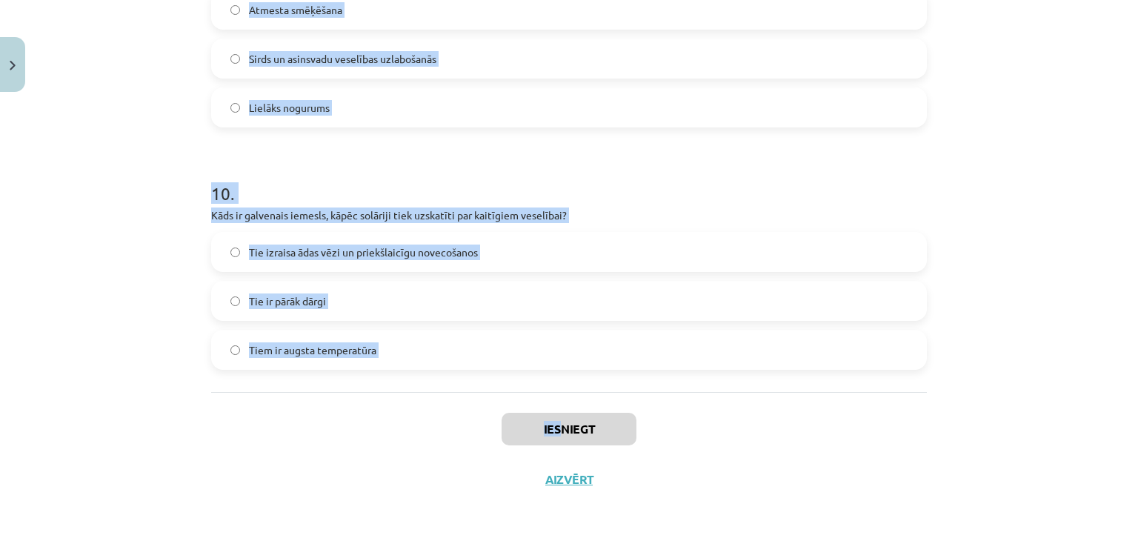
drag, startPoint x: 193, startPoint y: 99, endPoint x: 518, endPoint y: 413, distance: 452.0
click at [539, 403] on div "Mācību tēma: Sports un veselība - 10. klases 3. ieskaites mācību materiāls #5 N…" at bounding box center [569, 270] width 1138 height 541
click at [335, 214] on p "Kāds ir galvenais iemesls, kāpēc solāriji tiek uzskatīti par kaitīgiem veselība…" at bounding box center [568, 215] width 715 height 16
click at [416, 218] on p "Kāds ir galvenais iemesls, kāpēc solāriji tiek uzskatīti par kaitīgiem veselība…" at bounding box center [568, 215] width 715 height 16
drag, startPoint x: 186, startPoint y: 313, endPoint x: 299, endPoint y: 343, distance: 117.1
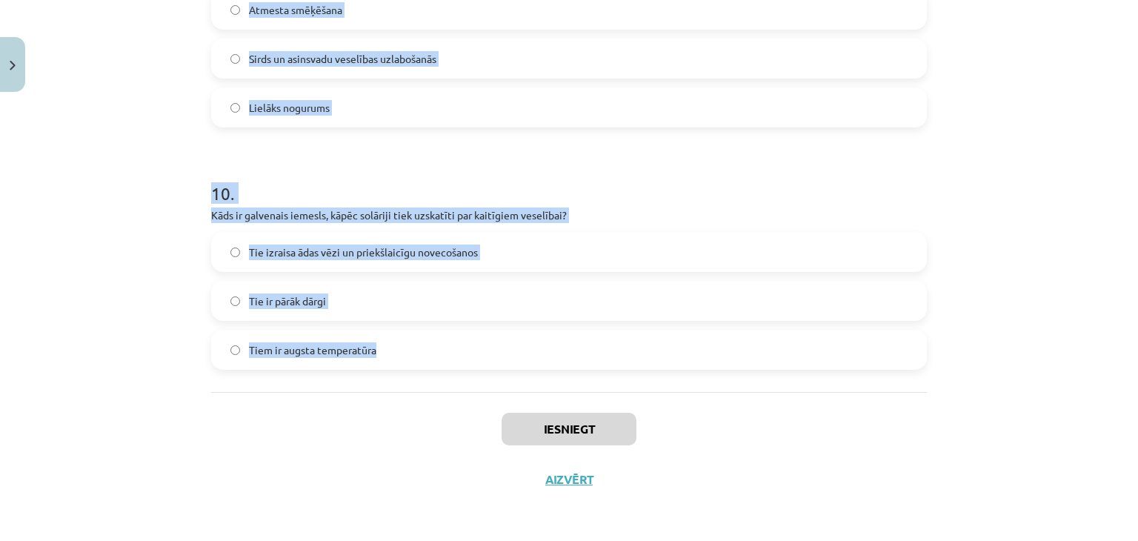
click at [303, 344] on div "Mācību tēma: Sports un veselība - 10. klases 3. ieskaites mācību materiāls #5 N…" at bounding box center [569, 270] width 1138 height 541
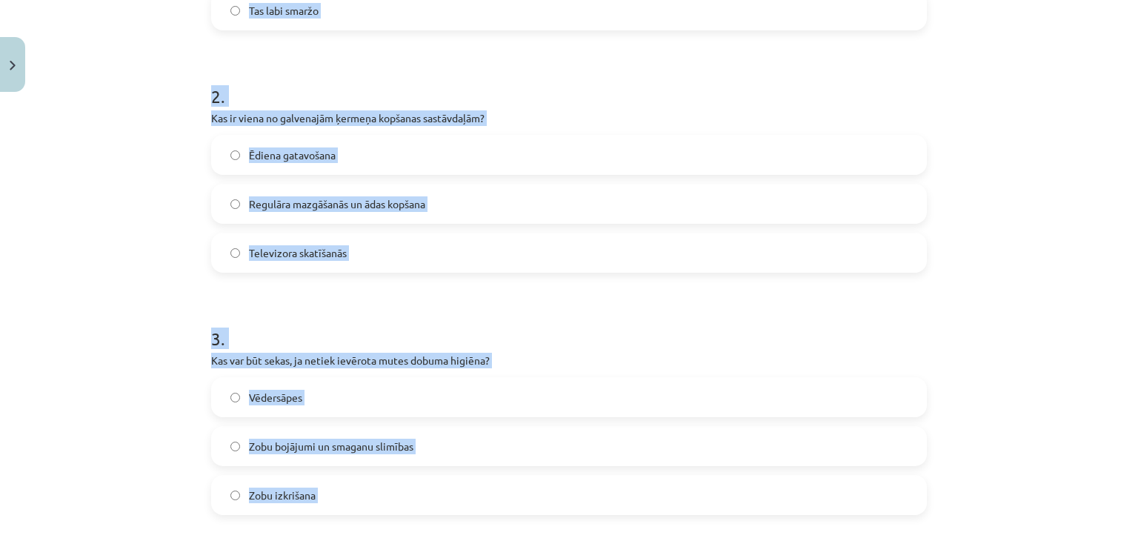
scroll to position [170, 0]
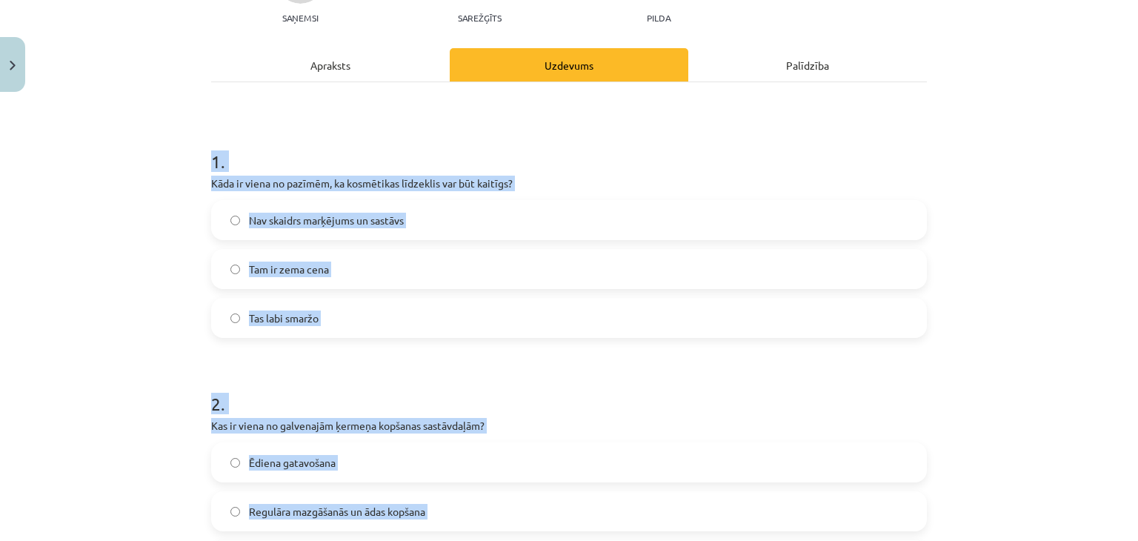
click at [114, 187] on div "Mācību tēma: Sports un veselība - 10. klases 3. ieskaites mācību materiāls #5 N…" at bounding box center [569, 270] width 1138 height 541
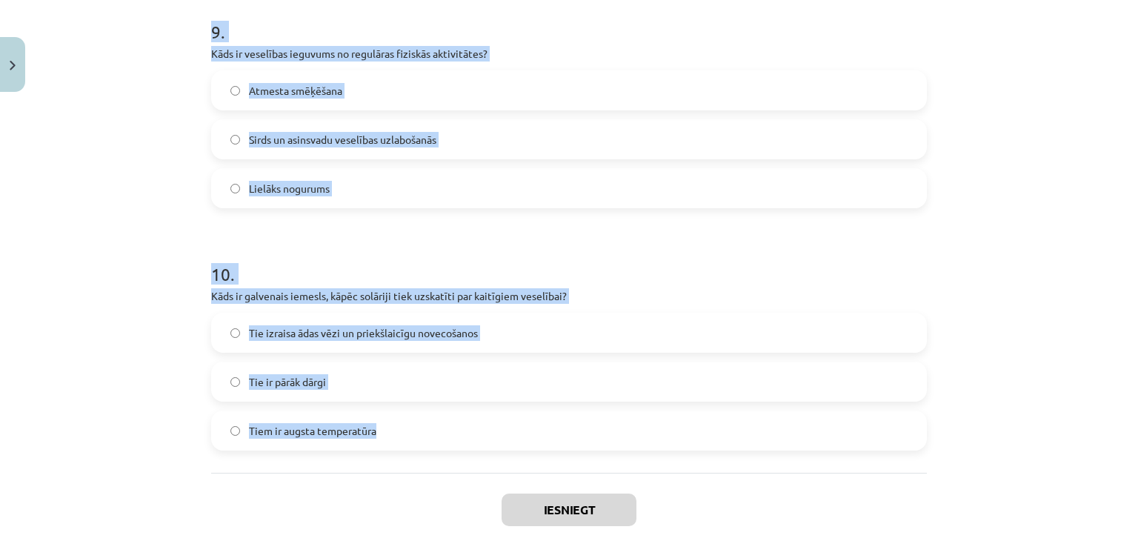
scroll to position [2317, 0]
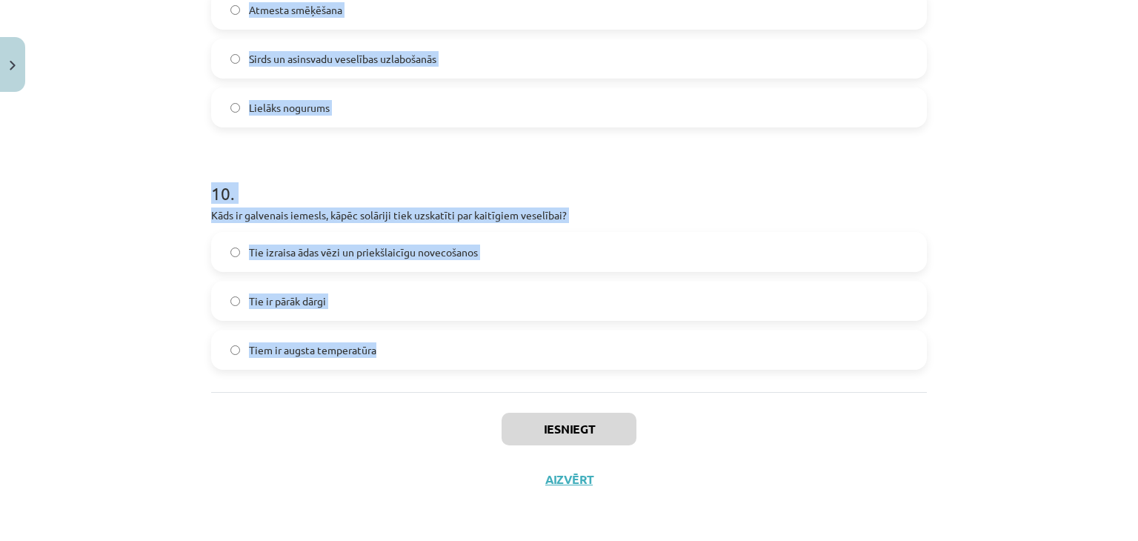
drag, startPoint x: 204, startPoint y: 153, endPoint x: 464, endPoint y: 376, distance: 342.5
click at [353, 210] on p "Kāds ir galvenais iemesls, kāpēc solāriji tiek uzskatīti par kaitīgiem veselība…" at bounding box center [568, 215] width 715 height 16
drag, startPoint x: 181, startPoint y: 329, endPoint x: 397, endPoint y: 350, distance: 216.5
click at [397, 350] on div "Mācību tēma: Sports un veselība - 10. klases 3. ieskaites mācību materiāls #5 N…" at bounding box center [569, 270] width 1138 height 541
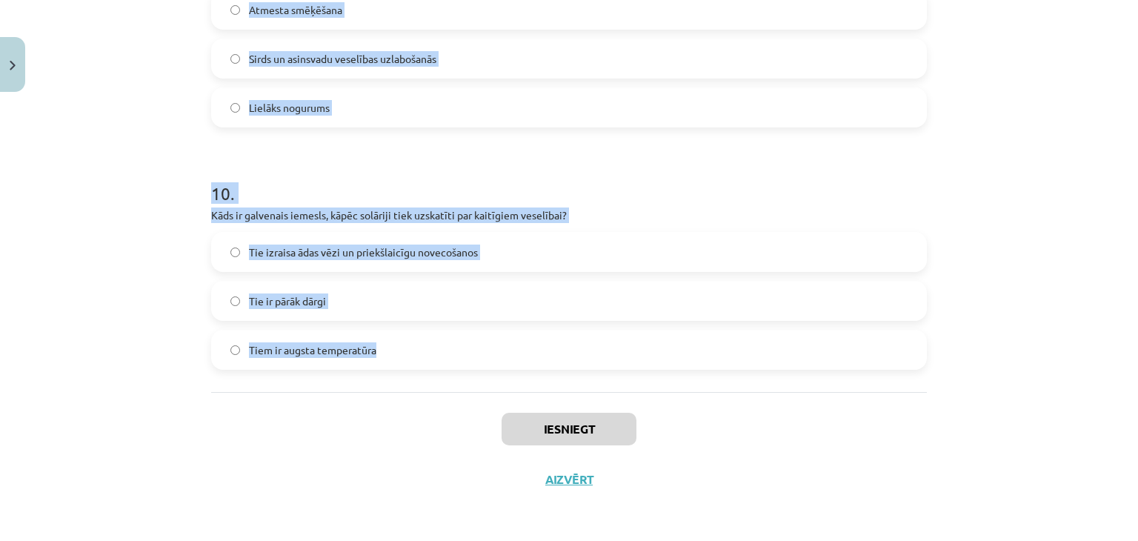
copy form "1 . Kāda ir viena no pazīmēm, ka kosmētikas līdzeklis var būt kaitīgs? Nav skai…"
click at [308, 214] on p "Kāds ir galvenais iemesls, kāpēc solāriji tiek uzskatīti par kaitīgiem veselība…" at bounding box center [568, 215] width 715 height 16
copy form "1 . Kāda ir viena no pazīmēm, ka kosmētikas līdzeklis var būt kaitīgs? Nav skai…"
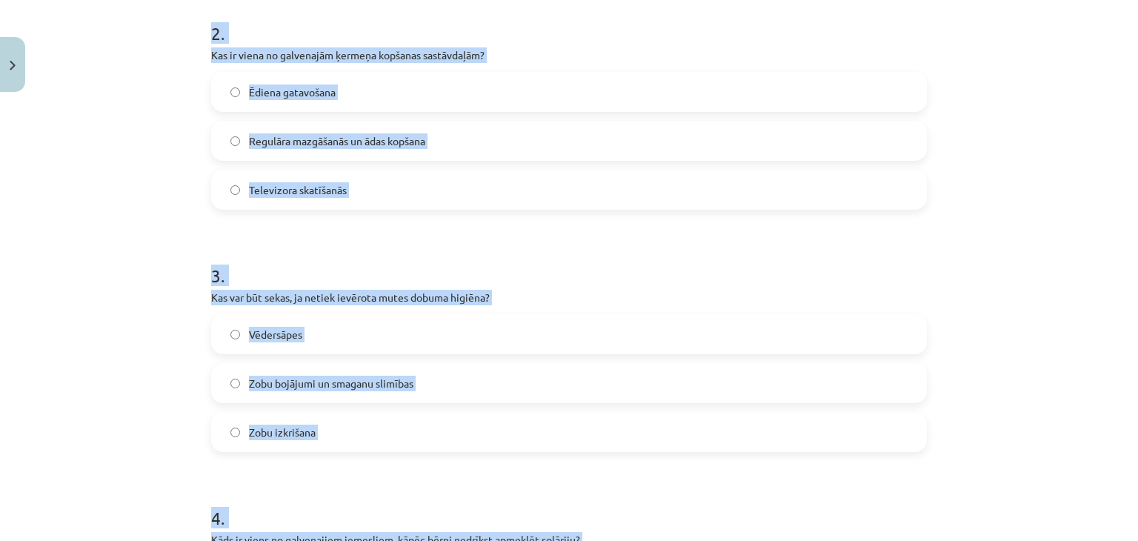
click at [127, 170] on div "Mācību tēma: Sports un veselība - 10. klases 3. ieskaites mācību materiāls #5 N…" at bounding box center [569, 270] width 1138 height 541
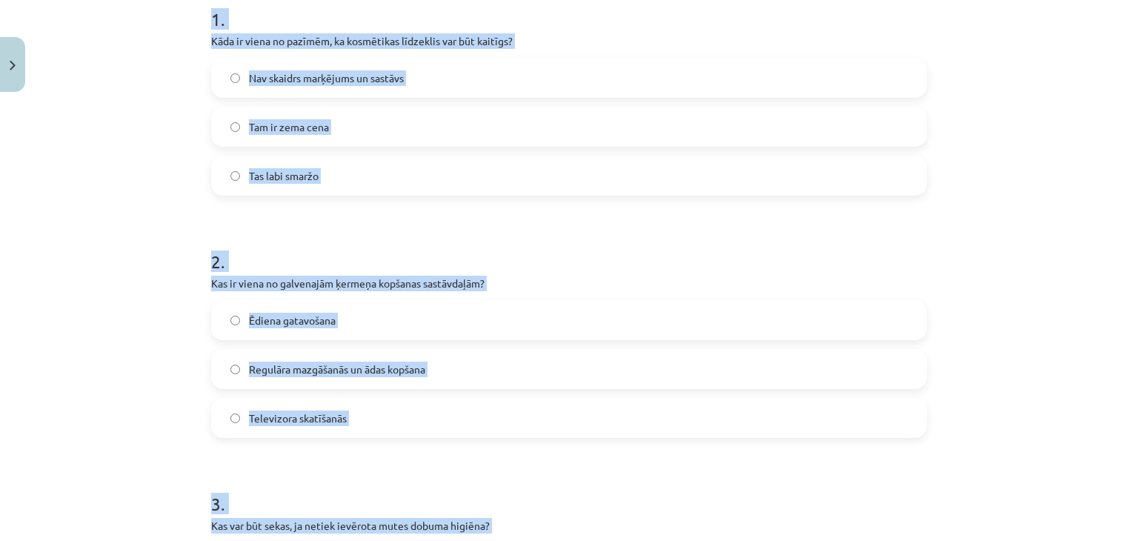
scroll to position [244, 0]
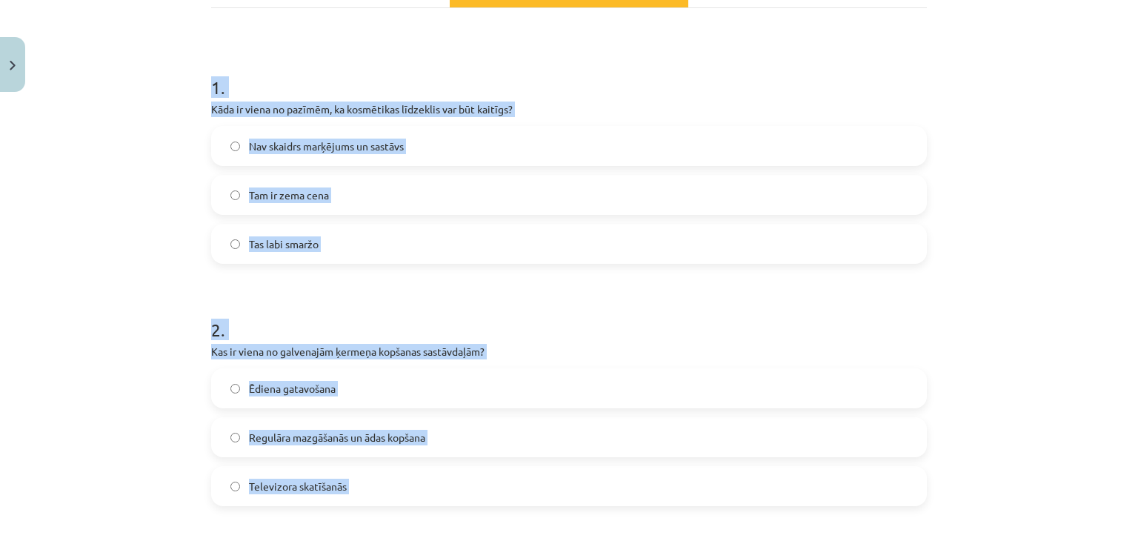
click at [236, 156] on label "Nav skaidrs marķējums un sastāvs" at bounding box center [569, 145] width 713 height 37
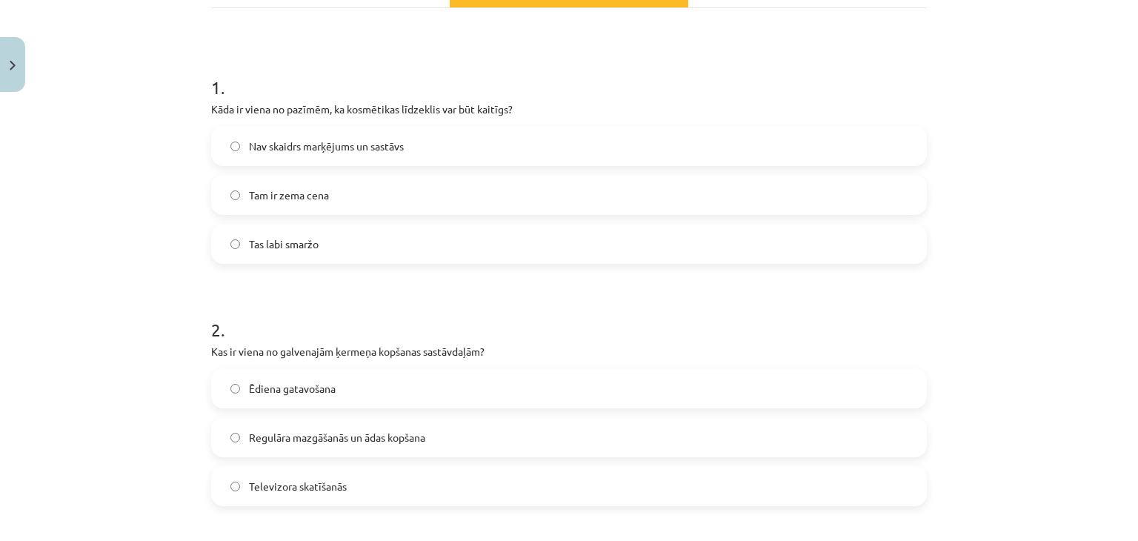
click at [221, 434] on label "Regulāra mazgāšanās un ādas kopšana" at bounding box center [569, 436] width 713 height 37
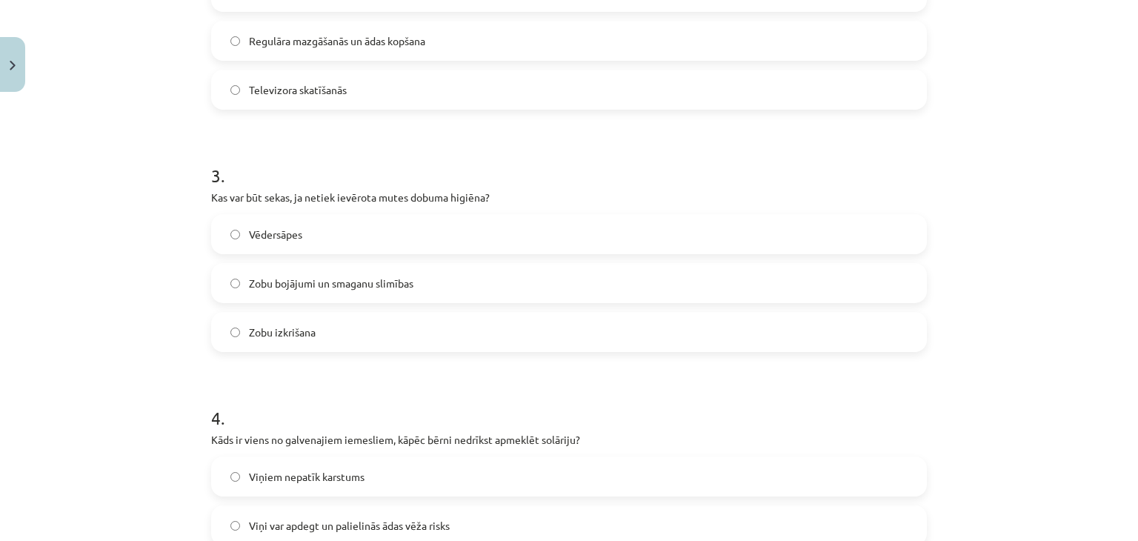
scroll to position [688, 0]
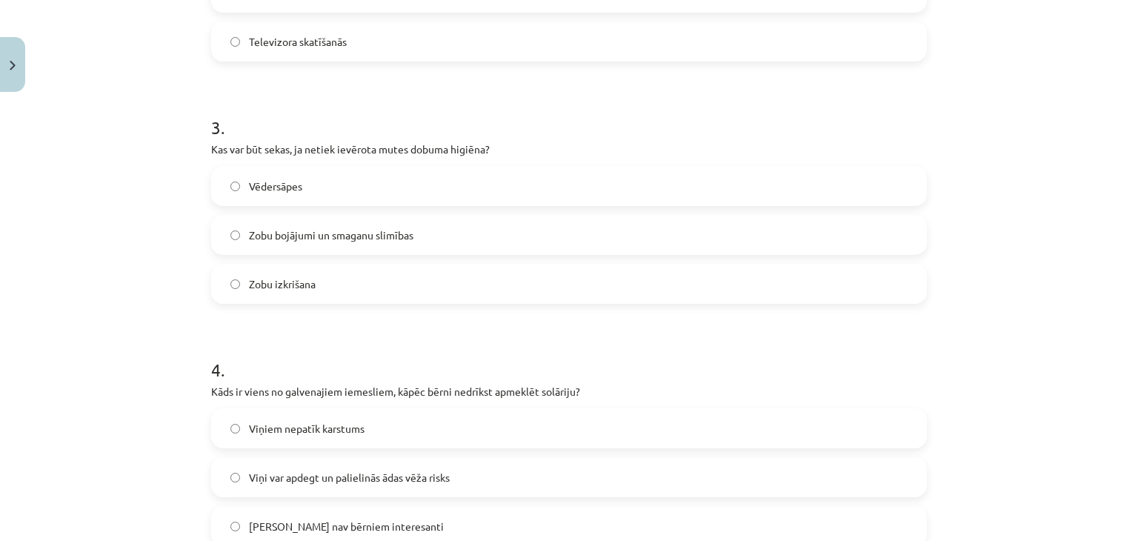
click at [259, 223] on label "Zobu bojājumi un smaganu slimības" at bounding box center [569, 234] width 713 height 37
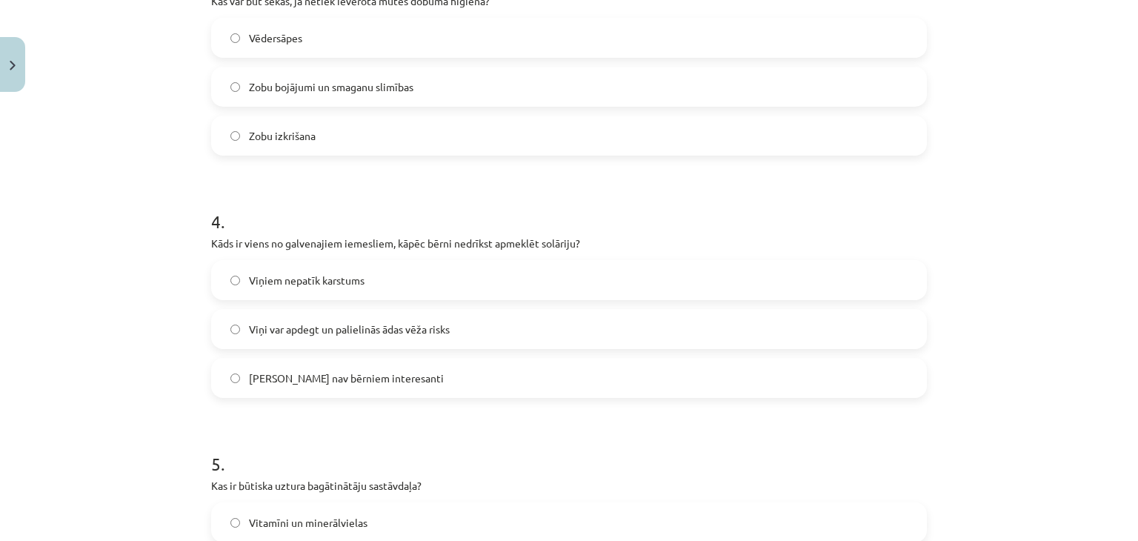
click at [290, 325] on span "Viņi var apdegt un palielinās ādas vēža risks" at bounding box center [349, 329] width 201 height 16
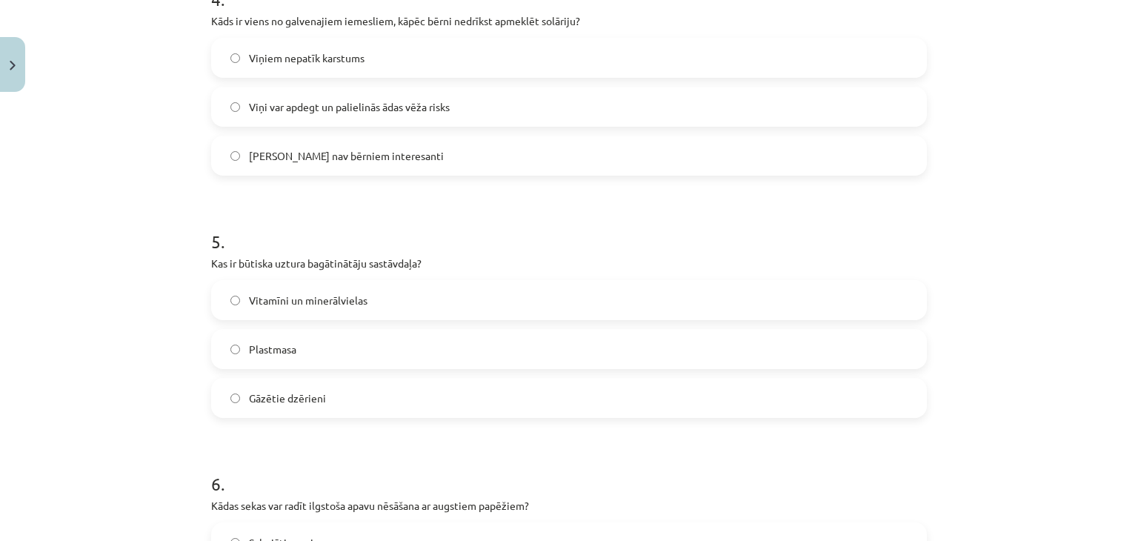
click at [295, 293] on span "Vitamīni un minerālvielas" at bounding box center [308, 301] width 119 height 16
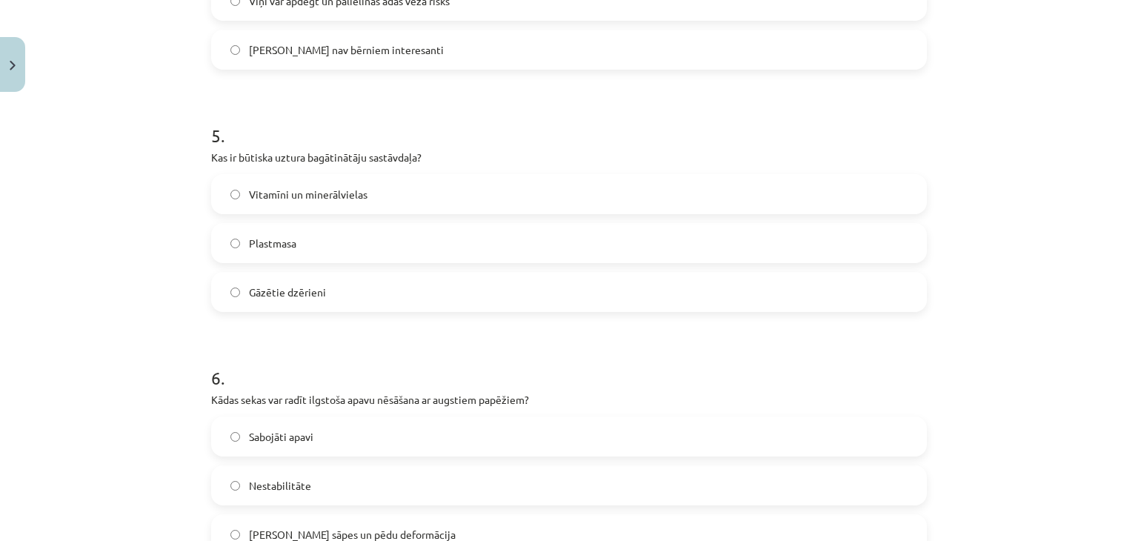
scroll to position [1429, 0]
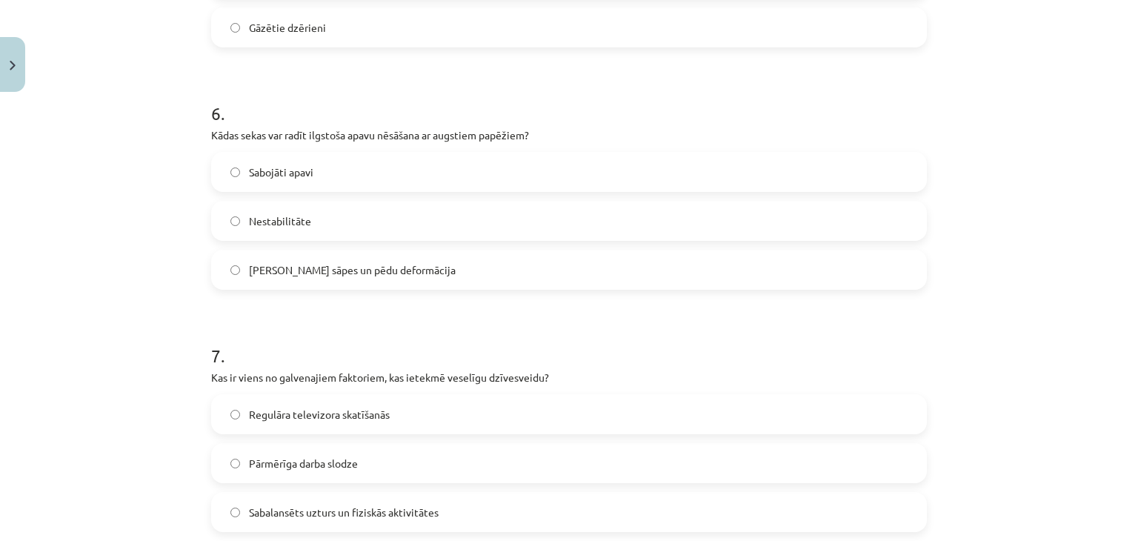
click at [292, 275] on span "Muguras sāpes un pēdu deformācija" at bounding box center [352, 270] width 207 height 16
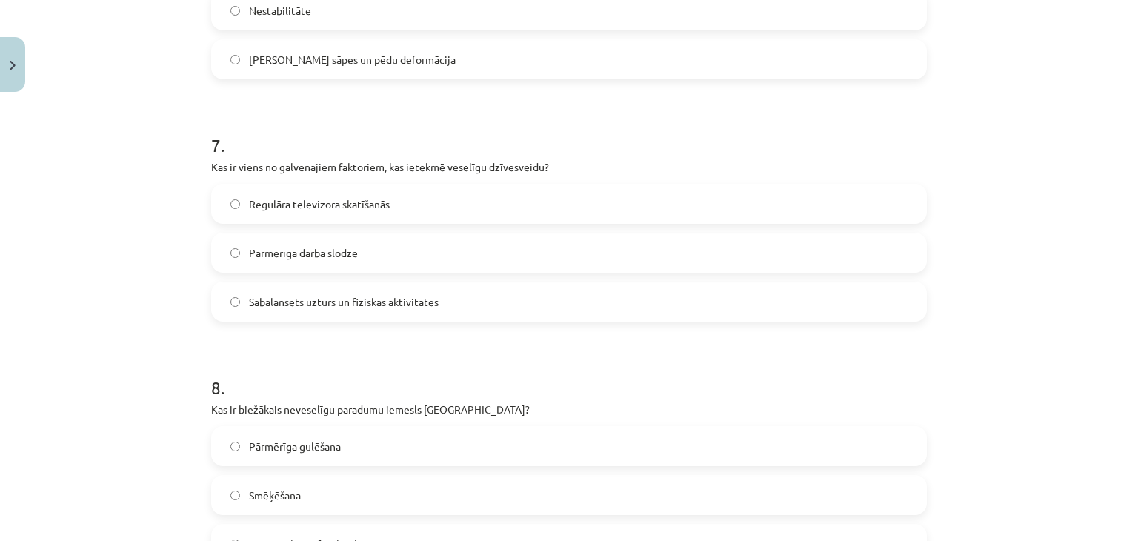
scroll to position [1651, 0]
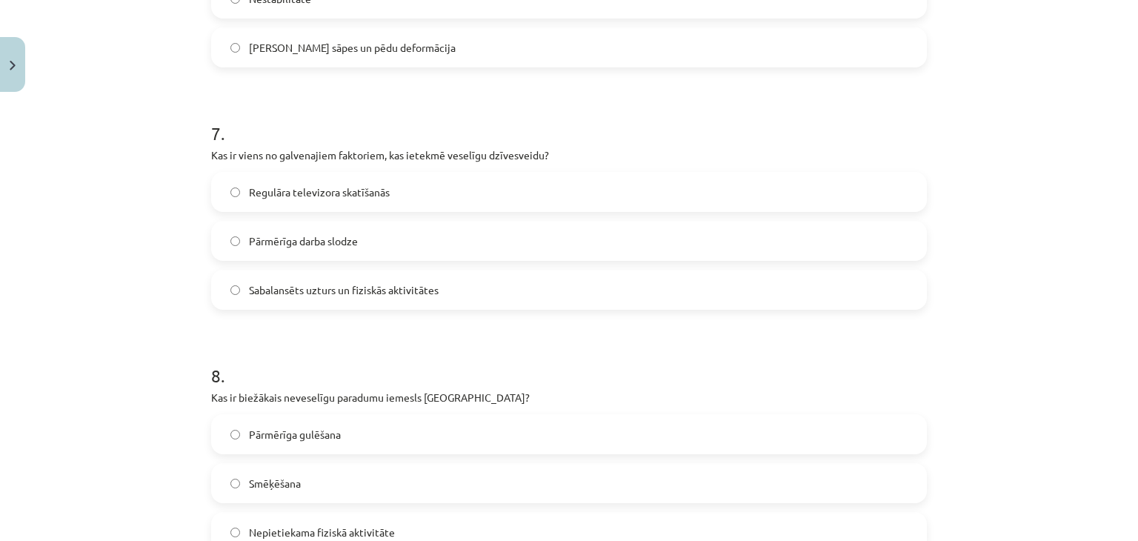
click at [313, 279] on label "Sabalansēts uzturs un fiziskās aktivitātes" at bounding box center [569, 289] width 713 height 37
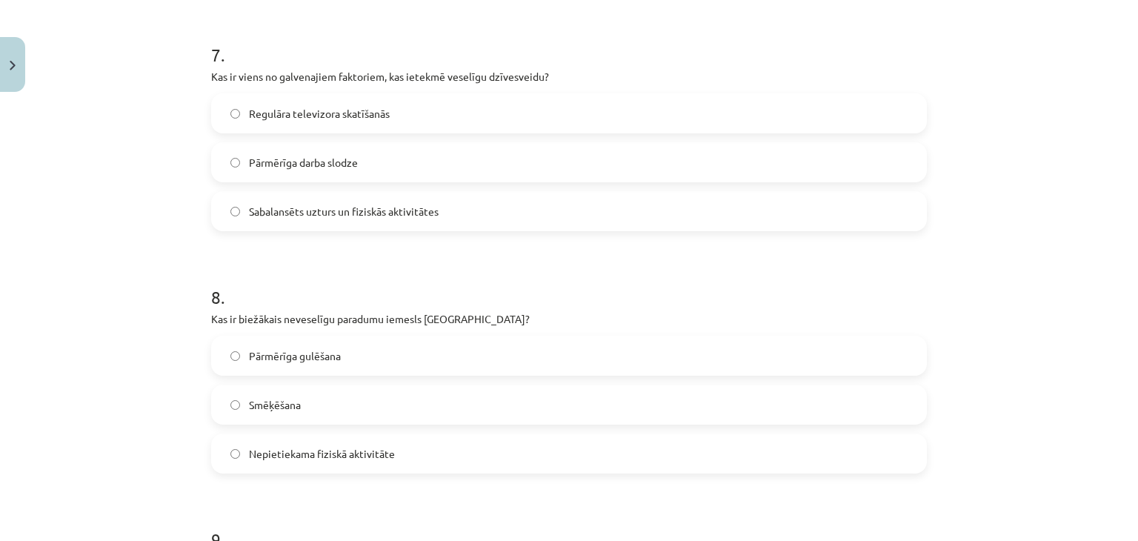
scroll to position [1799, 0]
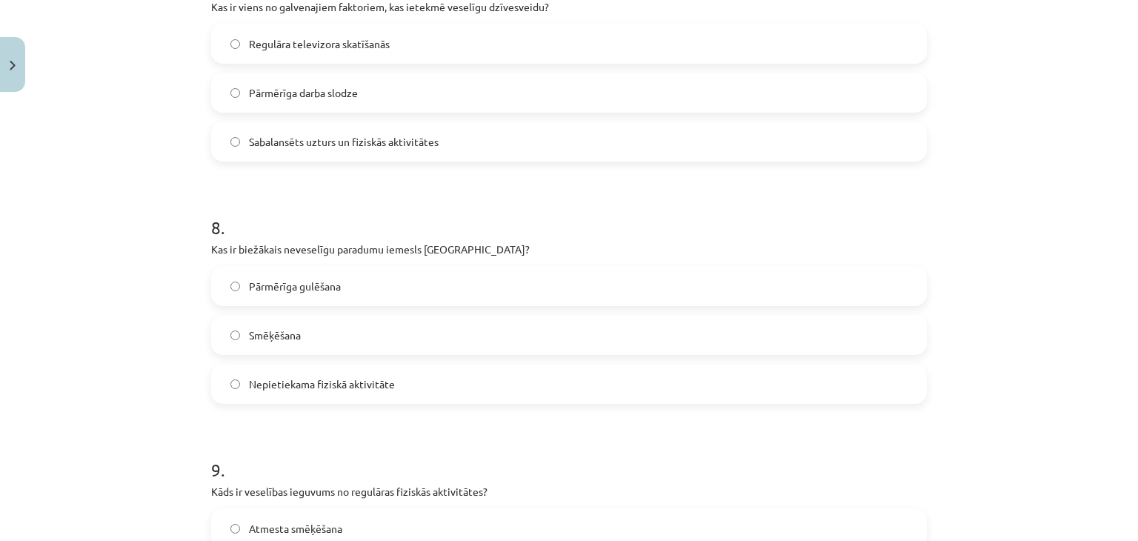
click at [338, 336] on label "Smēķēšana" at bounding box center [569, 334] width 713 height 37
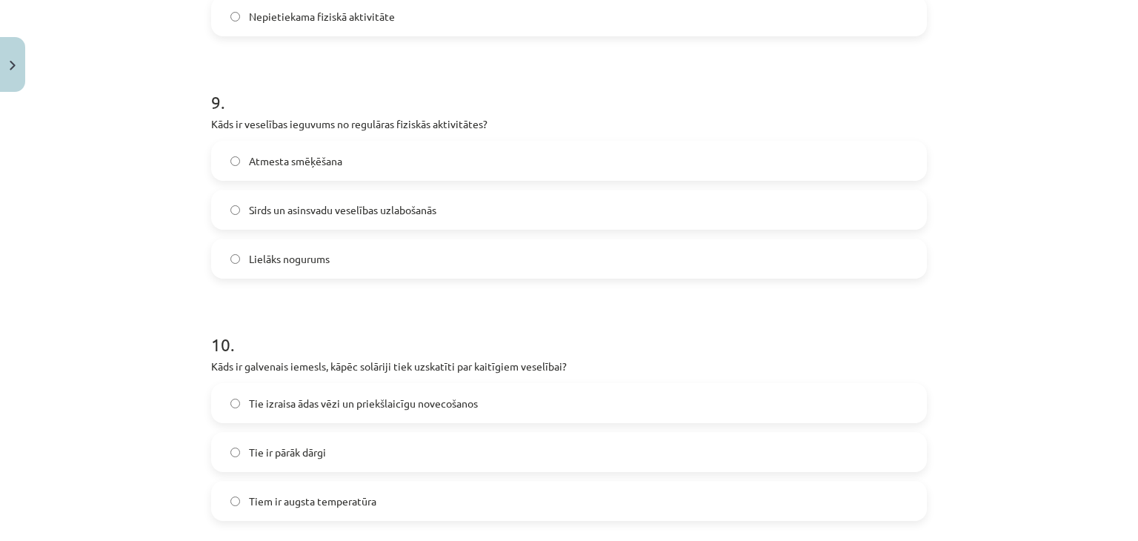
scroll to position [2169, 0]
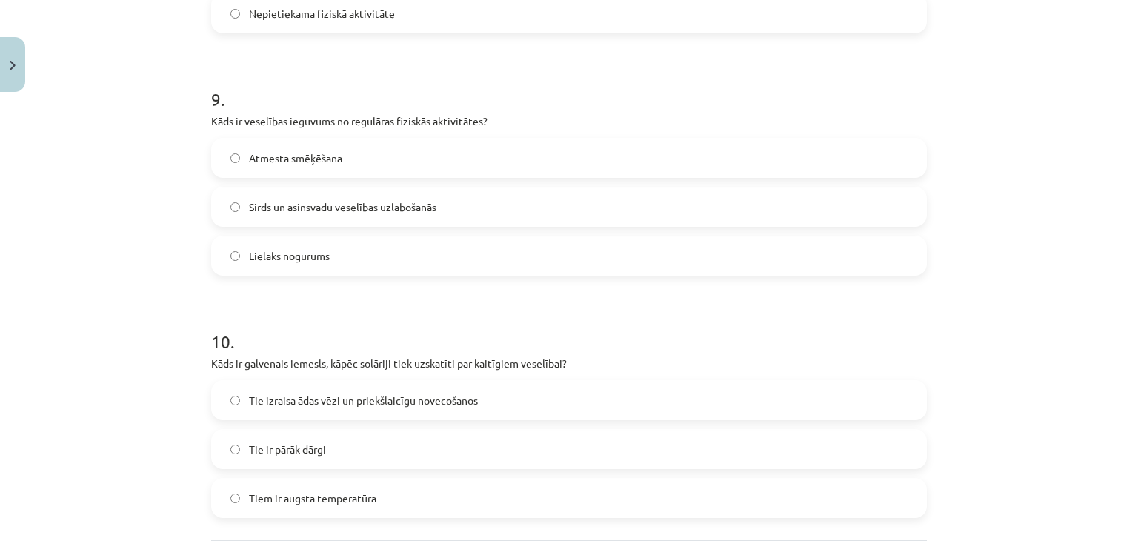
click at [250, 221] on label "Sirds un asinsvadu veselības uzlabošanās" at bounding box center [569, 206] width 713 height 37
click at [301, 406] on span "Tie izraisa ādas vēzi un priekšlaicīgu novecošanos" at bounding box center [363, 401] width 229 height 16
click at [339, 405] on span "Tie izraisa ādas vēzi un priekšlaicīgu novecošanos" at bounding box center [363, 401] width 229 height 16
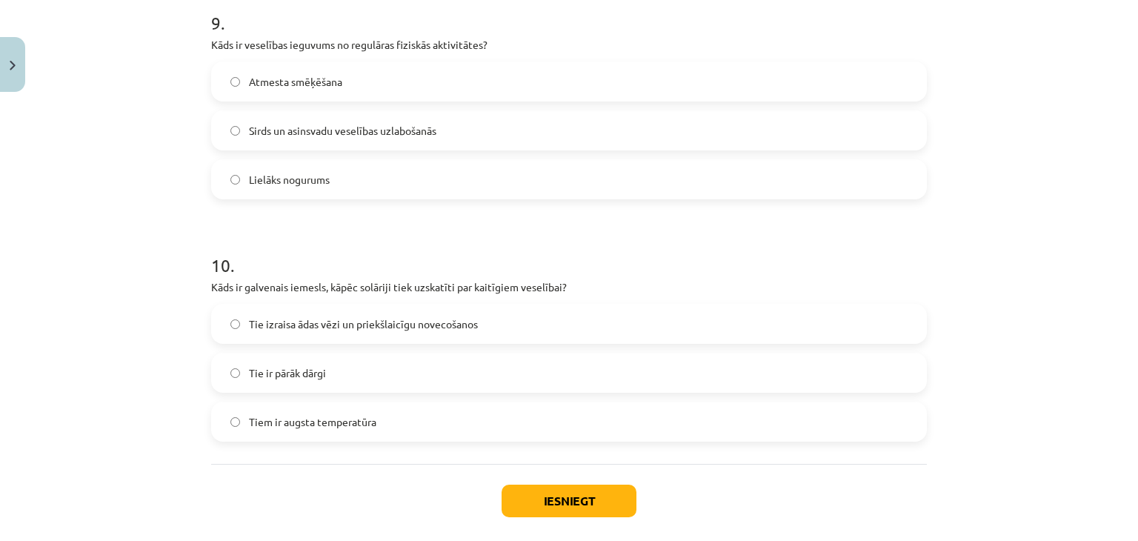
scroll to position [2317, 0]
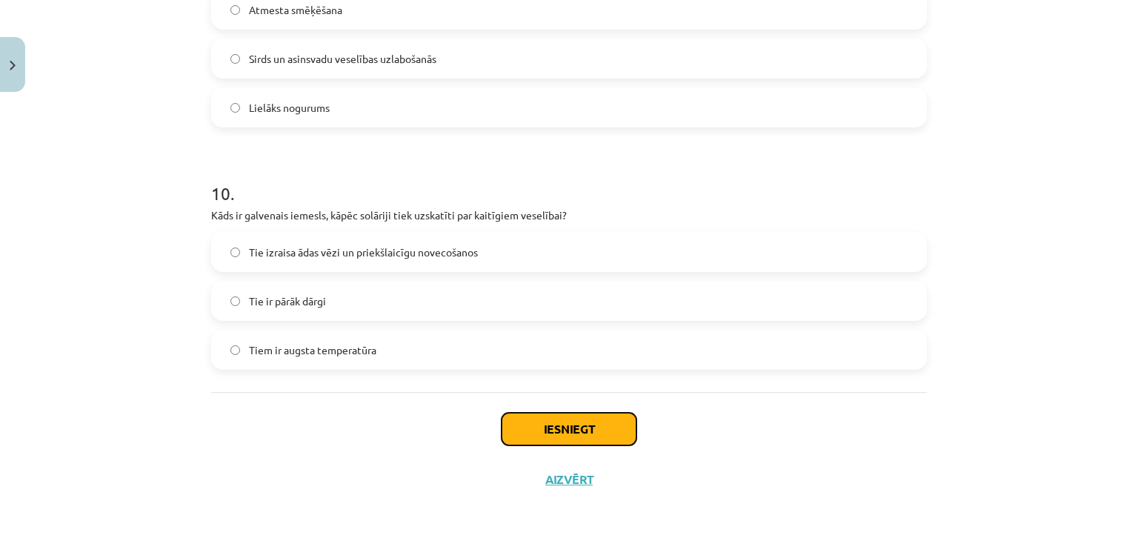
click at [575, 432] on button "Iesniegt" at bounding box center [568, 429] width 135 height 33
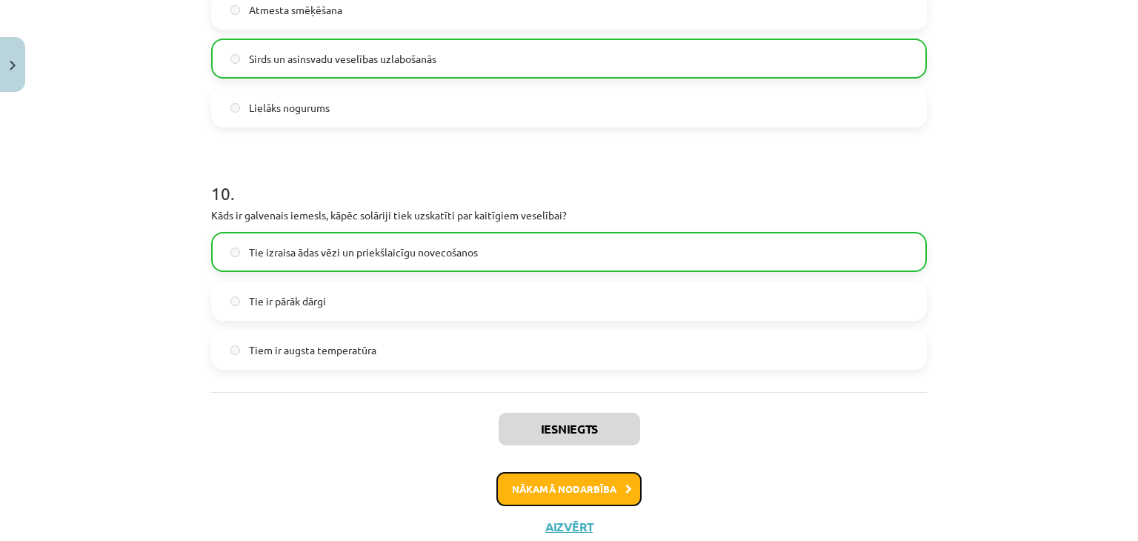
click at [557, 482] on button "Nākamā nodarbība" at bounding box center [568, 489] width 145 height 34
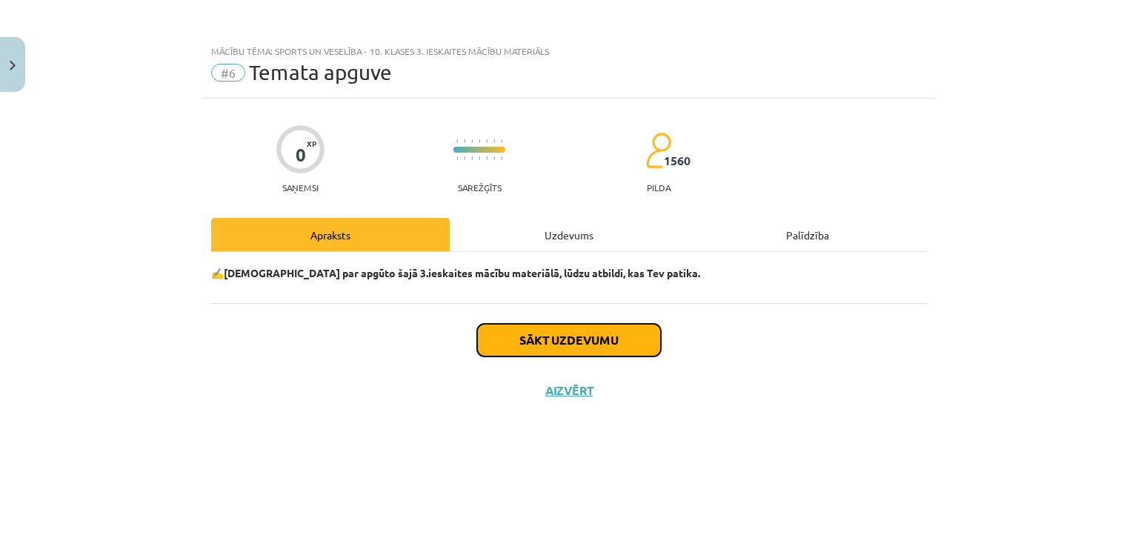
click at [564, 344] on button "Sākt uzdevumu" at bounding box center [569, 340] width 184 height 33
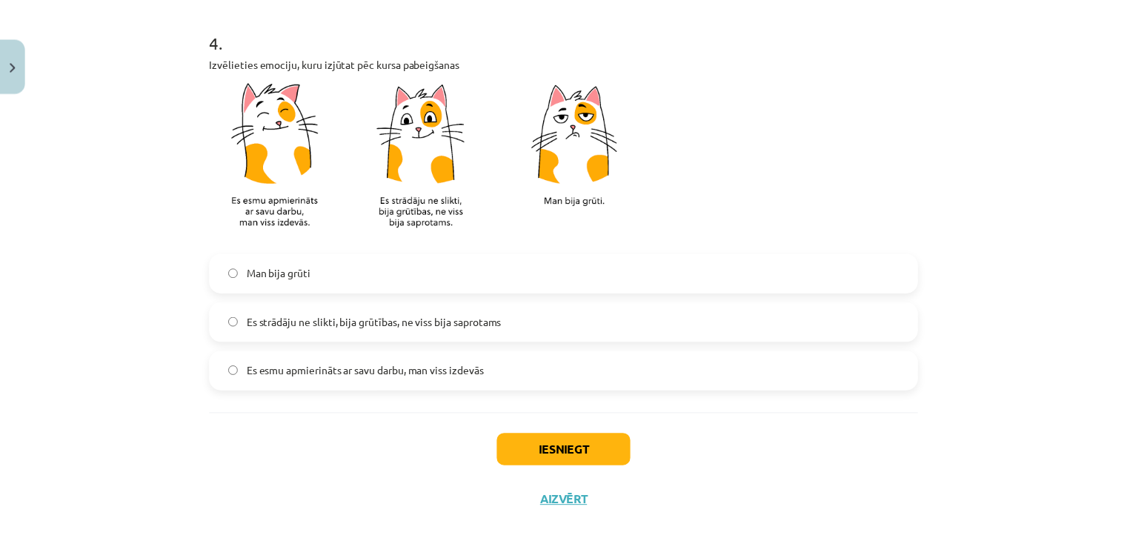
scroll to position [1322, 0]
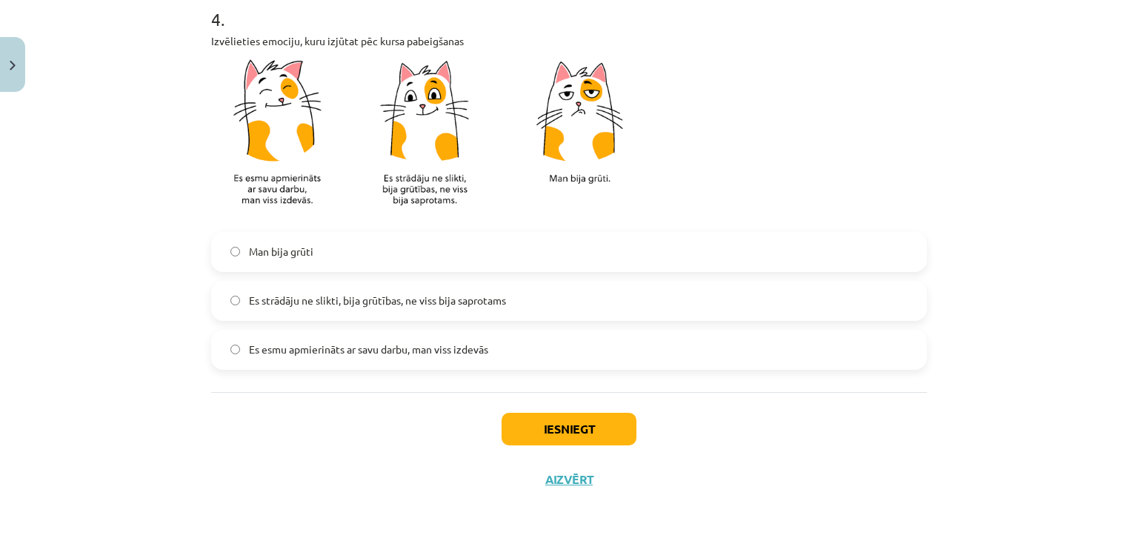
click at [359, 305] on span "Es strādāju ne slikti, bija grūtības, ne viss bija saprotams" at bounding box center [377, 301] width 257 height 16
click at [567, 416] on button "Iesniegt" at bounding box center [568, 429] width 135 height 33
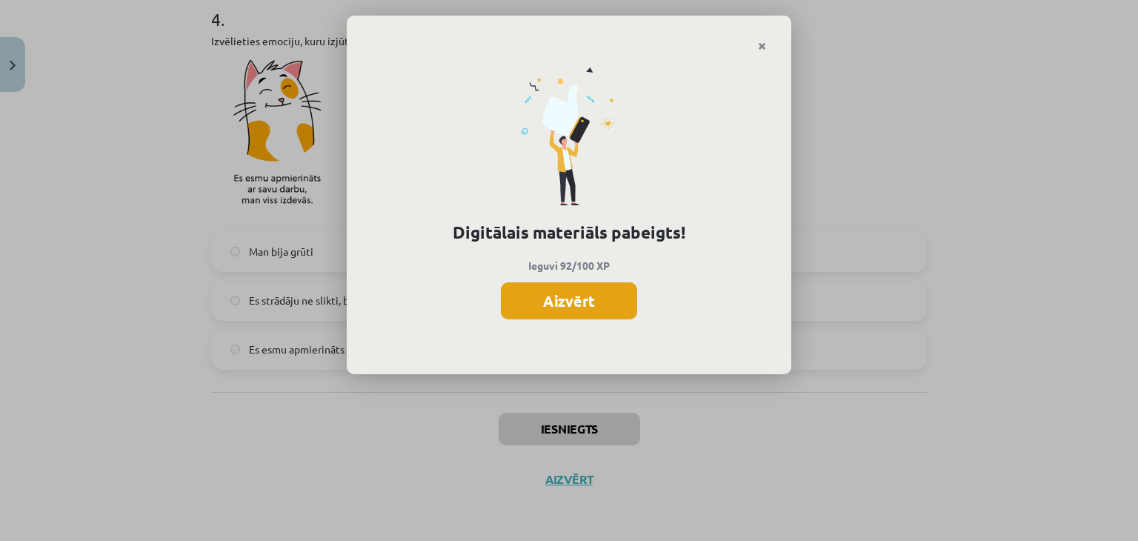
click at [587, 293] on button "Aizvērt" at bounding box center [569, 300] width 136 height 37
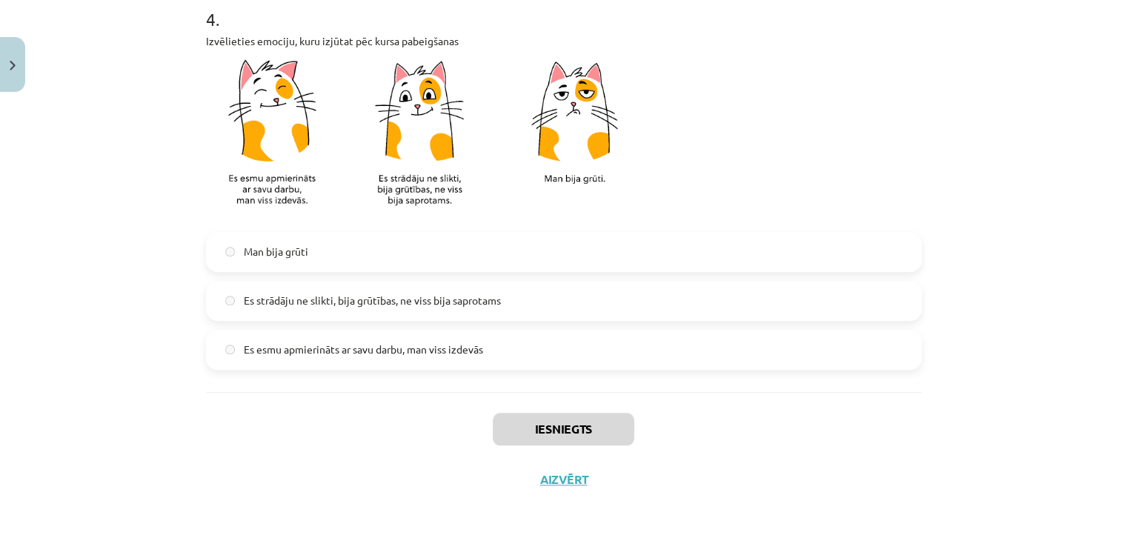
click at [575, 461] on div "Iesniegts Aizvērt" at bounding box center [563, 444] width 715 height 104
click at [565, 487] on div "Iesniegts Aizvērt" at bounding box center [563, 444] width 715 height 104
click at [567, 478] on button "Aizvērt" at bounding box center [563, 479] width 56 height 15
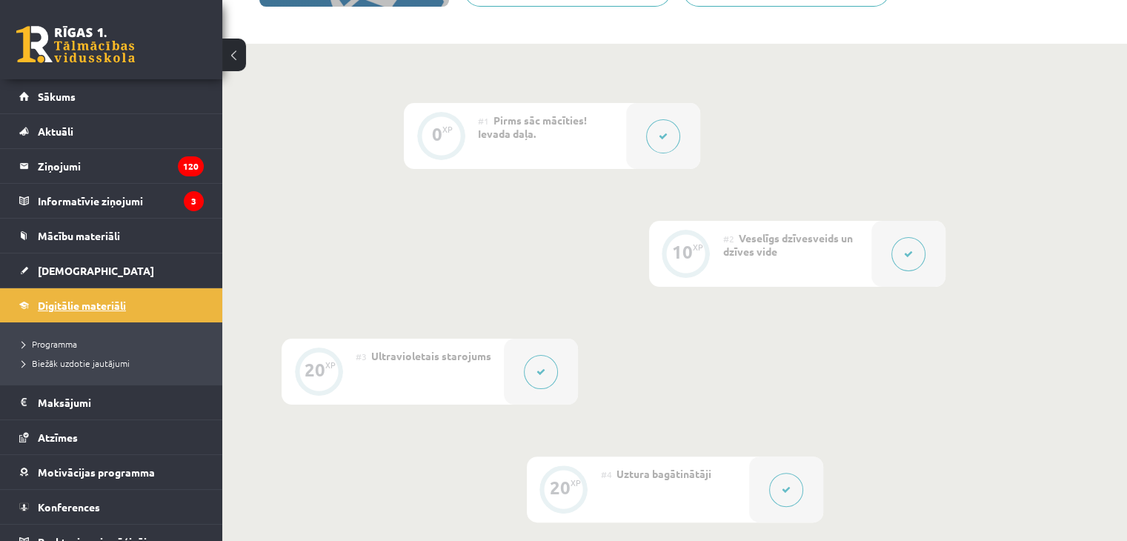
click at [97, 290] on link "Digitālie materiāli" at bounding box center [111, 305] width 184 height 34
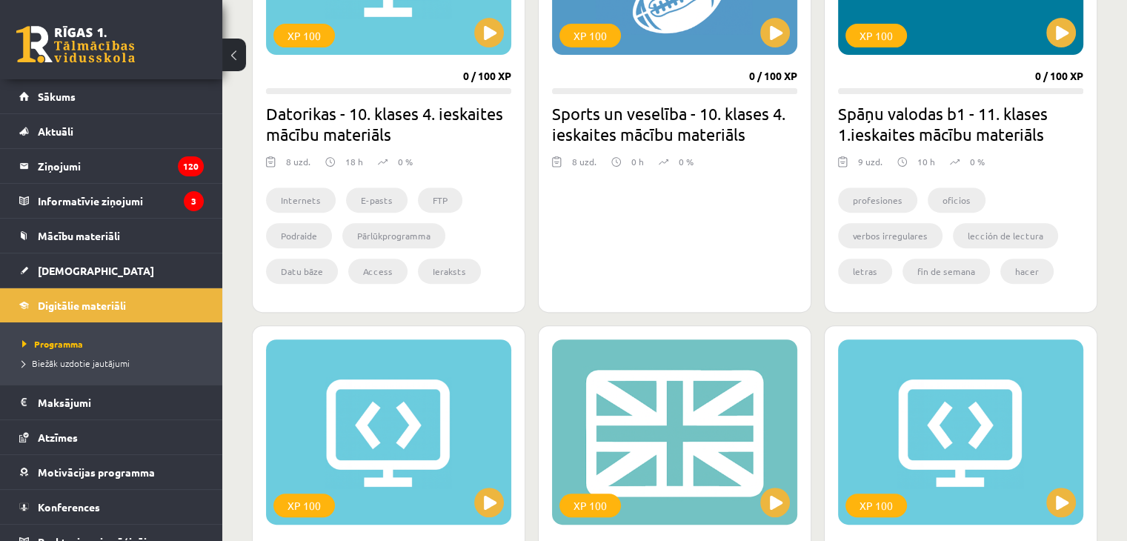
scroll to position [593, 0]
